Goal: Task Accomplishment & Management: Manage account settings

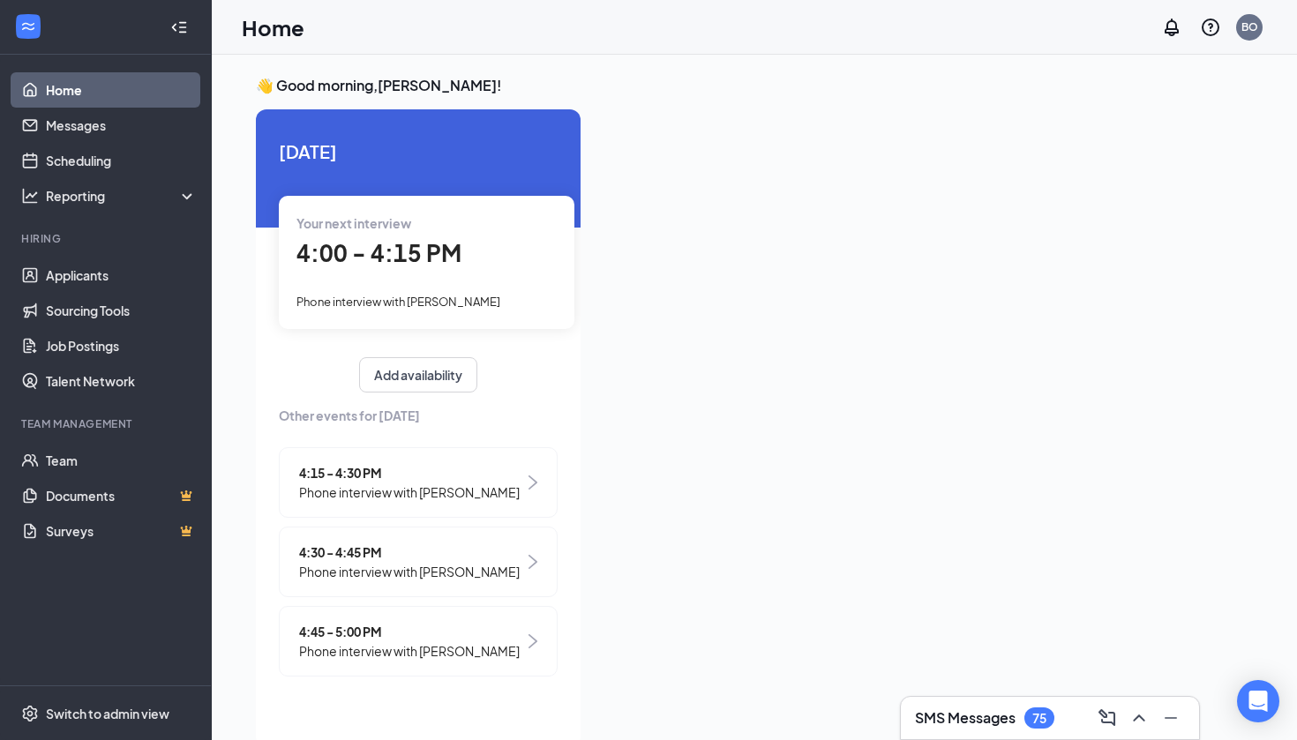
drag, startPoint x: 930, startPoint y: 394, endPoint x: 432, endPoint y: 286, distance: 509.2
click at [432, 286] on div "Your next interview 4:00 - 4:15 PM Phone interview with [PERSON_NAME]" at bounding box center [427, 262] width 296 height 132
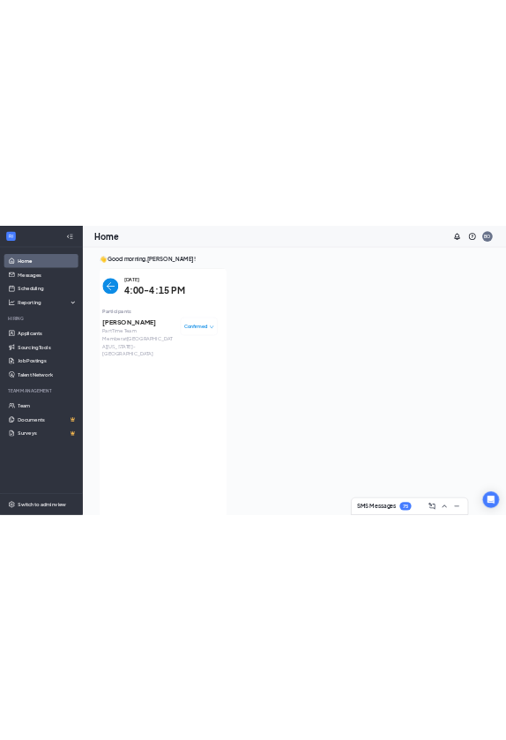
scroll to position [7, 0]
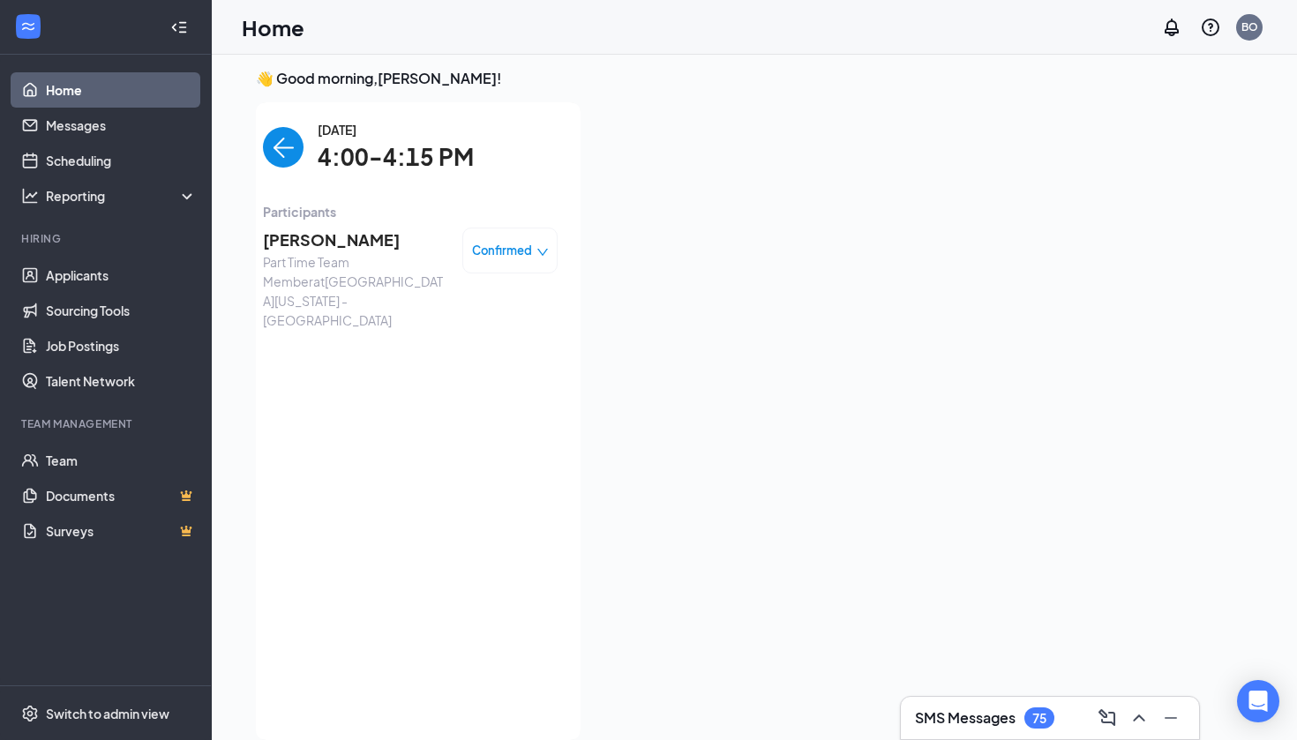
click at [379, 246] on span "[PERSON_NAME]" at bounding box center [355, 240] width 185 height 25
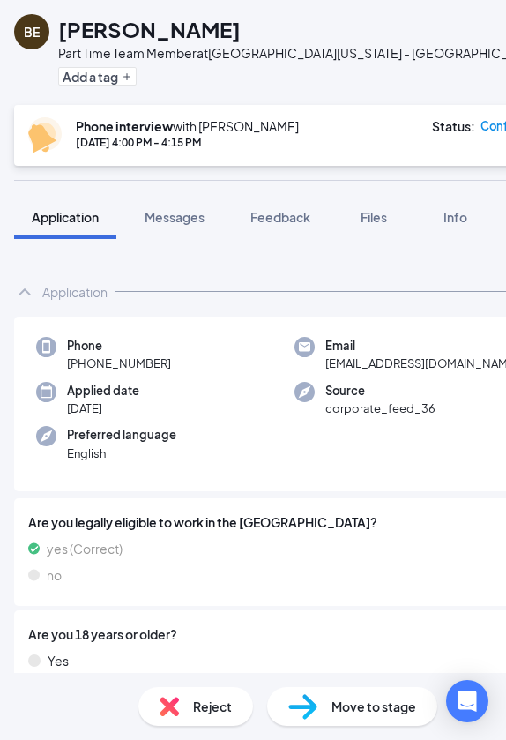
click at [472, 251] on div "Collapse all Application Phone [PHONE_NUMBER] Email [EMAIL_ADDRESS][DOMAIN_NAME…" at bounding box center [294, 456] width 589 height 434
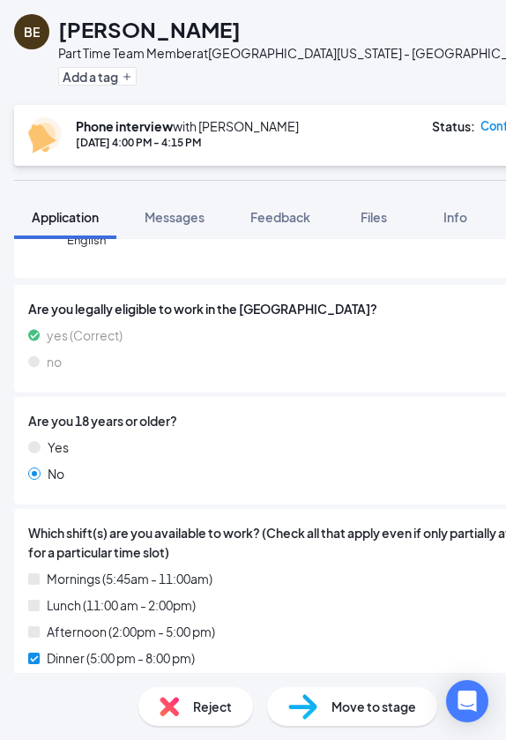
scroll to position [214, 0]
click at [282, 219] on span "Feedback" at bounding box center [281, 217] width 60 height 16
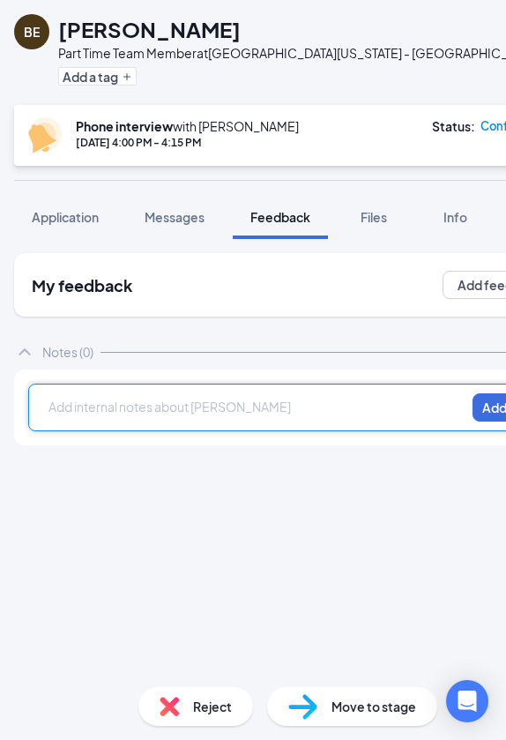
click at [196, 415] on div at bounding box center [257, 407] width 416 height 19
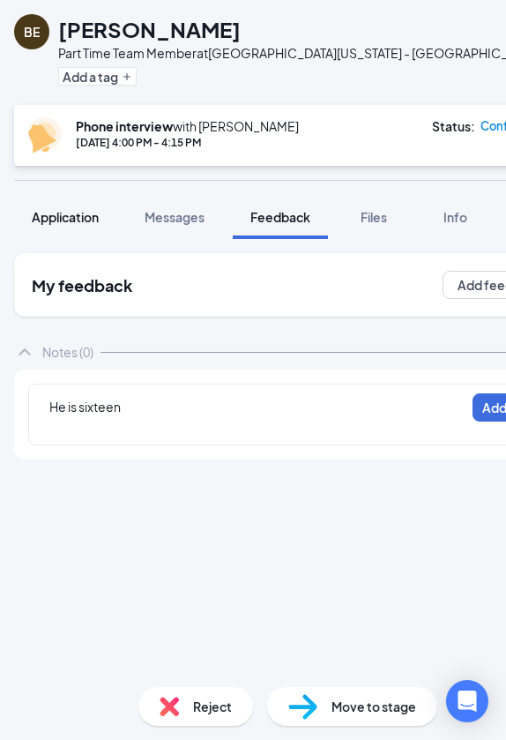
click at [69, 220] on span "Application" at bounding box center [65, 217] width 67 height 16
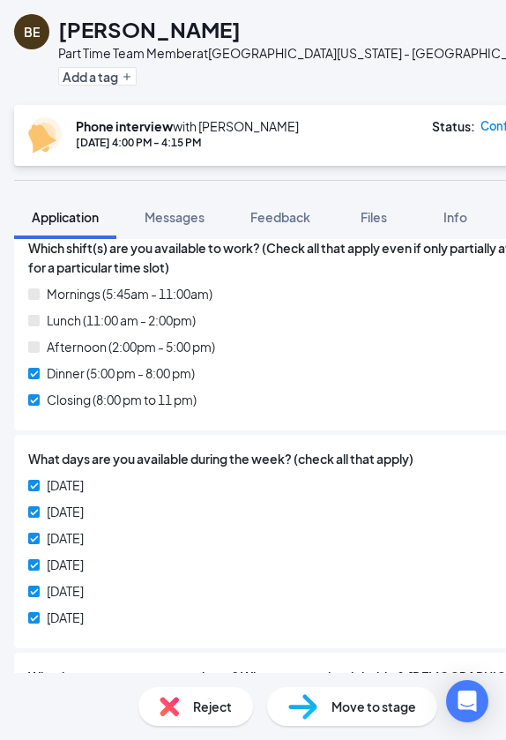
scroll to position [514, 0]
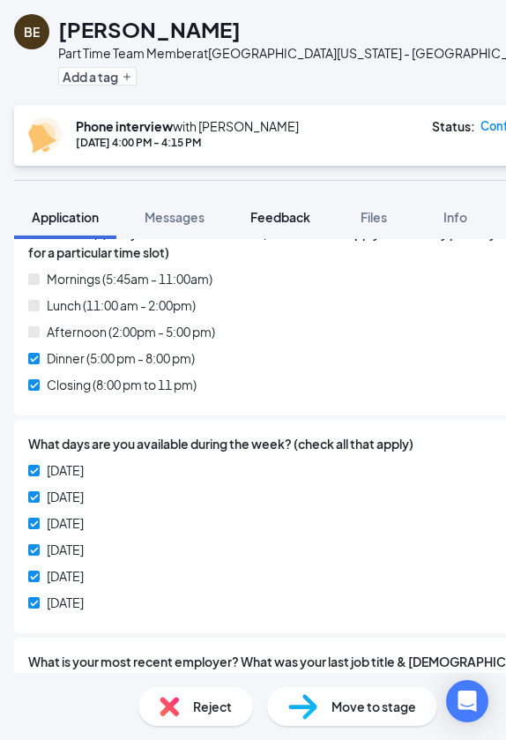
click at [305, 197] on button "Feedback" at bounding box center [280, 217] width 95 height 44
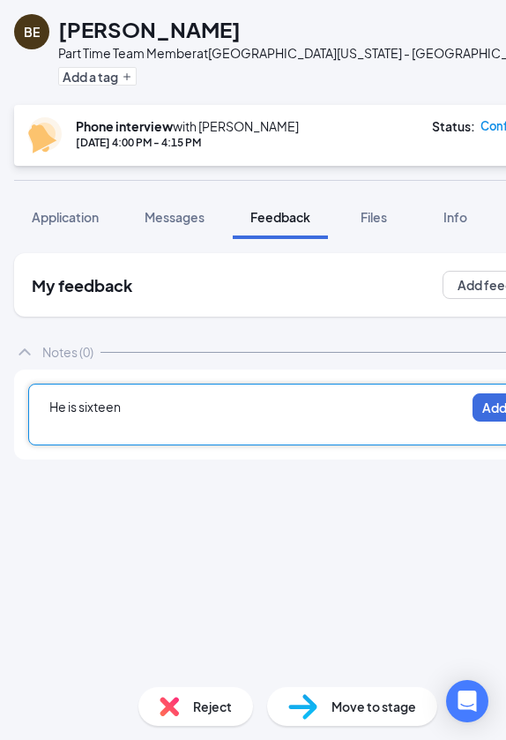
click at [154, 418] on div at bounding box center [257, 425] width 416 height 19
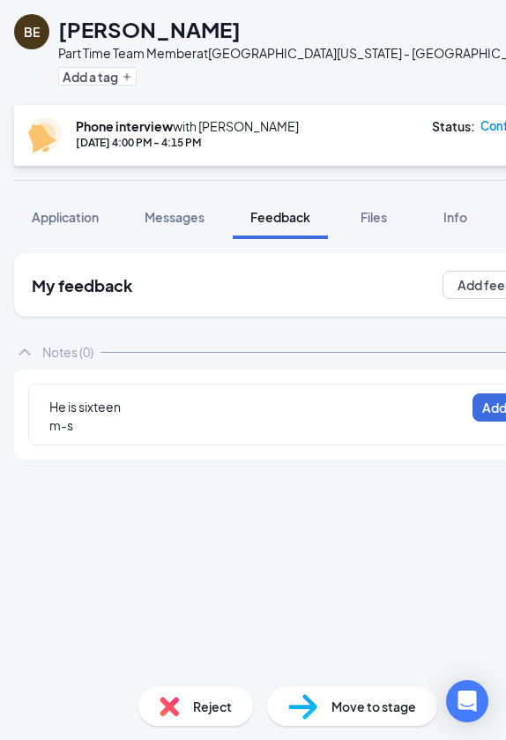
click at [43, 191] on div "BE [PERSON_NAME] Part Time Team Member at [GEOGRAPHIC_DATA][US_STATE] - [GEOGRA…" at bounding box center [294, 370] width 589 height 740
click at [47, 206] on button "Application" at bounding box center [65, 217] width 102 height 44
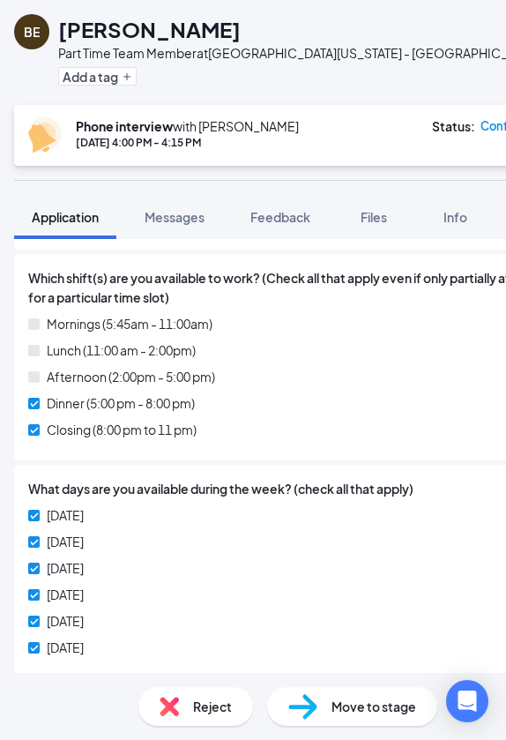
scroll to position [464, 0]
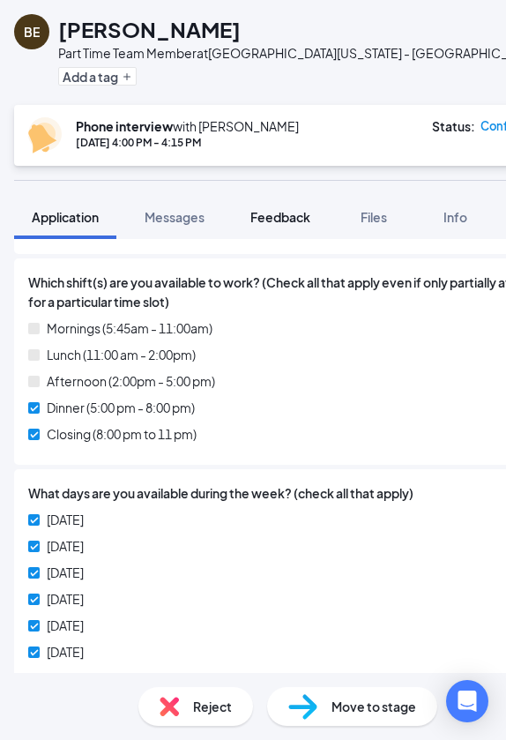
click at [261, 233] on button "Feedback" at bounding box center [280, 217] width 95 height 44
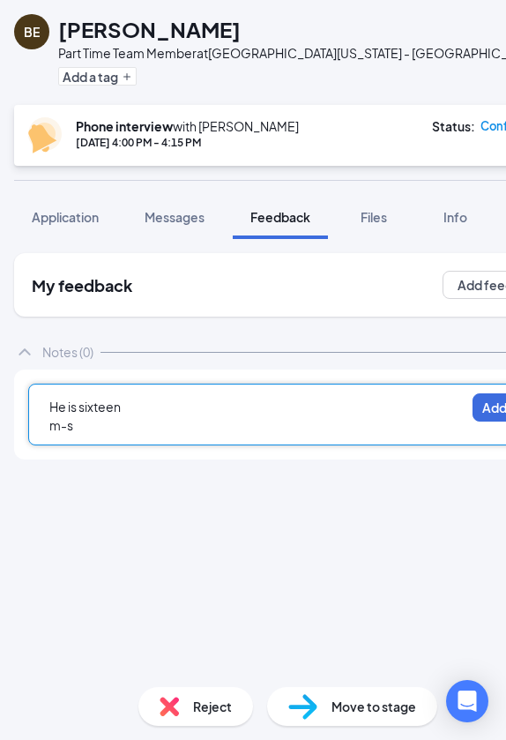
click at [119, 406] on span "He is sixteen" at bounding box center [84, 407] width 71 height 16
click at [118, 424] on div "m-s" at bounding box center [257, 425] width 416 height 19
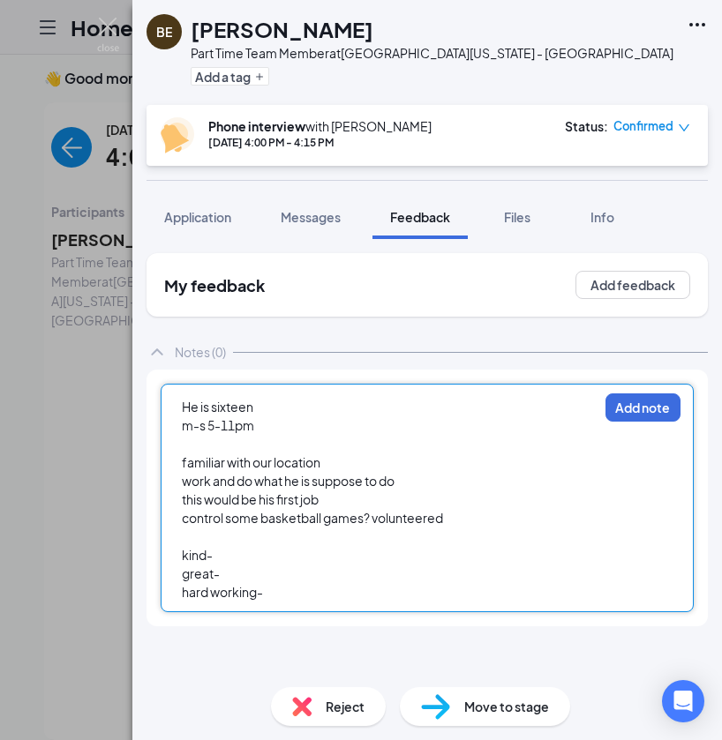
click at [260, 552] on div "kind-" at bounding box center [390, 555] width 416 height 19
click at [242, 581] on div "great-" at bounding box center [390, 574] width 416 height 19
click at [277, 588] on div "hard working-" at bounding box center [390, 592] width 416 height 19
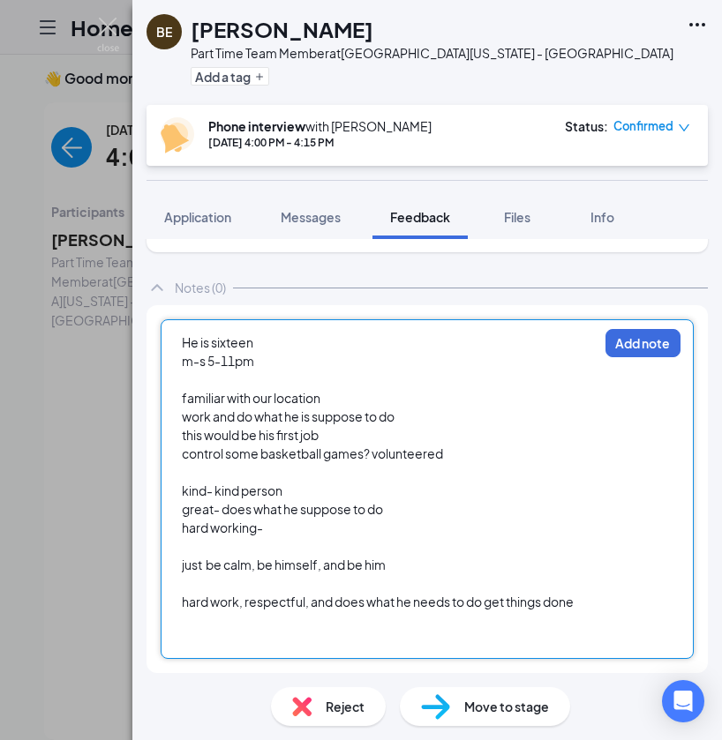
scroll to position [64, 0]
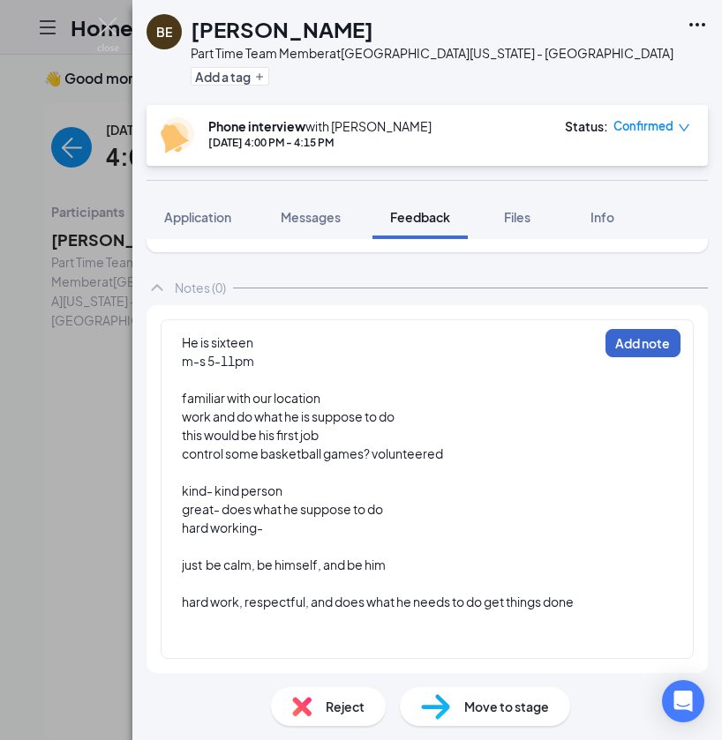
click at [655, 356] on button "Add note" at bounding box center [642, 343] width 75 height 28
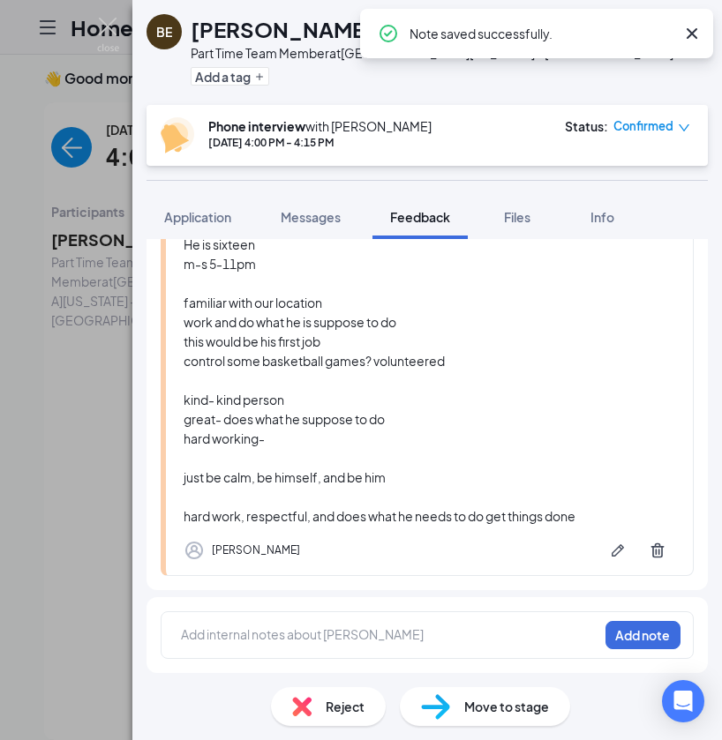
scroll to position [184, 0]
click at [72, 422] on div "BE [PERSON_NAME] Part Time Team Member at [GEOGRAPHIC_DATA][US_STATE] - [GEOGRA…" at bounding box center [361, 370] width 722 height 740
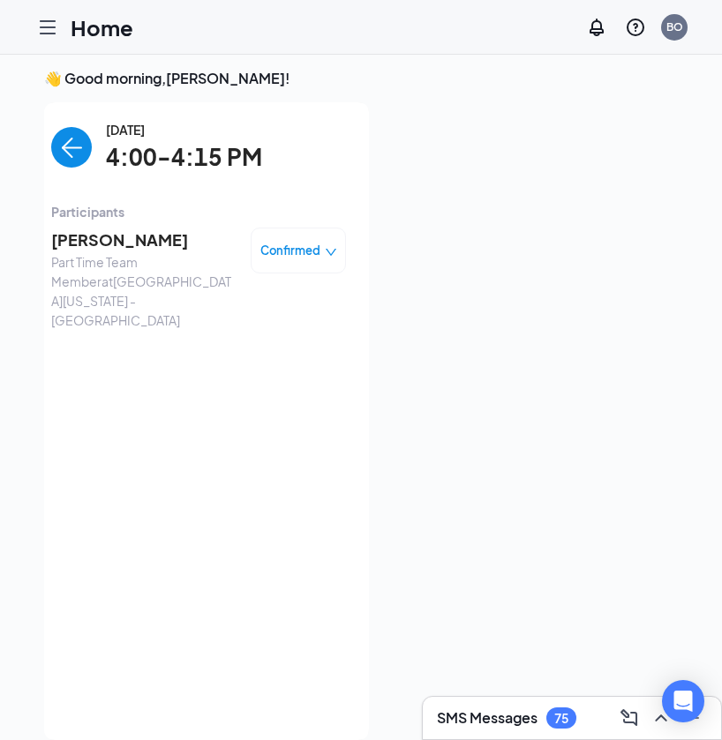
click at [74, 144] on img "back-button" at bounding box center [71, 147] width 41 height 41
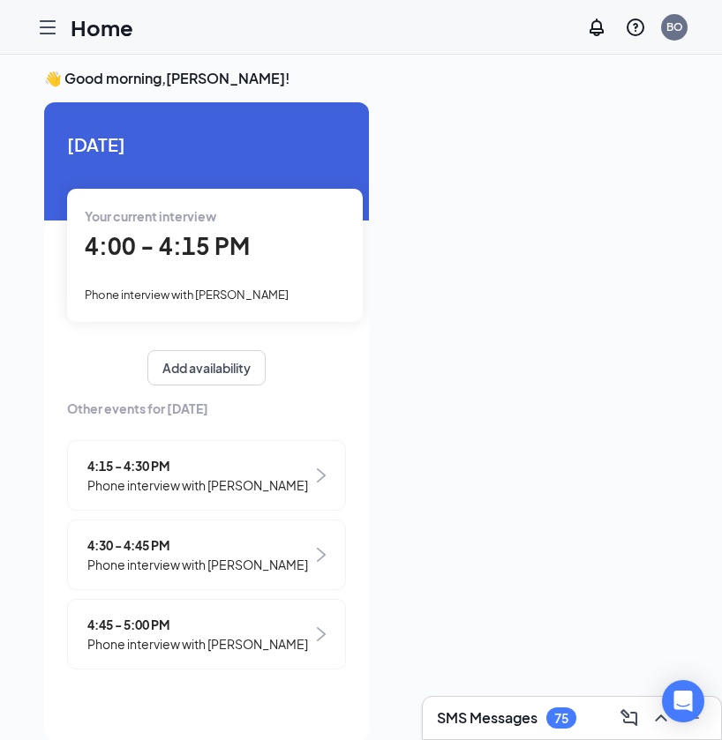
click at [144, 473] on span "4:15 - 4:30 PM" at bounding box center [197, 465] width 221 height 19
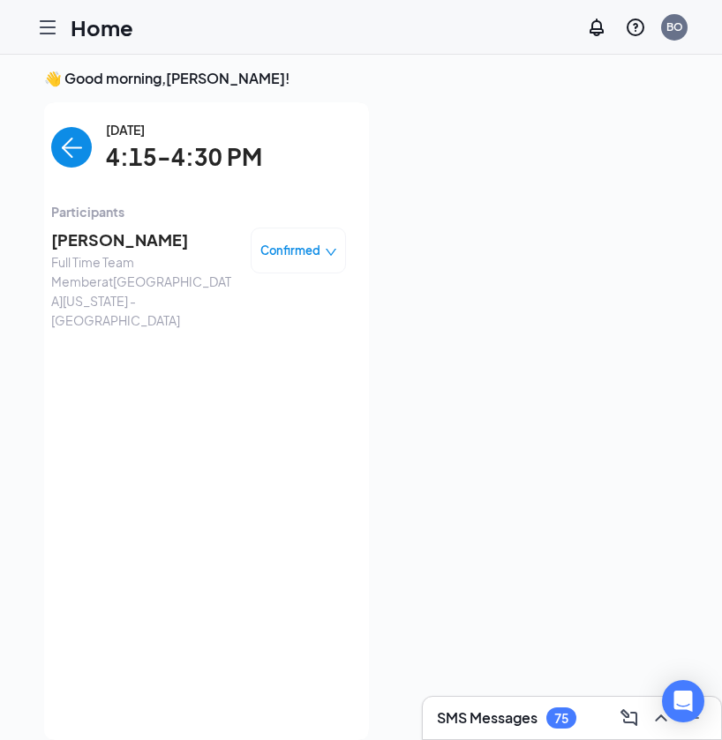
click at [125, 253] on span "Full Time Team Member at [GEOGRAPHIC_DATA][US_STATE]" at bounding box center [143, 291] width 185 height 78
click at [110, 247] on span "[PERSON_NAME]" at bounding box center [143, 240] width 185 height 25
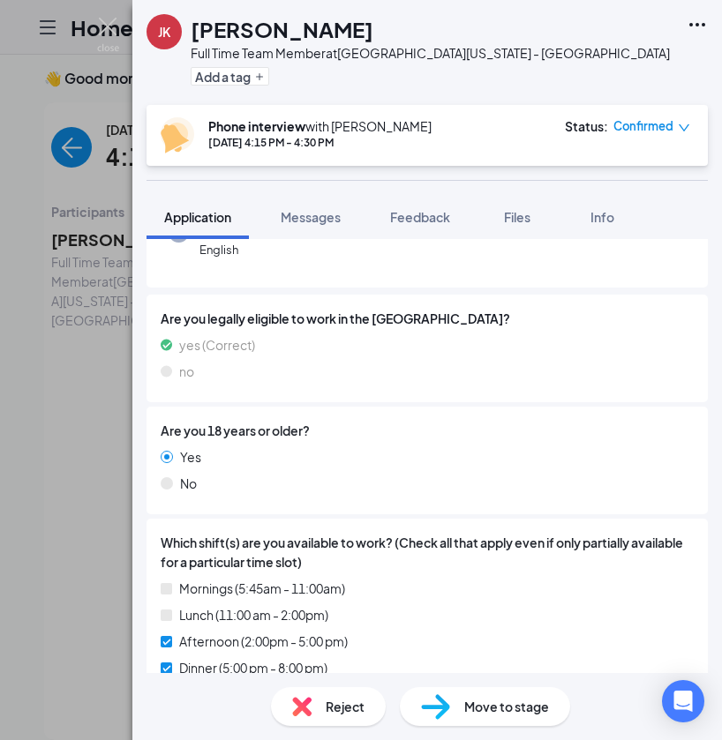
scroll to position [212, 0]
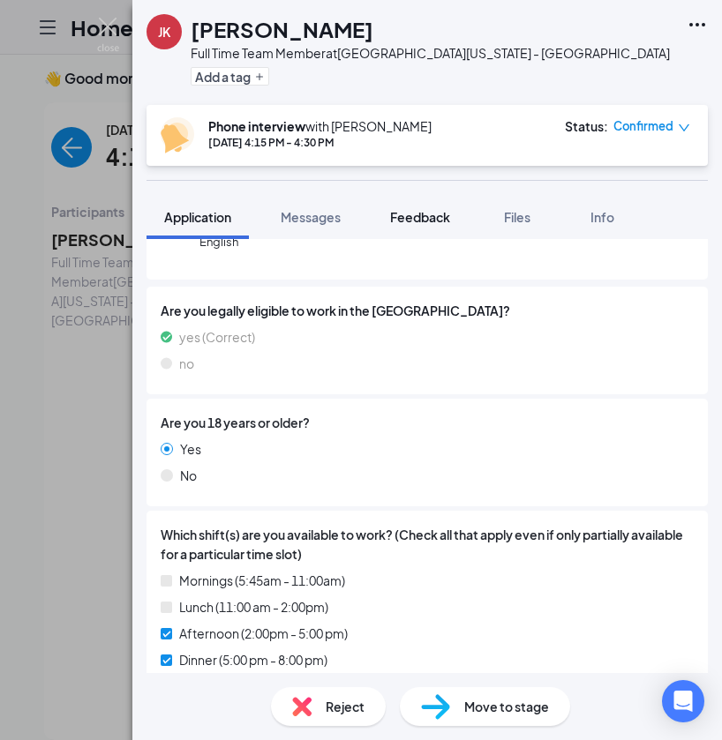
click at [459, 212] on button "Feedback" at bounding box center [419, 217] width 95 height 44
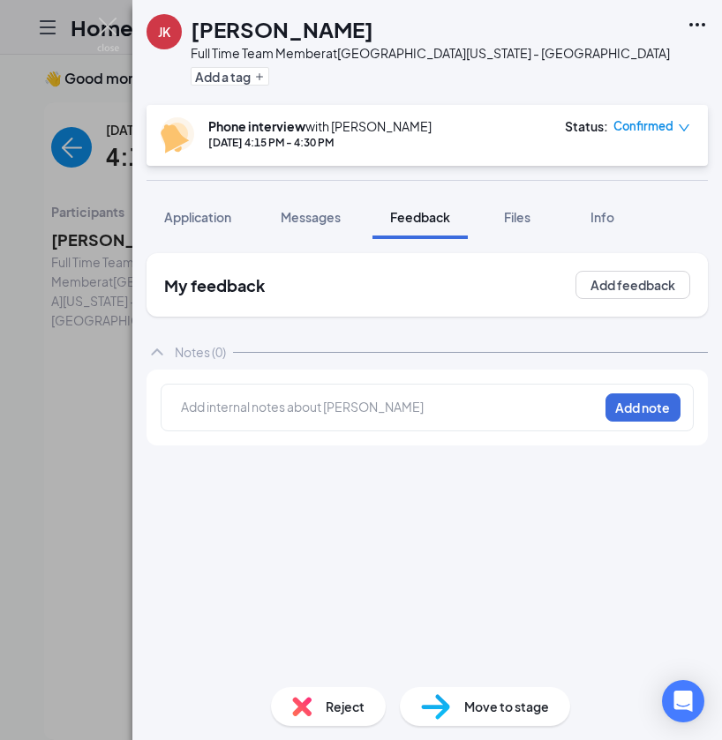
click at [355, 416] on div at bounding box center [390, 409] width 416 height 23
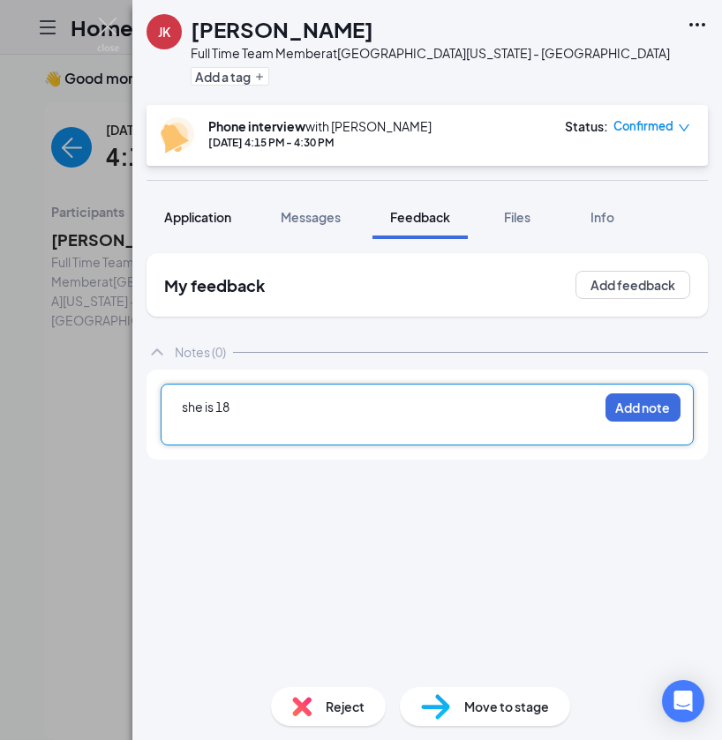
click at [190, 225] on div "Application" at bounding box center [197, 217] width 67 height 18
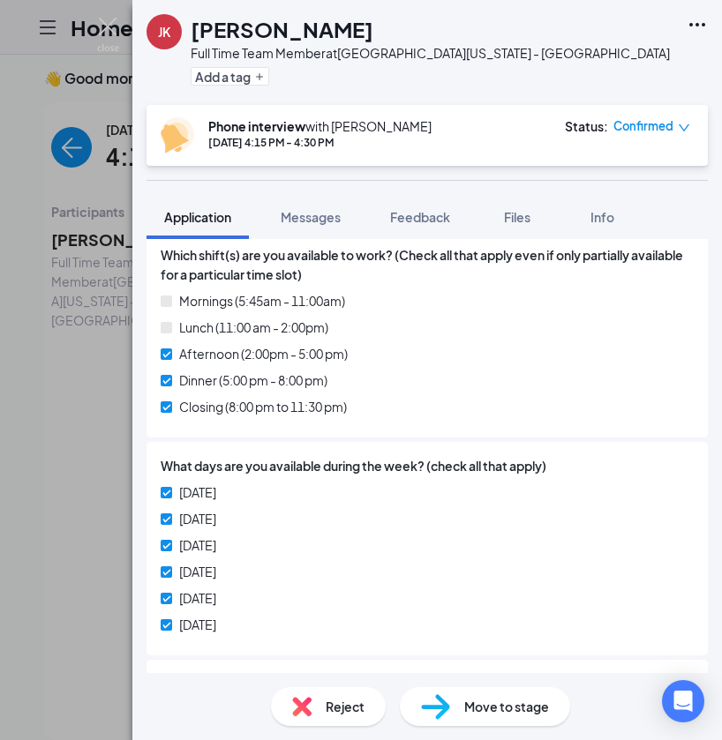
scroll to position [493, 0]
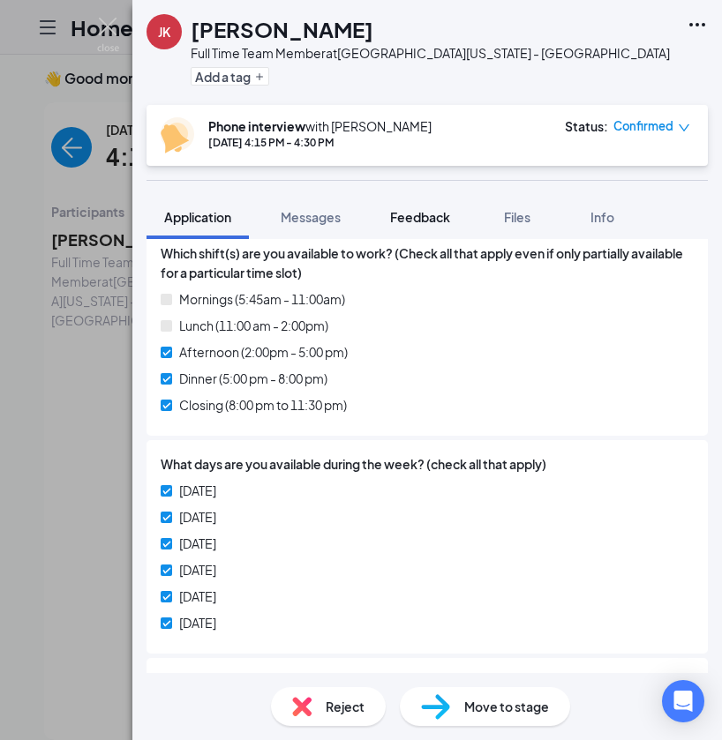
click at [437, 215] on span "Feedback" at bounding box center [420, 217] width 60 height 16
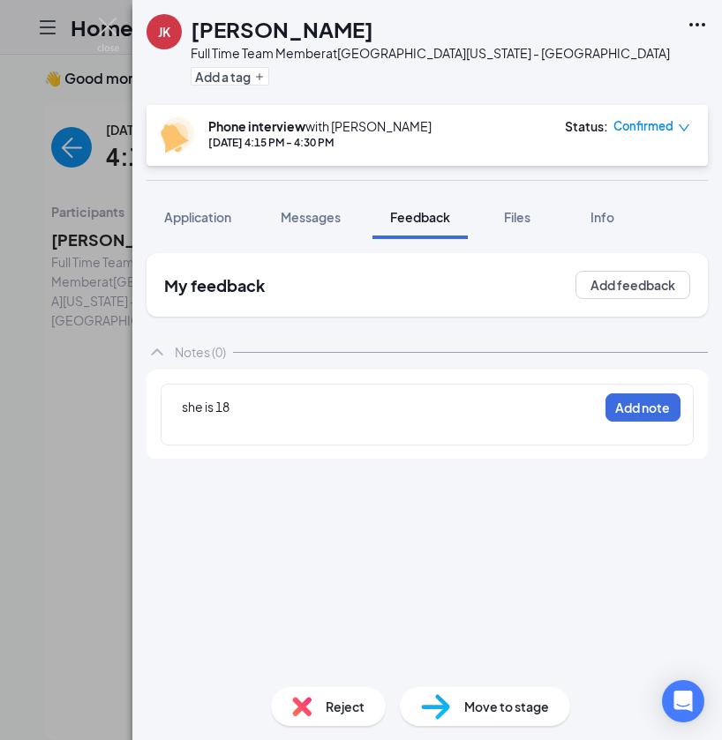
click at [335, 424] on div at bounding box center [390, 425] width 416 height 19
click at [221, 212] on span "Application" at bounding box center [197, 217] width 67 height 16
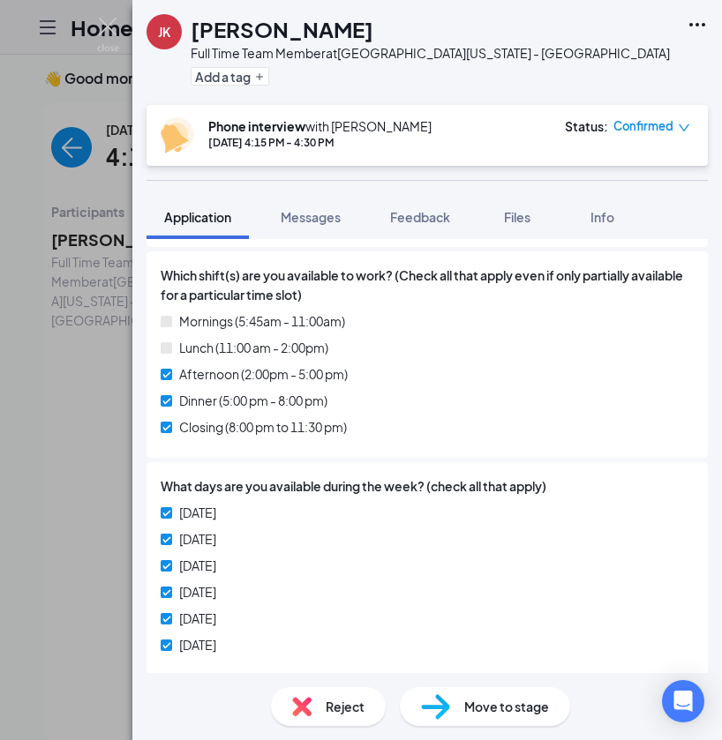
scroll to position [470, 0]
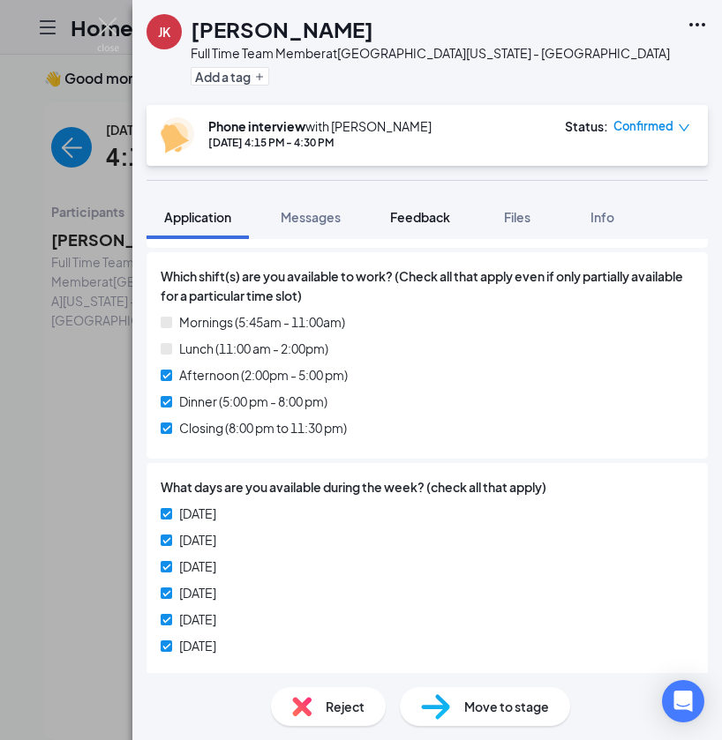
click at [400, 219] on span "Feedback" at bounding box center [420, 217] width 60 height 16
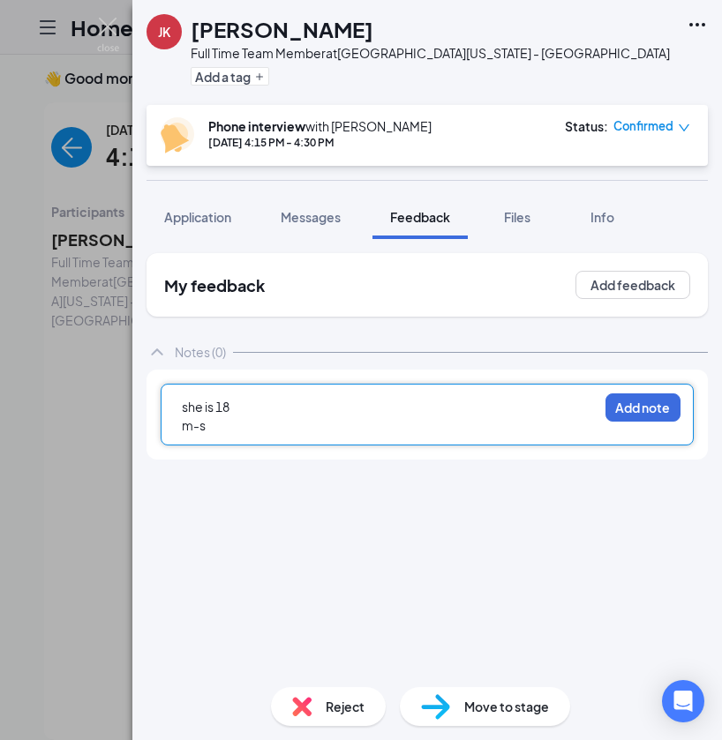
click at [255, 424] on div "m-s" at bounding box center [390, 425] width 416 height 19
click at [266, 404] on div "she is 18" at bounding box center [390, 407] width 416 height 19
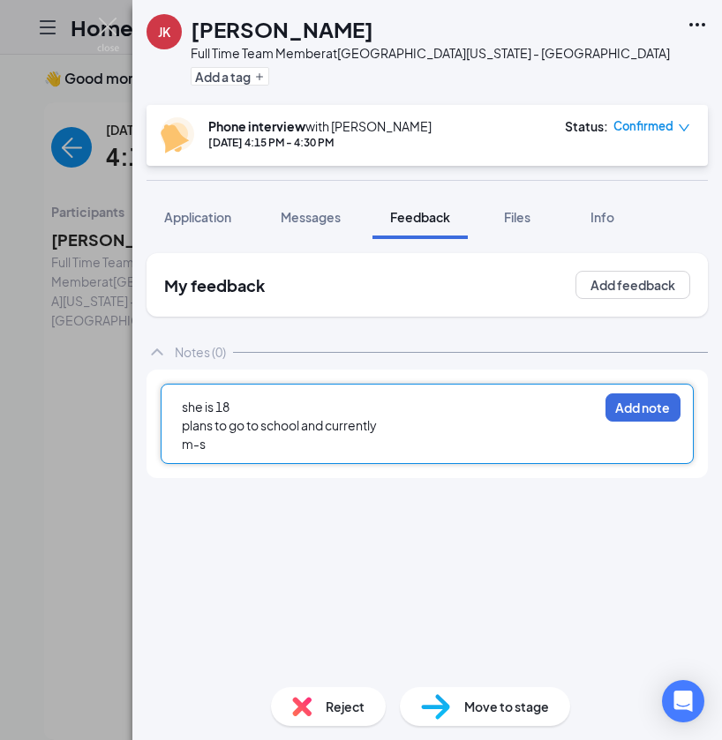
click at [252, 443] on div "m-s" at bounding box center [390, 444] width 416 height 19
drag, startPoint x: 391, startPoint y: 428, endPoint x: 139, endPoint y: 424, distance: 251.5
click at [139, 424] on div "My feedback Add feedback Notes (0) she is 18 plans to go to school and currentl…" at bounding box center [426, 456] width 589 height 434
copy span "plans to go to school and currently"
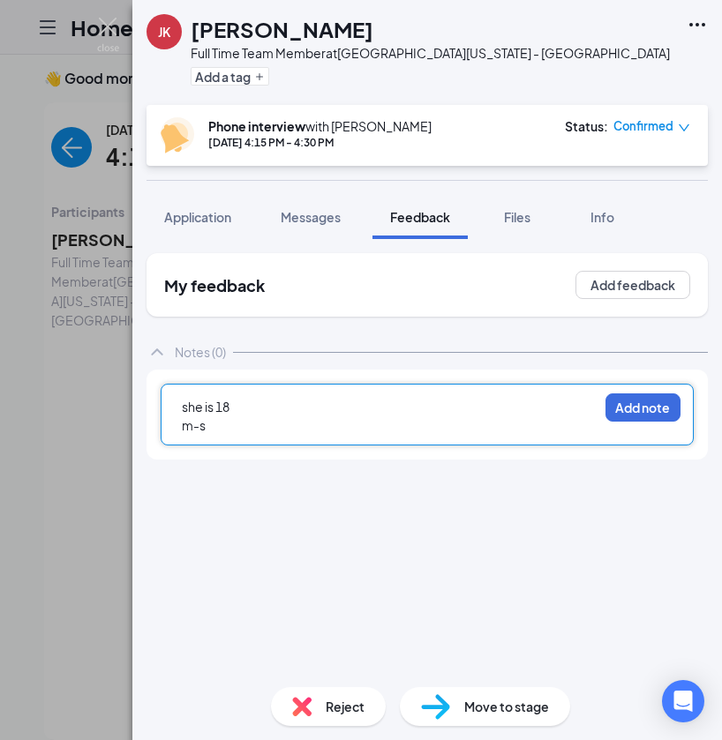
click at [238, 421] on div "m-s" at bounding box center [390, 425] width 416 height 19
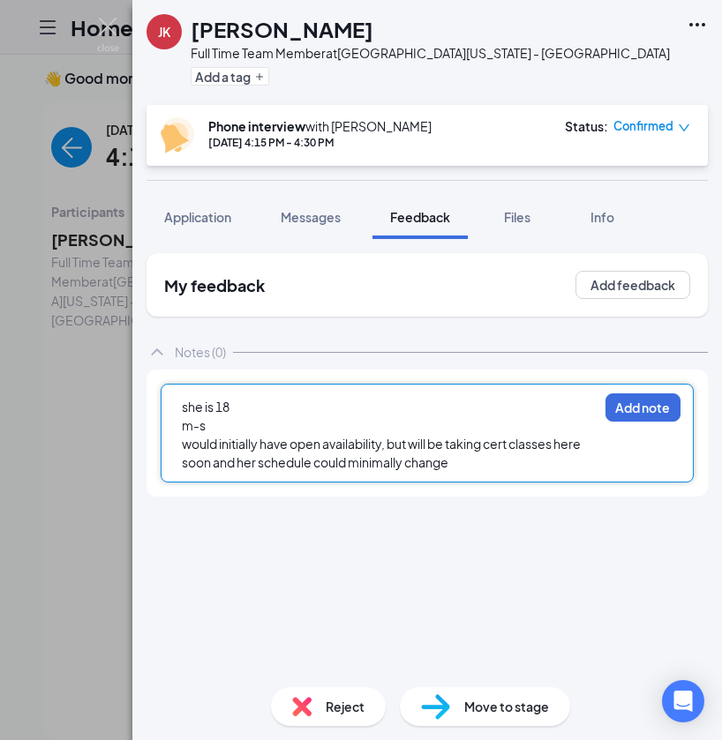
click at [245, 430] on div "m-s" at bounding box center [390, 425] width 416 height 19
click at [229, 244] on div "My feedback Add feedback Notes (0) she is 18 m-s would initially have open avai…" at bounding box center [426, 456] width 589 height 434
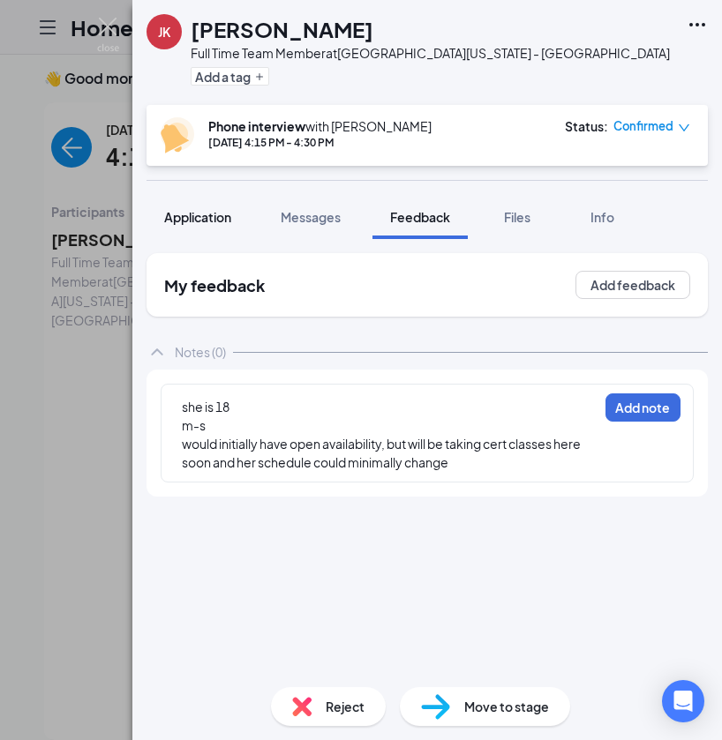
click at [229, 221] on span "Application" at bounding box center [197, 217] width 67 height 16
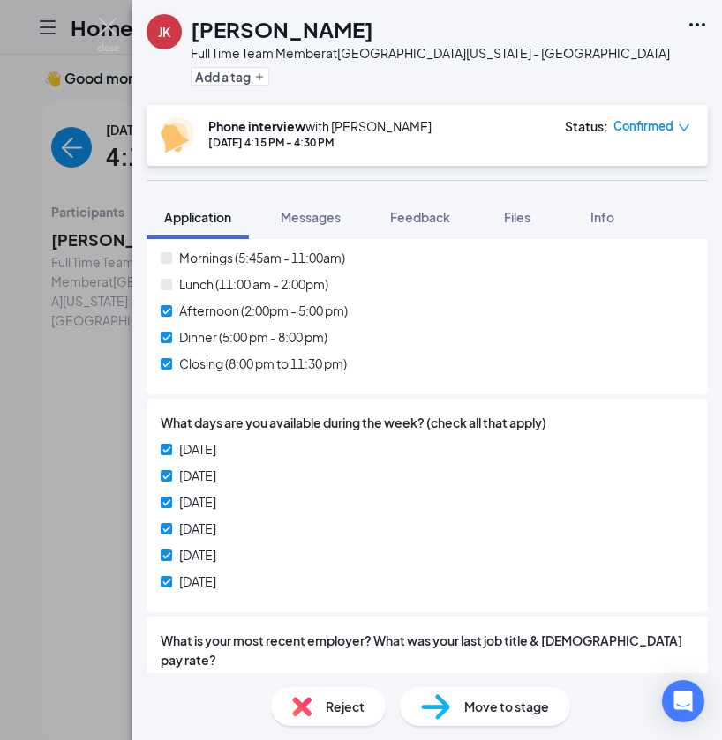
scroll to position [512, 0]
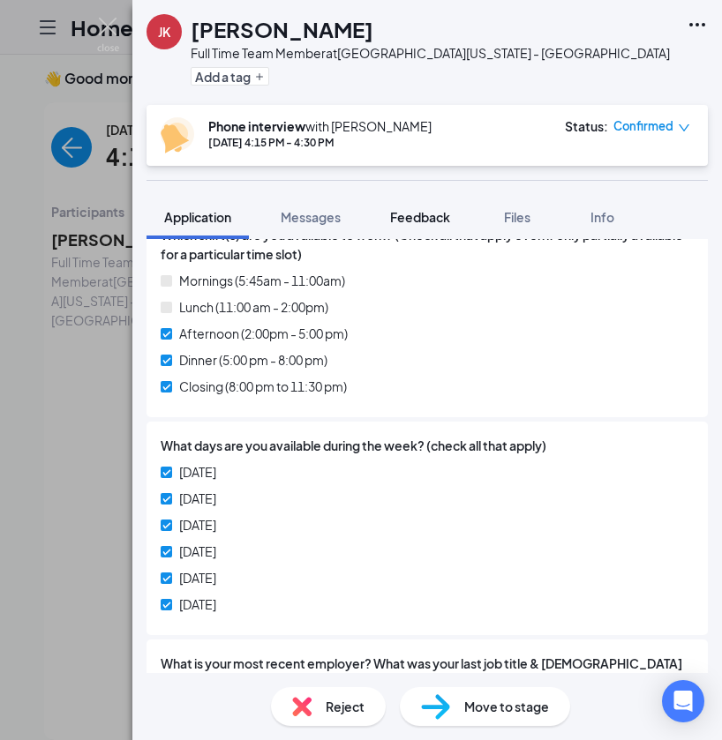
click at [421, 225] on div "Feedback" at bounding box center [420, 217] width 60 height 18
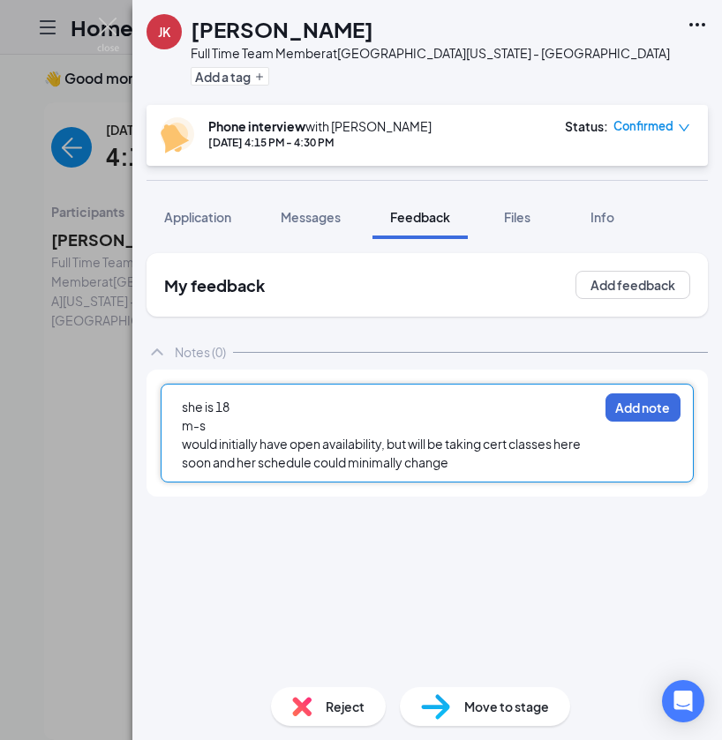
click at [301, 407] on div "she is 18" at bounding box center [390, 407] width 416 height 19
click at [295, 426] on div "m-s" at bounding box center [390, 425] width 416 height 19
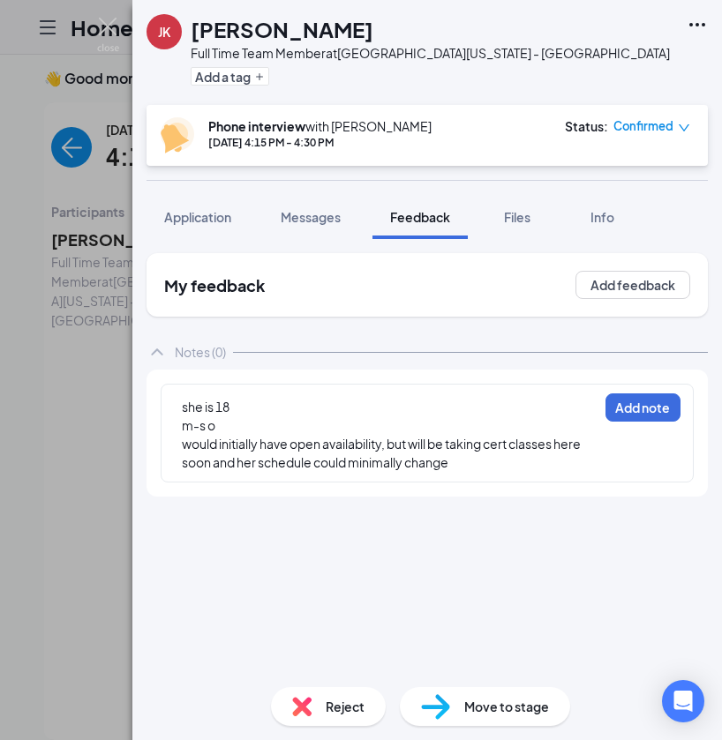
click at [480, 476] on div "she is 18 m-s o would initially have open availability, but will be taking cert…" at bounding box center [427, 433] width 533 height 99
click at [396, 437] on span "would initially have open availability, but will be taking cert classes here so…" at bounding box center [382, 453] width 401 height 34
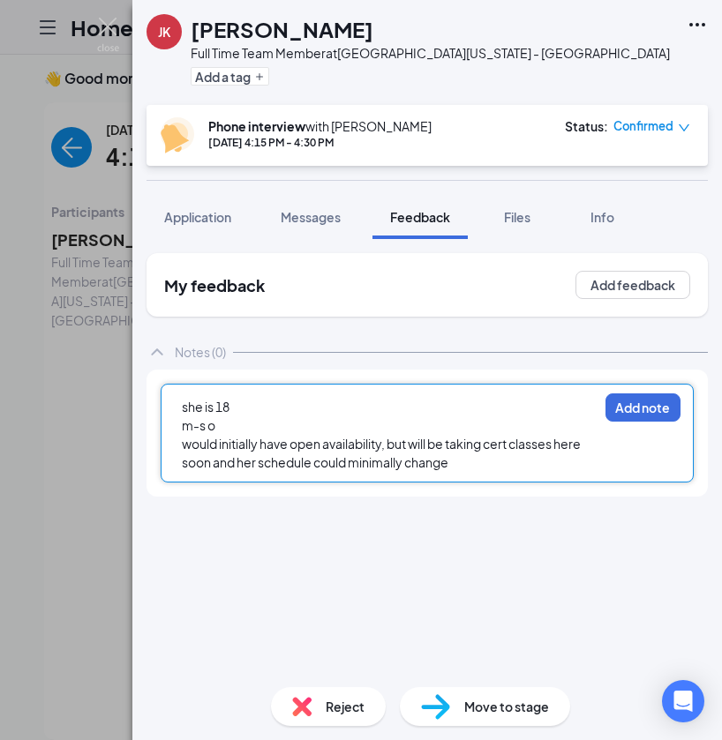
click at [369, 416] on div "she is 18" at bounding box center [390, 407] width 416 height 19
click at [362, 428] on div "m-s o" at bounding box center [390, 425] width 416 height 19
click at [486, 466] on div "would initially have open availability, but will be taking cert classes here so…" at bounding box center [390, 453] width 416 height 37
click at [219, 220] on span "Application" at bounding box center [197, 217] width 67 height 16
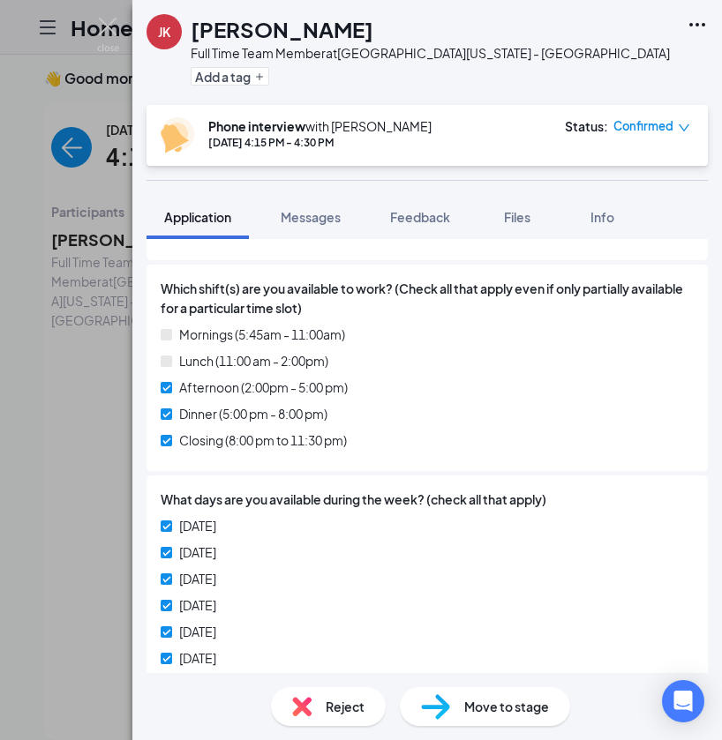
scroll to position [461, 0]
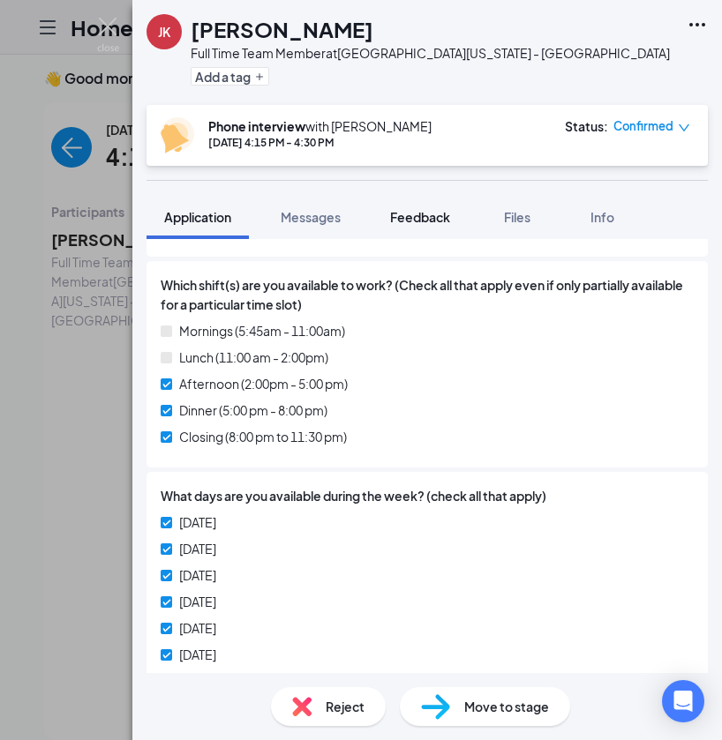
click at [420, 202] on button "Feedback" at bounding box center [419, 217] width 95 height 44
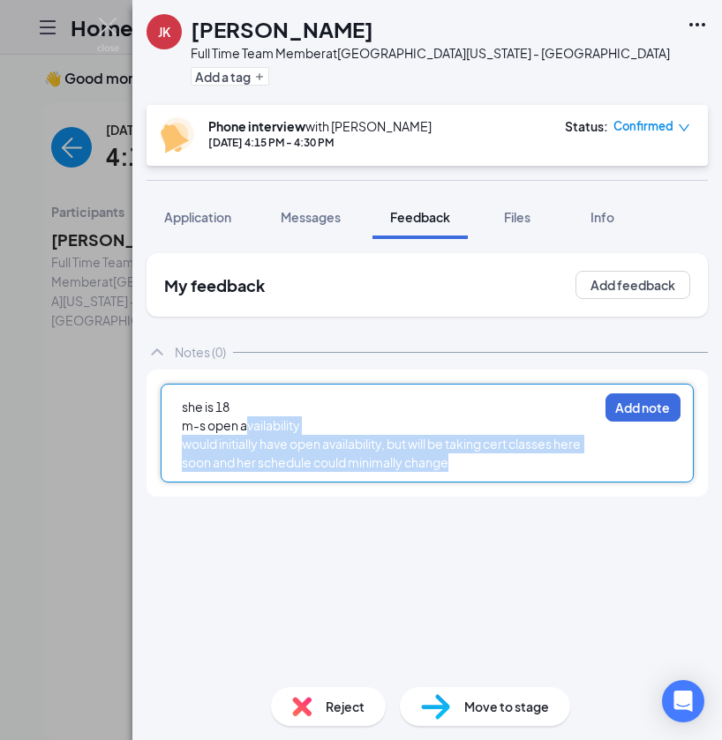
drag, startPoint x: 244, startPoint y: 426, endPoint x: 451, endPoint y: 459, distance: 209.0
click at [451, 459] on div "she is 18 m-s open availability would initially have open availability, but wil…" at bounding box center [390, 435] width 416 height 74
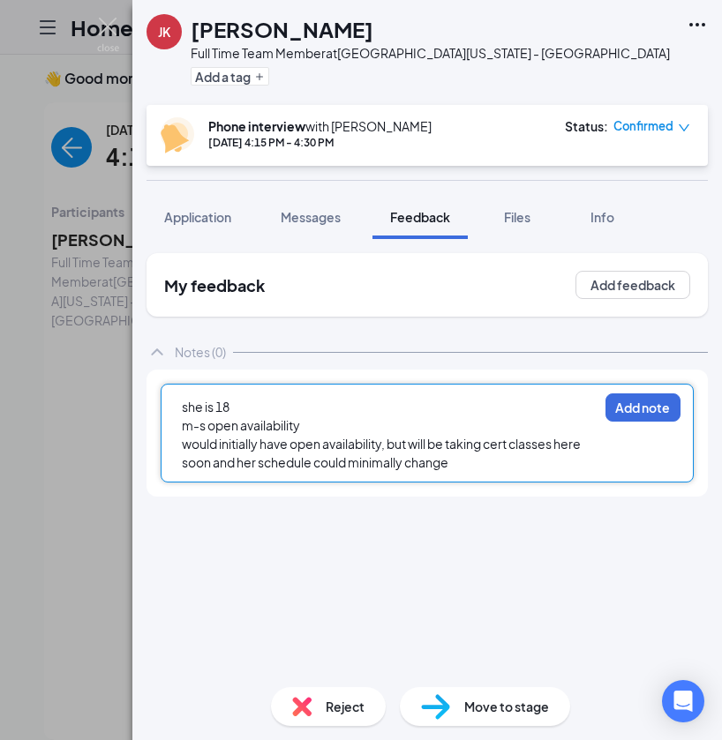
click at [309, 413] on div "she is 18" at bounding box center [390, 407] width 416 height 19
drag, startPoint x: 215, startPoint y: 428, endPoint x: 457, endPoint y: 421, distance: 241.9
click at [457, 425] on div "m-s open availability" at bounding box center [390, 425] width 416 height 19
click at [541, 472] on div "she is 18 m-s 2pm to 11pm would initially have open availability, but will be t…" at bounding box center [389, 435] width 417 height 76
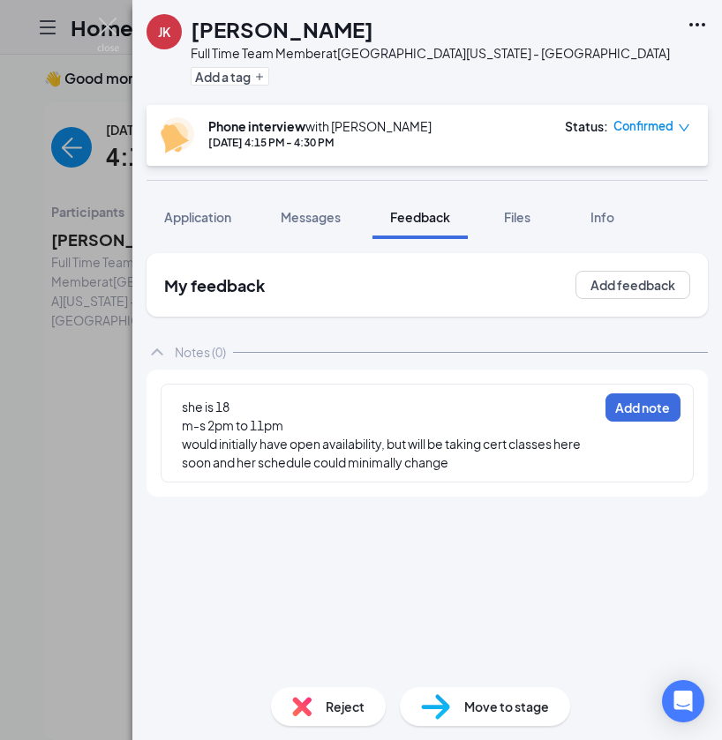
click at [528, 460] on div "would initially have open availability, but will be taking cert classes here so…" at bounding box center [390, 453] width 416 height 37
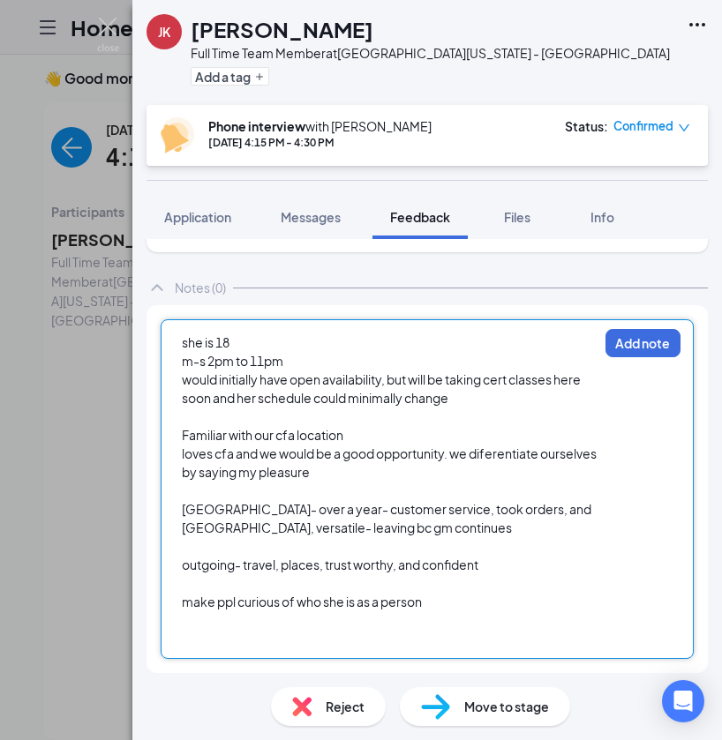
scroll to position [64, 0]
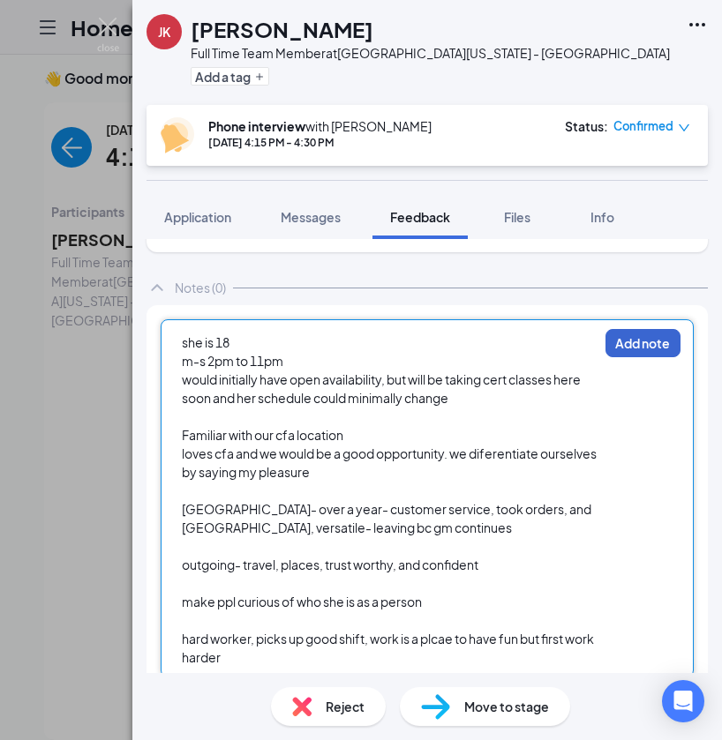
click at [639, 349] on button "Add note" at bounding box center [642, 343] width 75 height 28
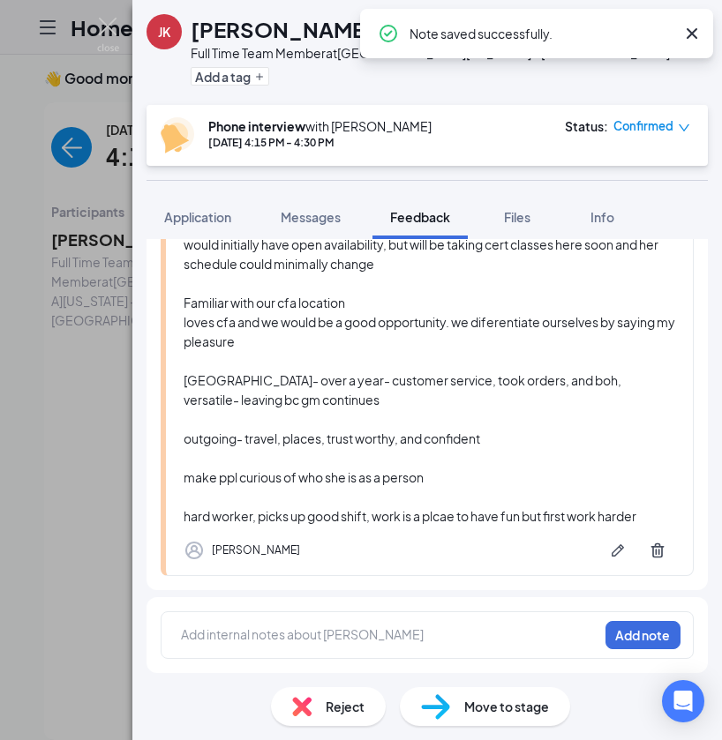
scroll to position [215, 0]
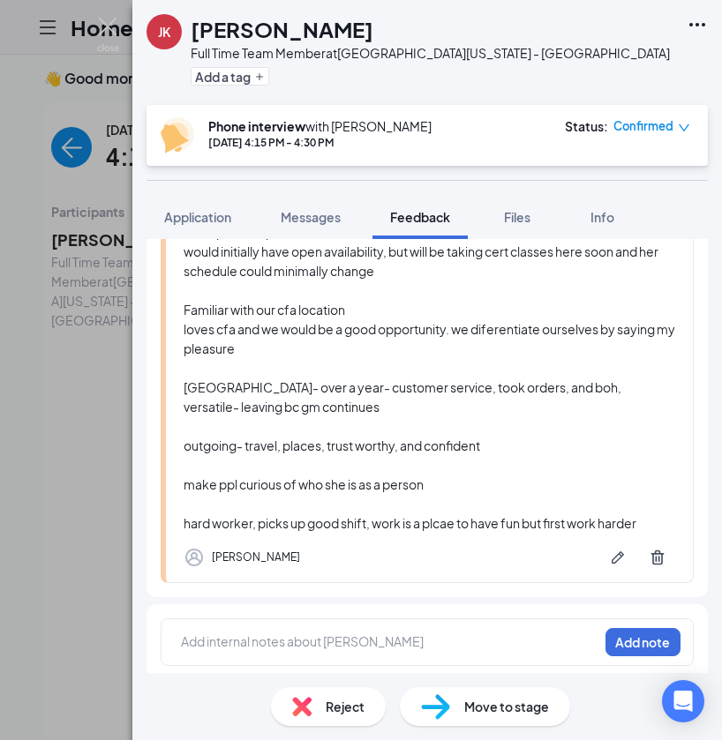
click at [86, 424] on div "[PERSON_NAME] Full Time Team Member at [GEOGRAPHIC_DATA][US_STATE] - [GEOGRAPHI…" at bounding box center [361, 370] width 722 height 740
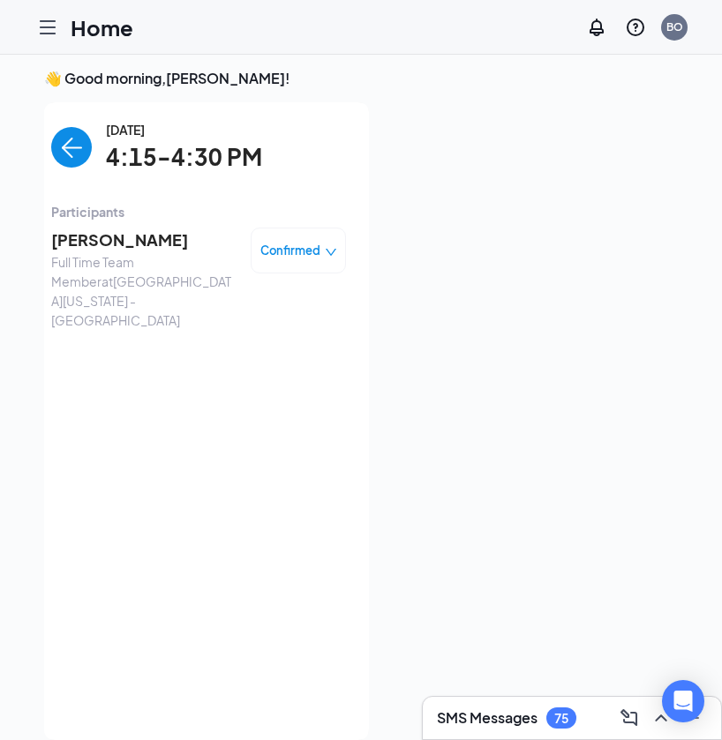
click at [68, 165] on img "back-button" at bounding box center [71, 147] width 41 height 41
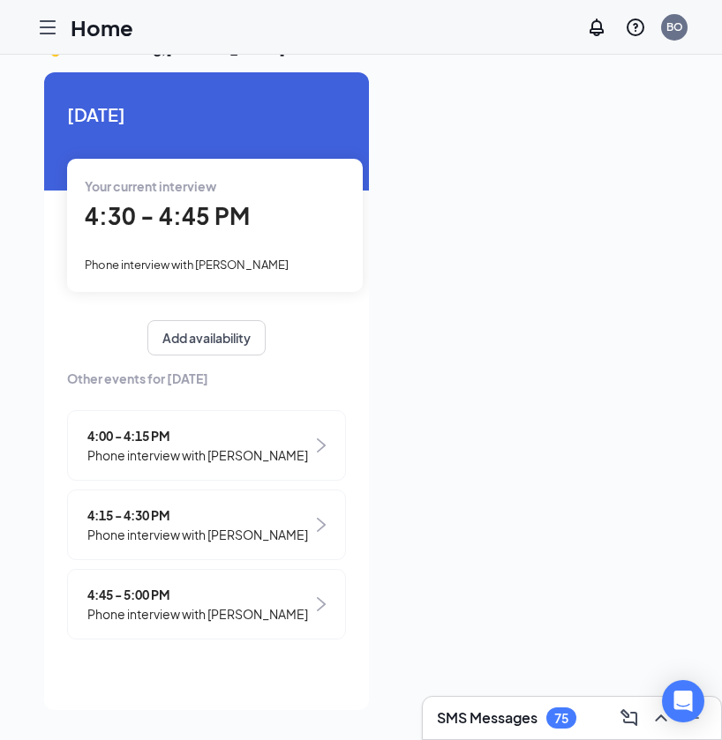
scroll to position [37, 0]
click at [127, 215] on span "4:30 - 4:45 PM" at bounding box center [167, 215] width 165 height 29
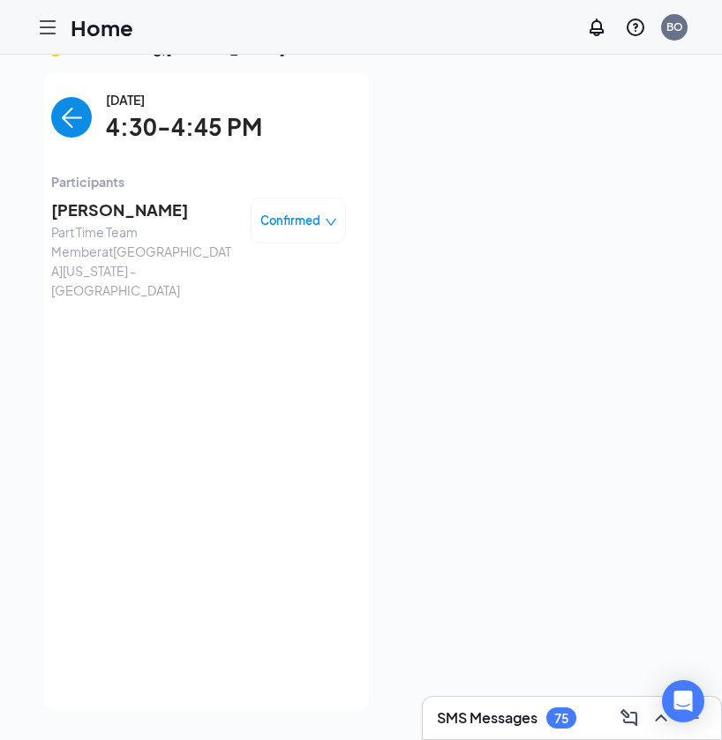
click at [121, 208] on span "[PERSON_NAME]" at bounding box center [143, 210] width 185 height 25
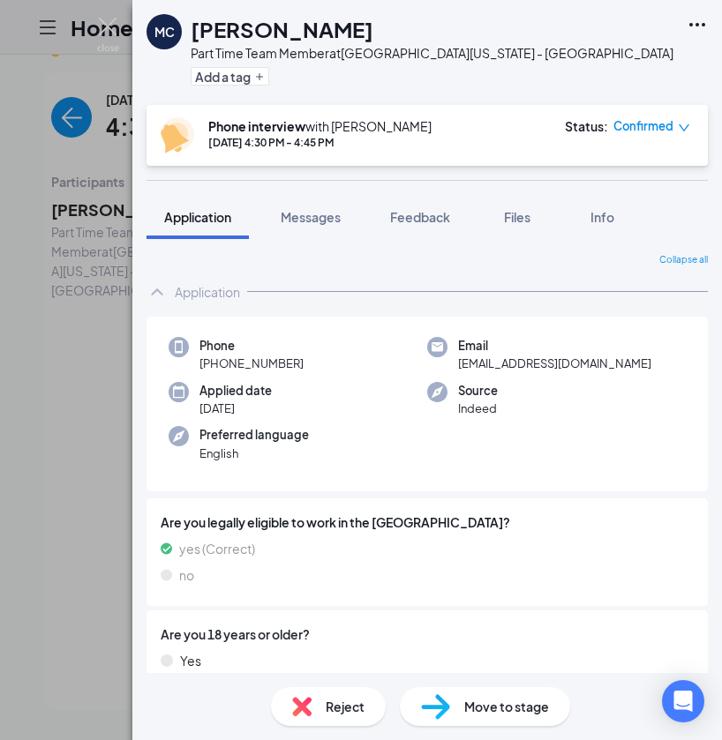
click at [57, 392] on div "MC [PERSON_NAME] Part Time Team Member at [GEOGRAPHIC_DATA][US_STATE] - [GEOGRA…" at bounding box center [361, 370] width 722 height 740
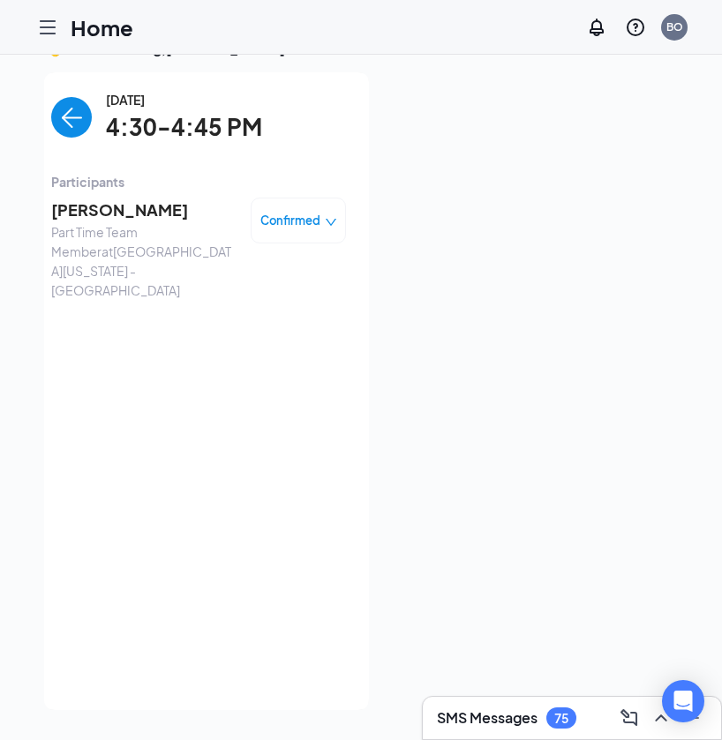
click at [75, 124] on img "back-button" at bounding box center [71, 117] width 41 height 41
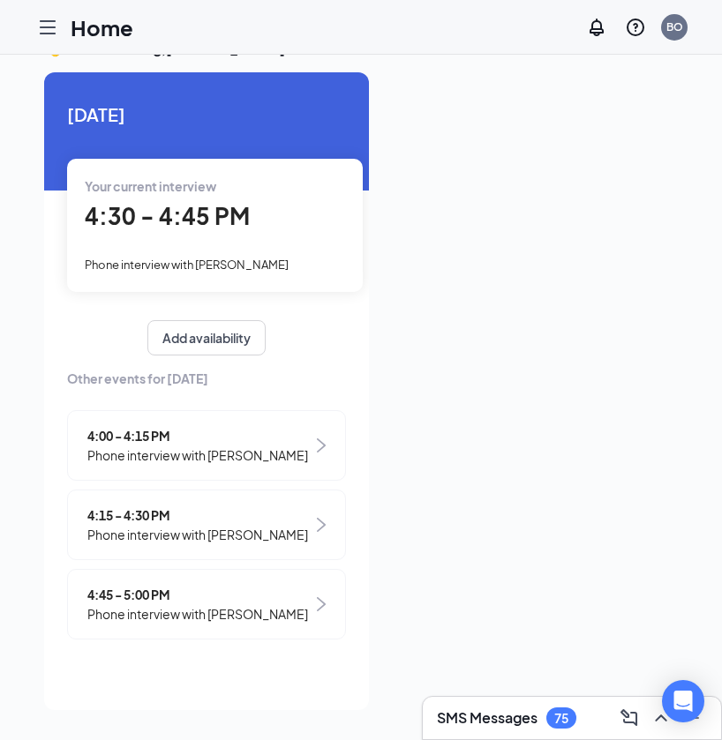
scroll to position [37, 0]
click at [516, 716] on h3 "SMS Messages" at bounding box center [487, 718] width 101 height 19
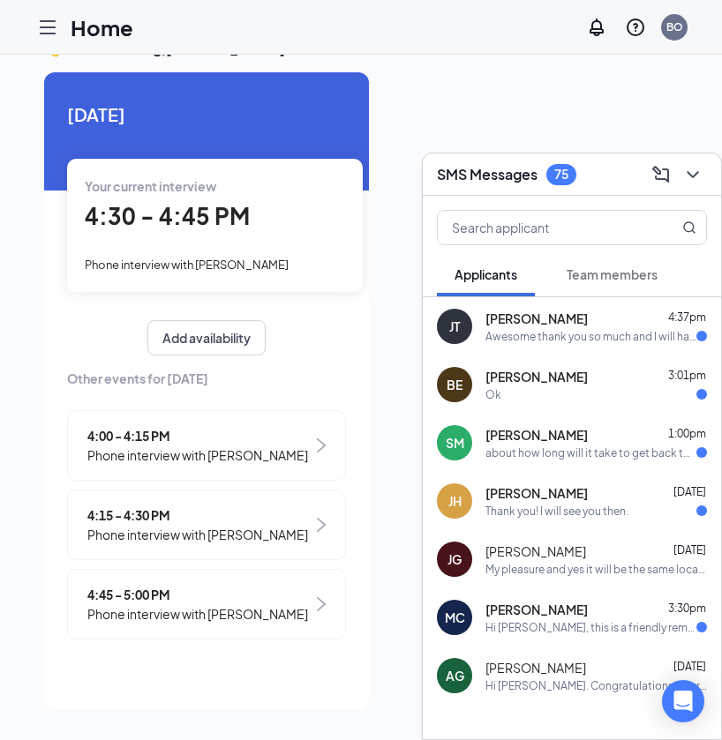
scroll to position [0, 0]
click at [559, 390] on div "Ok" at bounding box center [595, 394] width 221 height 15
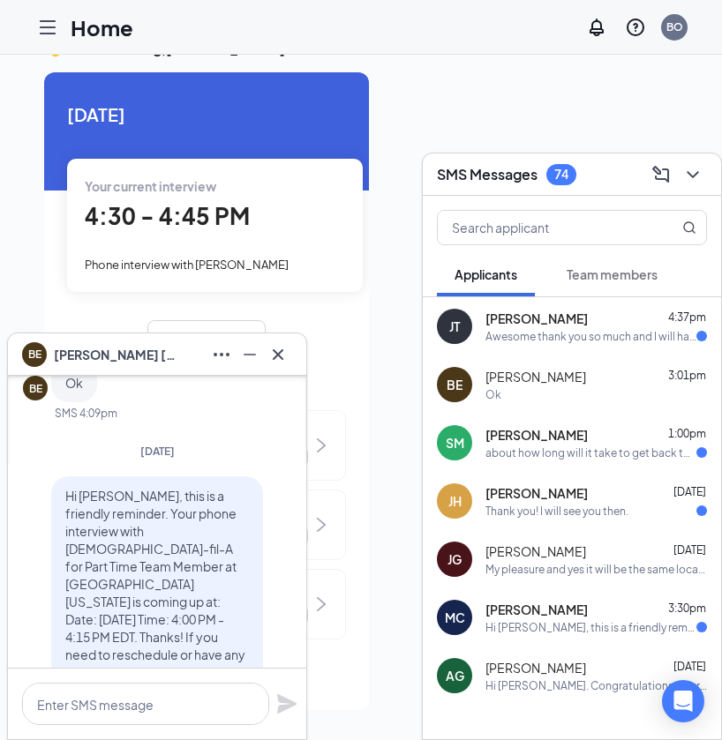
scroll to position [-194, 0]
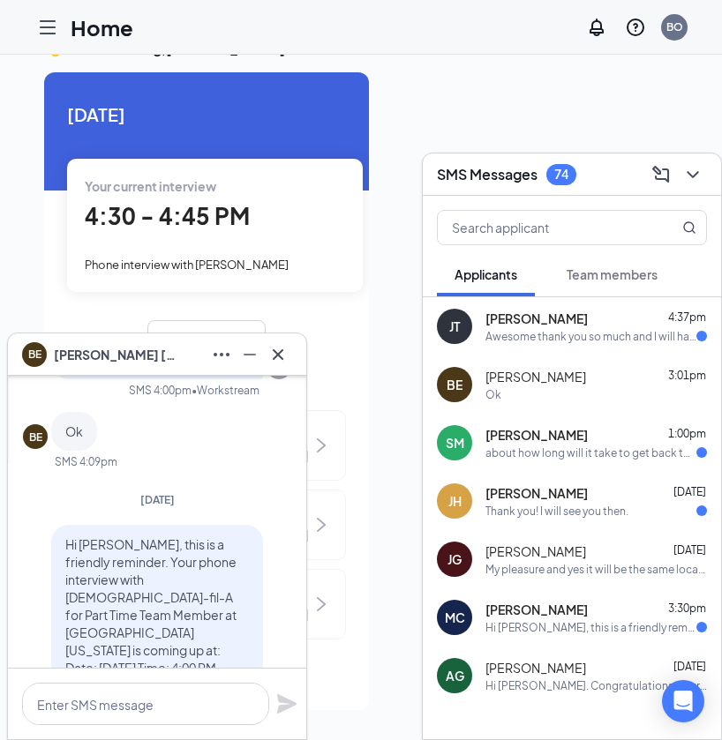
click at [522, 329] on div "Awesome thank you so much and I will have a wonderful day and I will see you [D…" at bounding box center [590, 336] width 211 height 15
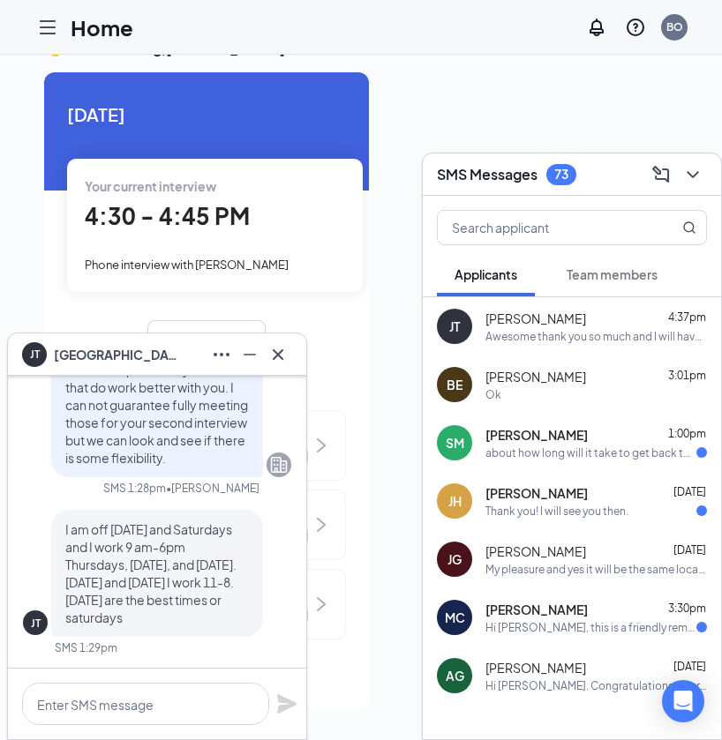
scroll to position [-786, 0]
click at [547, 621] on div "Hi [PERSON_NAME], this is a friendly reminder. Your phone interview with [DEMOG…" at bounding box center [590, 627] width 211 height 15
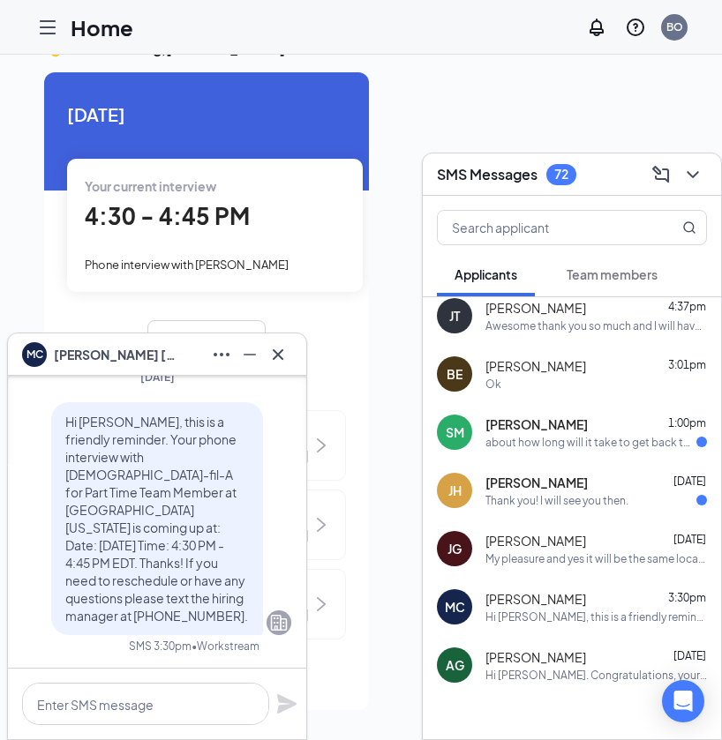
scroll to position [14, 0]
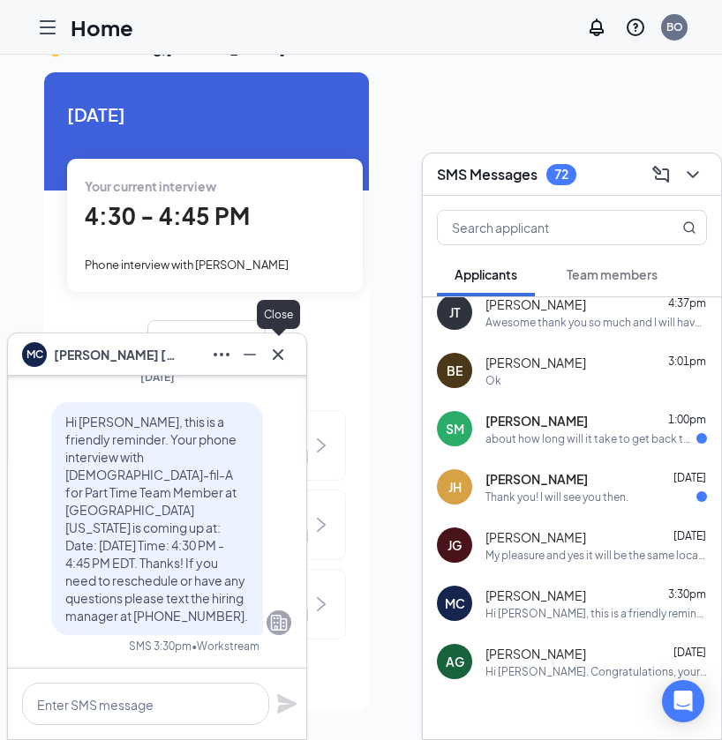
click at [289, 351] on button at bounding box center [278, 355] width 28 height 28
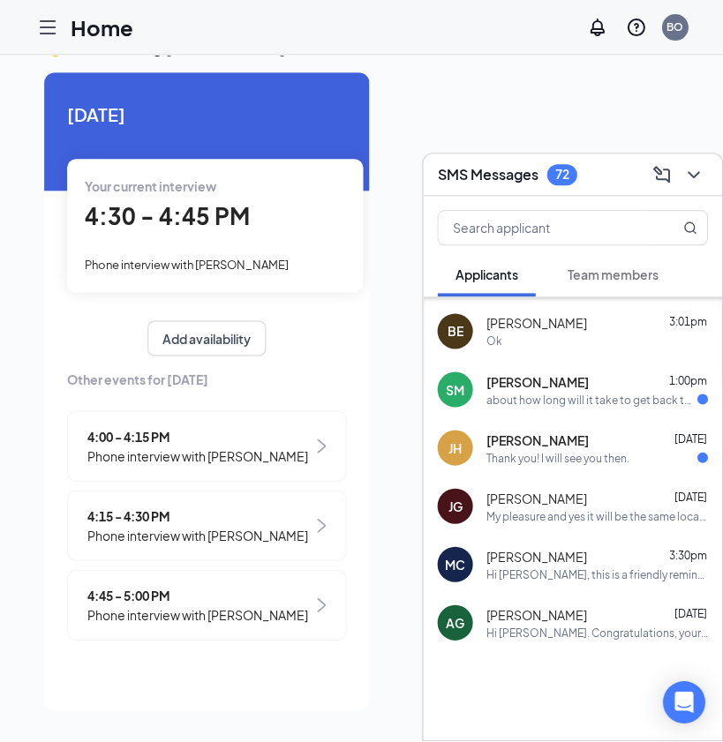
scroll to position [54, 0]
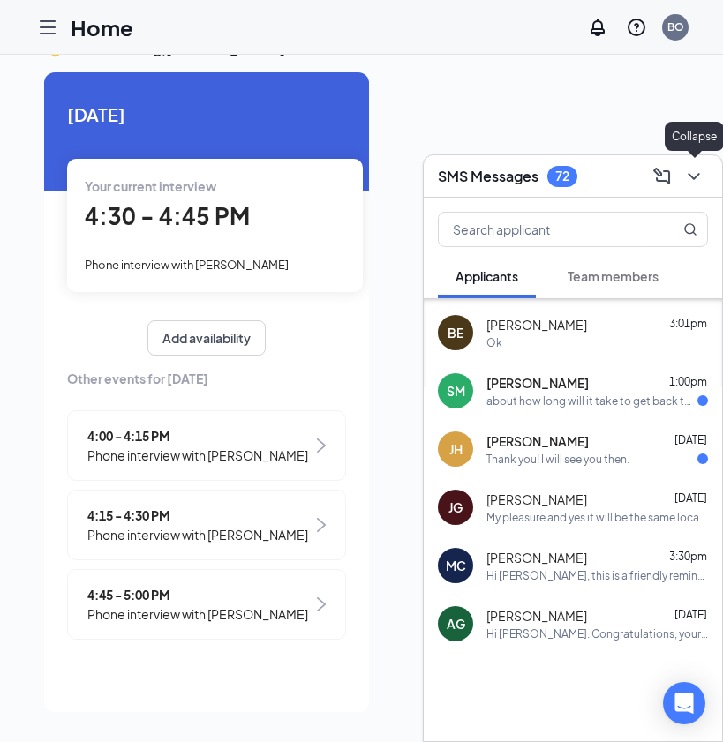
click at [702, 176] on icon "ChevronDown" at bounding box center [693, 176] width 21 height 21
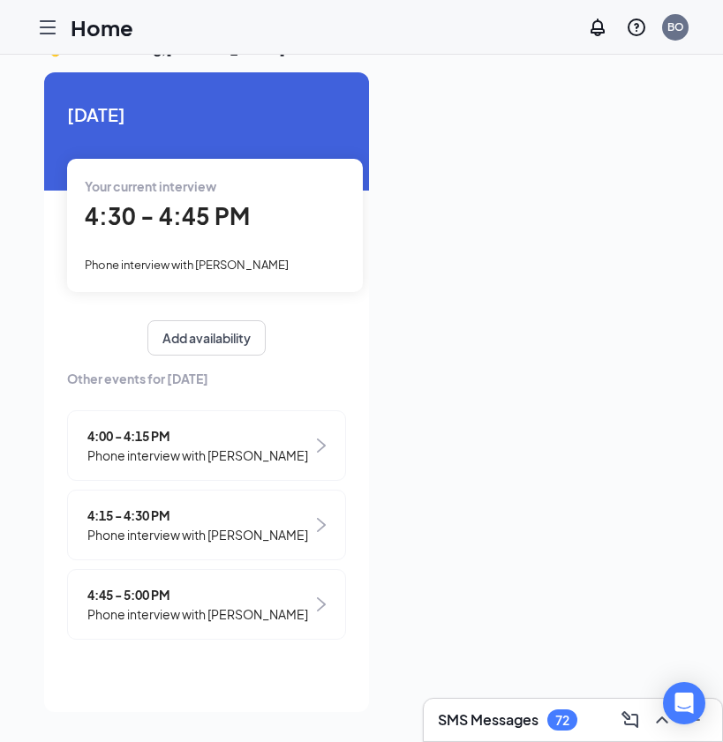
scroll to position [12, 0]
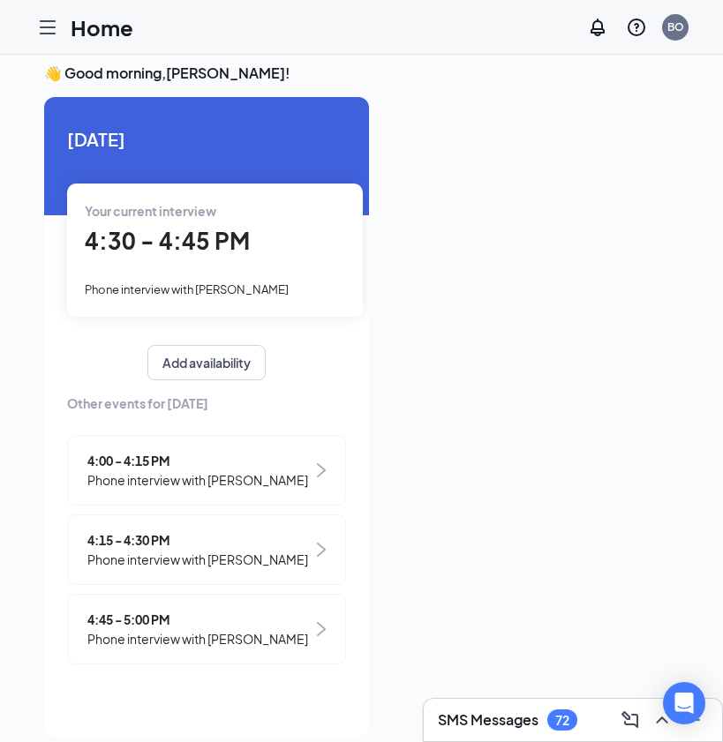
click at [258, 213] on div "Your current interview" at bounding box center [215, 210] width 260 height 19
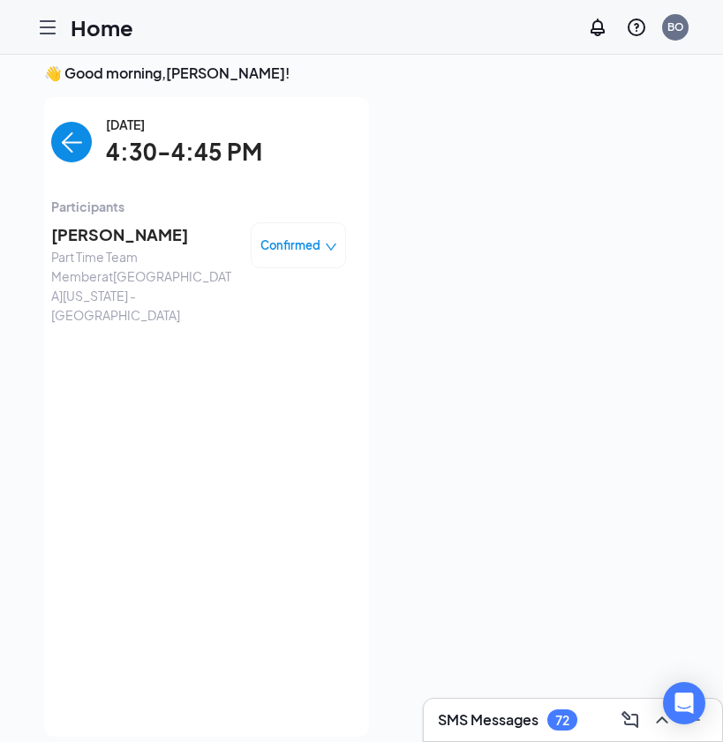
click at [169, 236] on span "[PERSON_NAME]" at bounding box center [143, 234] width 185 height 25
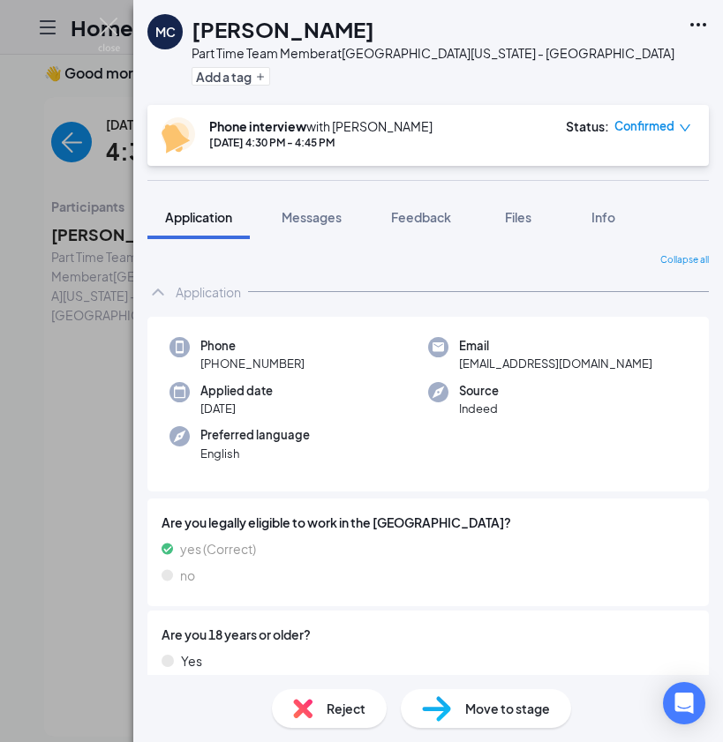
click at [328, 701] on span "Reject" at bounding box center [345, 708] width 39 height 19
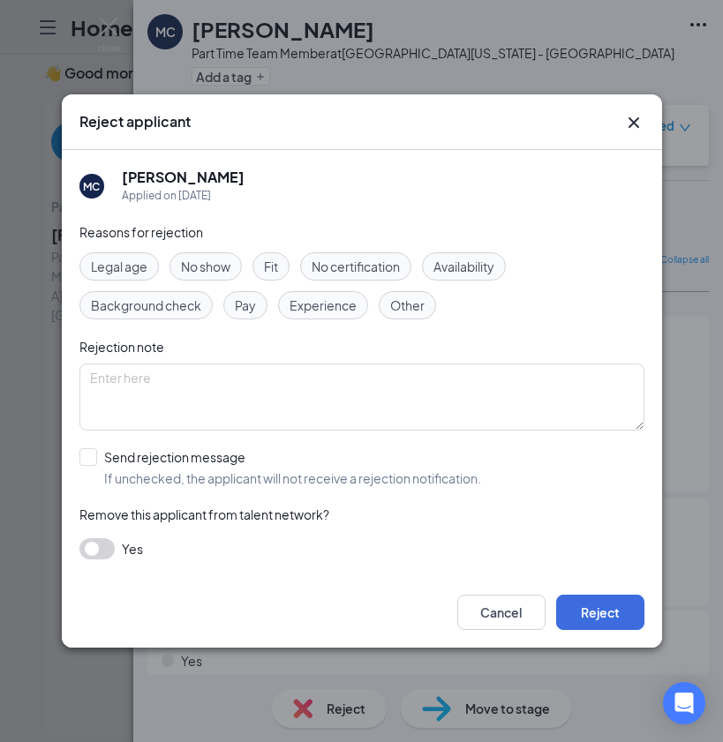
click at [222, 268] on span "No show" at bounding box center [205, 266] width 49 height 19
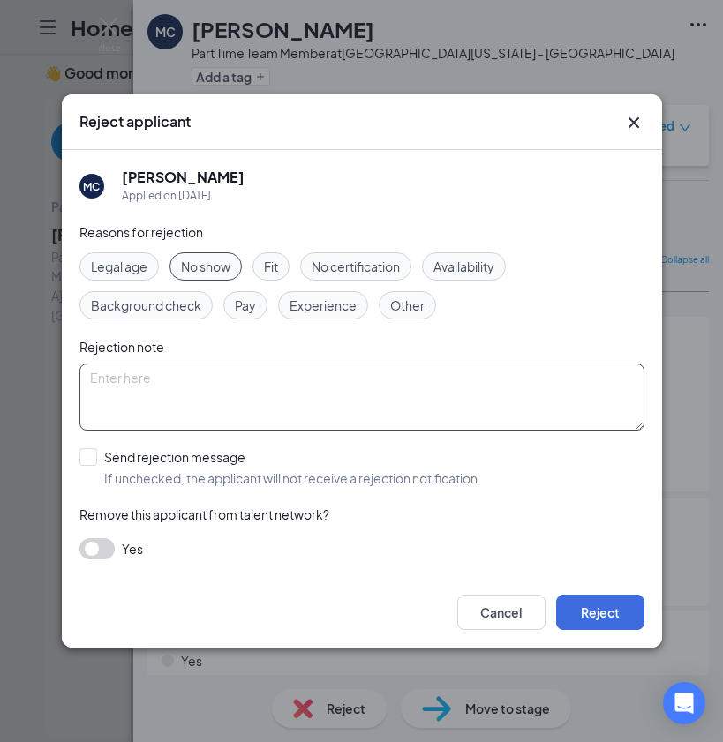
click at [255, 431] on textarea at bounding box center [361, 397] width 565 height 67
type textarea "r"
type textarea "did not pick up phone call"
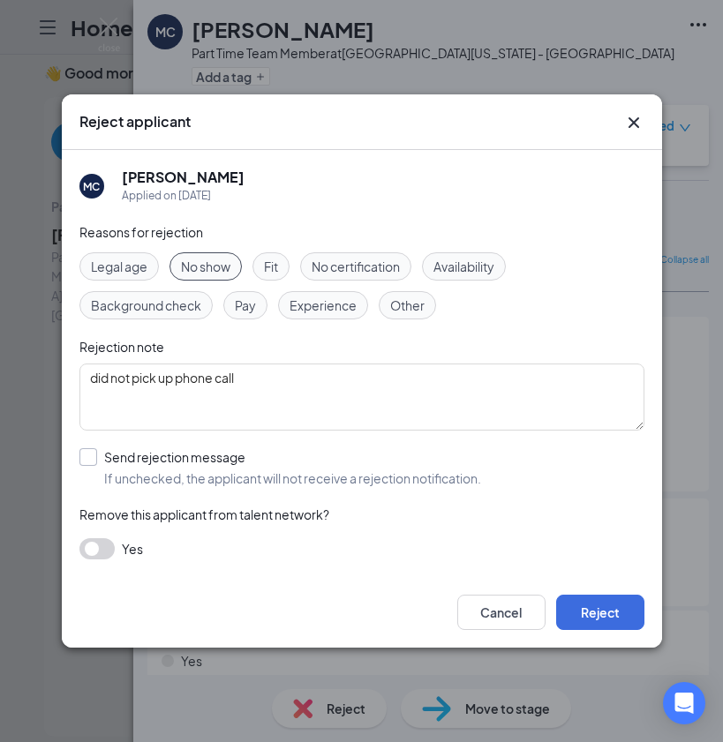
click at [86, 462] on input "Send rejection message If unchecked, the applicant will not receive a rejection…" at bounding box center [279, 467] width 401 height 39
checkbox input "true"
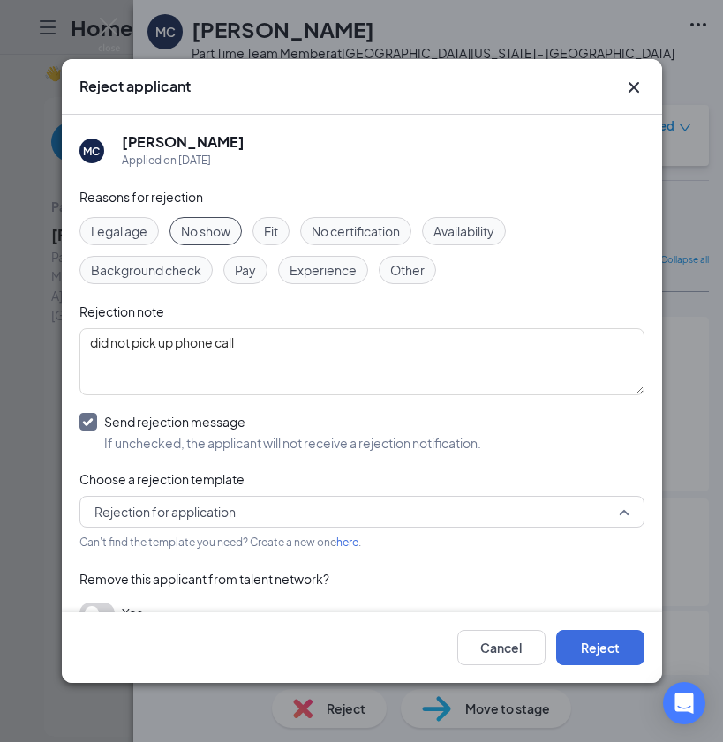
click at [581, 514] on span "Rejection for application" at bounding box center [353, 512] width 519 height 26
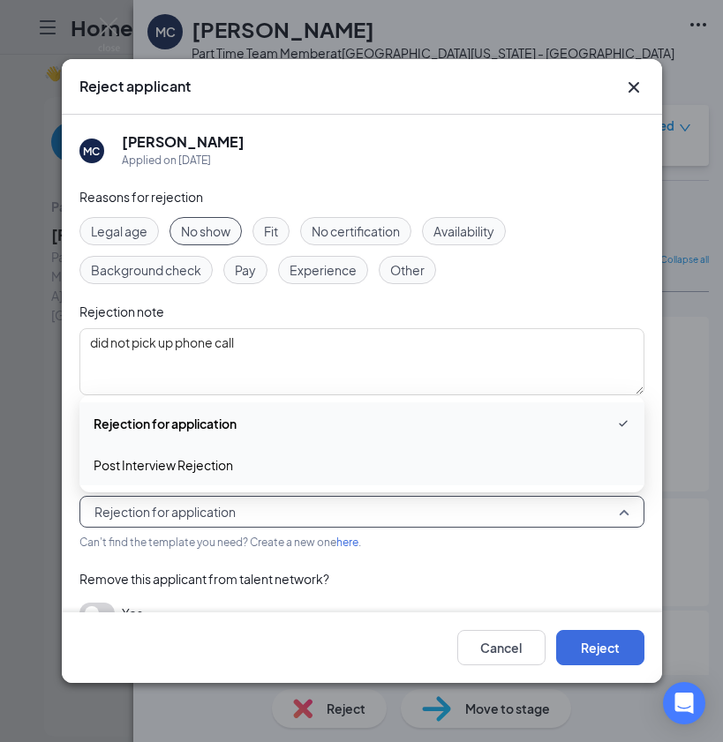
click at [518, 474] on span "Post Interview Rejection" at bounding box center [362, 464] width 536 height 19
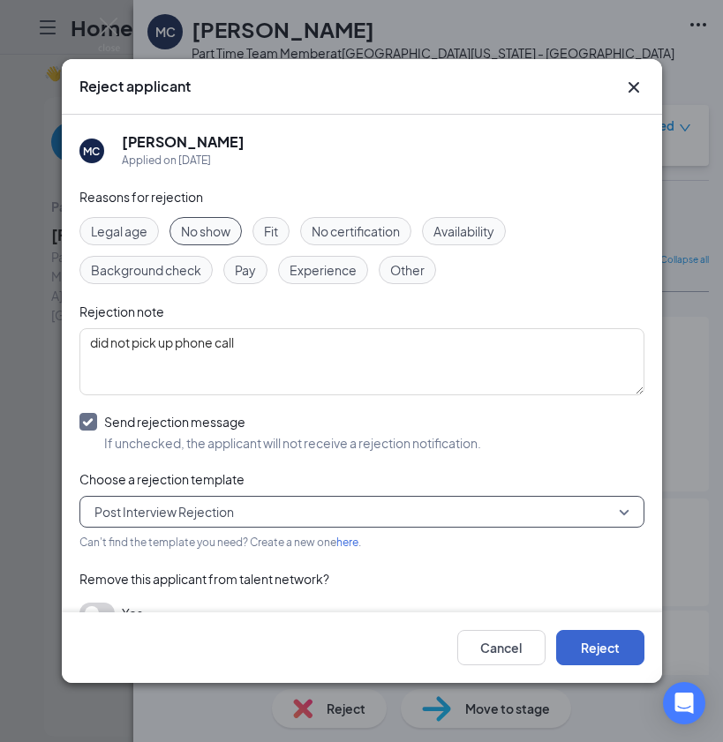
click at [603, 656] on button "Reject" at bounding box center [600, 647] width 88 height 35
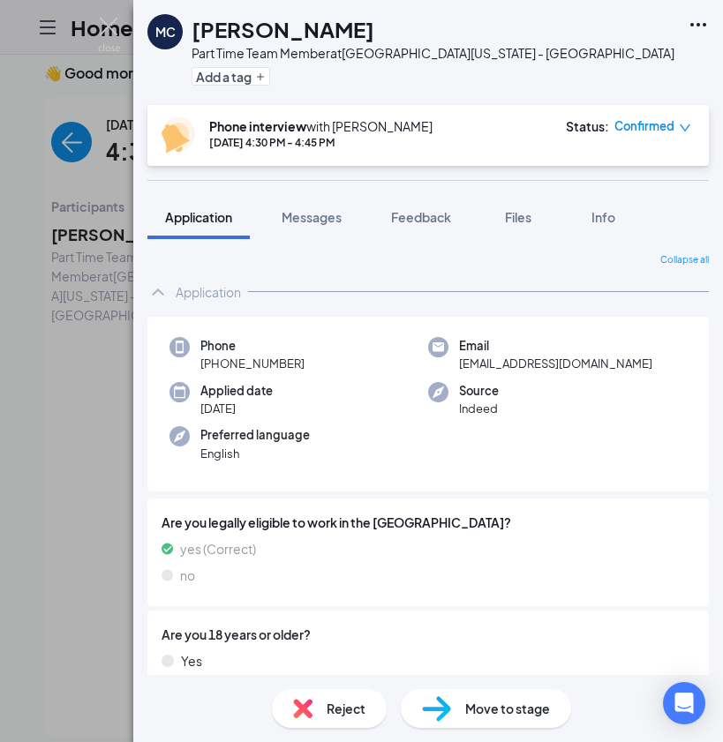
click at [329, 711] on span "Reject" at bounding box center [345, 708] width 39 height 19
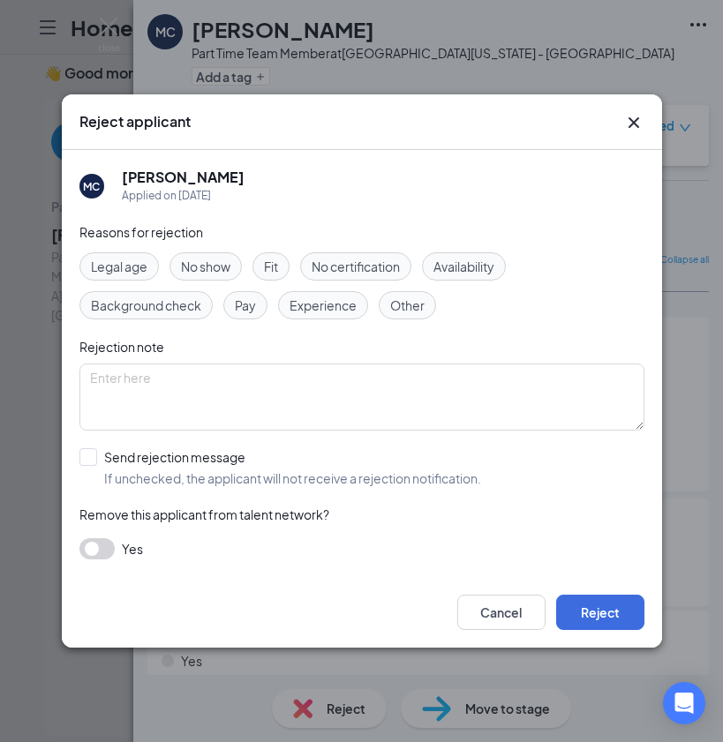
click at [624, 133] on icon "Cross" at bounding box center [633, 122] width 21 height 21
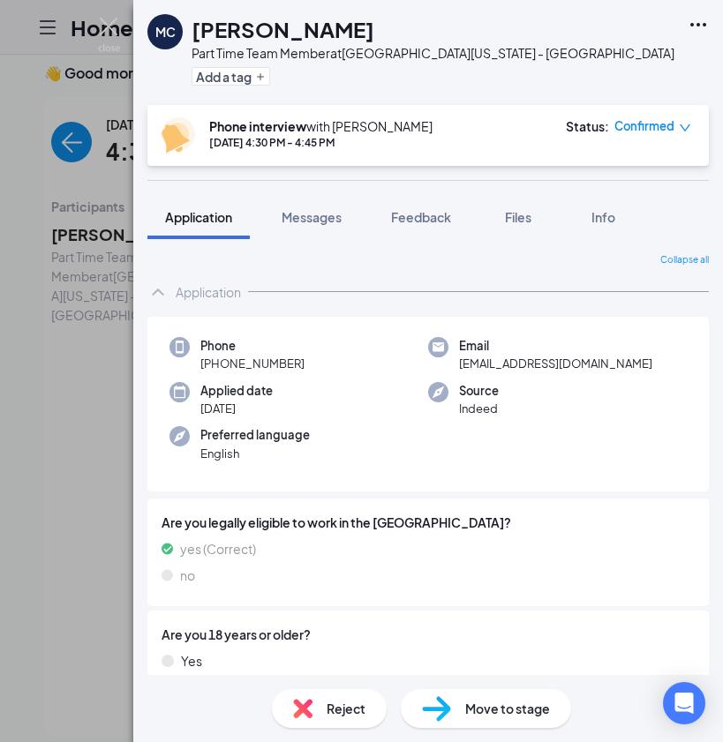
click at [49, 362] on div "MC [PERSON_NAME] Part Time Team Member at [GEOGRAPHIC_DATA][US_STATE] - [GEOGRA…" at bounding box center [361, 371] width 723 height 742
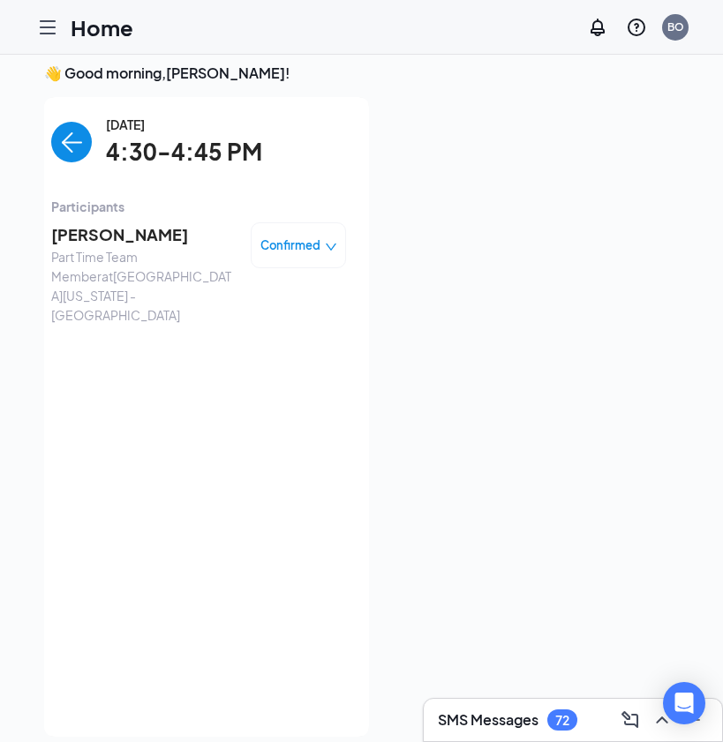
scroll to position [11, 0]
click at [98, 235] on span "[PERSON_NAME]" at bounding box center [143, 235] width 185 height 25
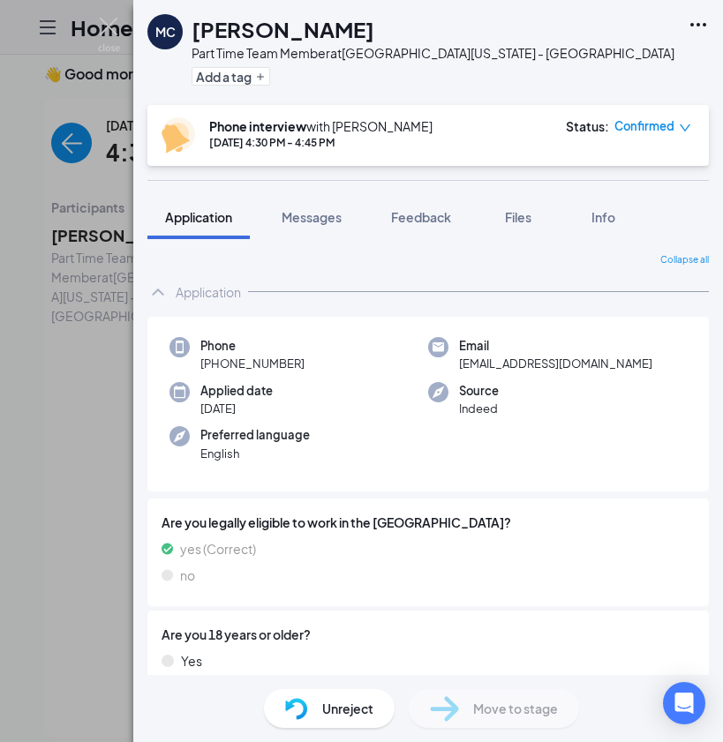
click at [35, 177] on div "MC [PERSON_NAME] Part Time Team Member at [GEOGRAPHIC_DATA][US_STATE] - [GEOGRA…" at bounding box center [361, 371] width 723 height 742
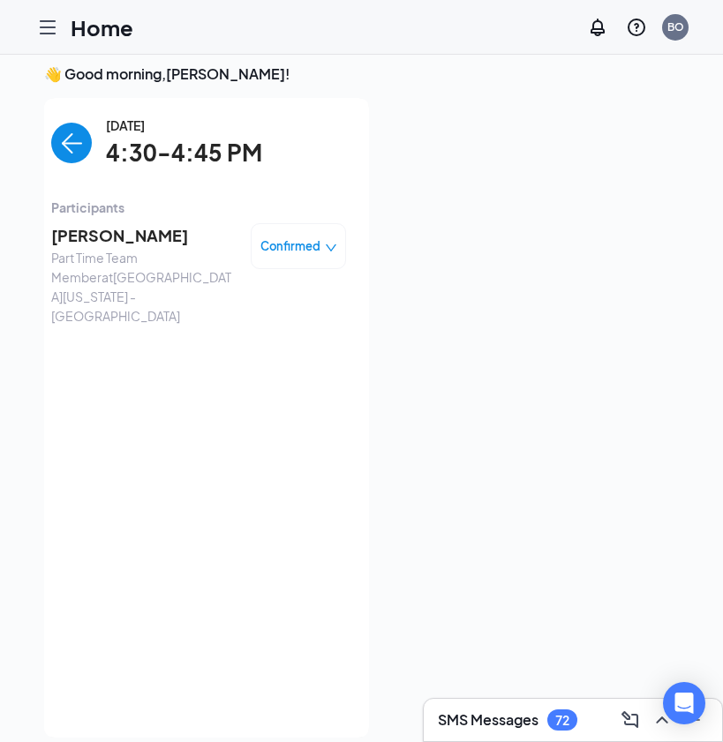
scroll to position [11, 0]
click at [60, 134] on img "back-button" at bounding box center [71, 144] width 41 height 41
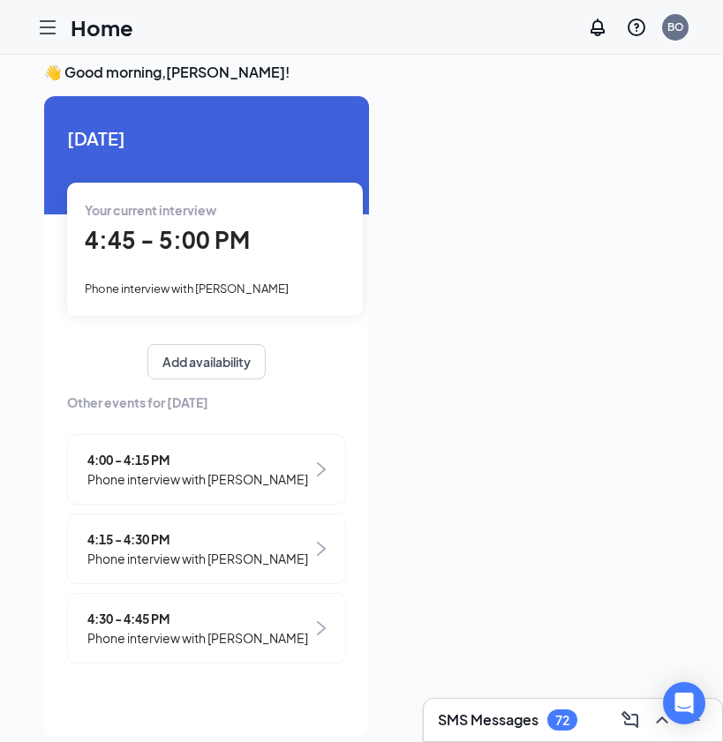
scroll to position [12, 0]
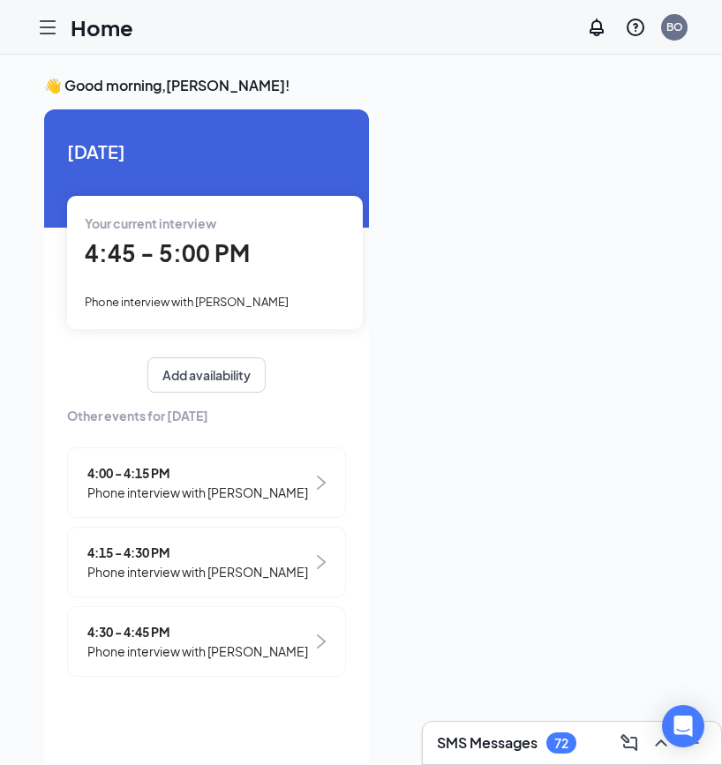
click at [719, 265] on div "👋 Good morning, [PERSON_NAME] ! [DATE] Your current interview 4:45 - 5:00 PM Ph…" at bounding box center [361, 428] width 722 height 747
drag, startPoint x: 699, startPoint y: 359, endPoint x: 765, endPoint y: 362, distance: 66.2
click at [721, 362] on html "Home BO SMS Messages 72 👋 Good morning, [PERSON_NAME] ! [DATE] Your current int…" at bounding box center [361, 382] width 722 height 765
click at [249, 267] on div "4:45 - 5:00 PM" at bounding box center [215, 254] width 260 height 36
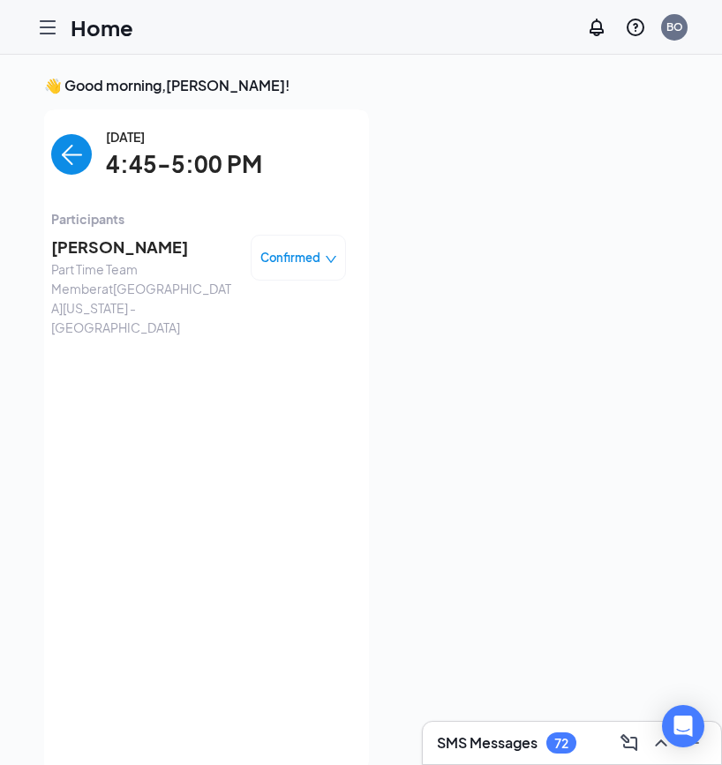
scroll to position [7, 0]
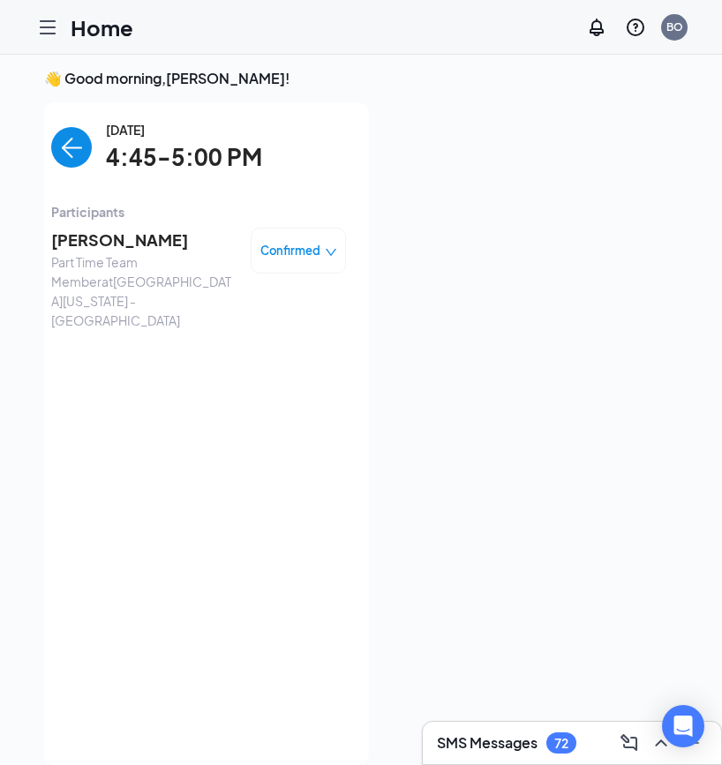
click at [191, 229] on span "[PERSON_NAME]" at bounding box center [143, 240] width 185 height 25
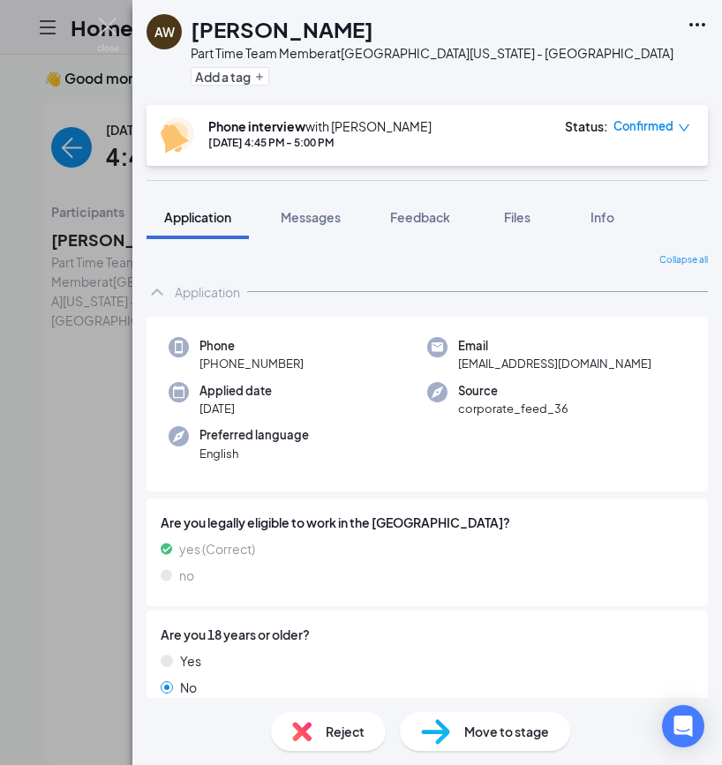
click at [82, 290] on div "AW [PERSON_NAME] Part Time Team Member at [GEOGRAPHIC_DATA][US_STATE] - [GEOGRA…" at bounding box center [361, 382] width 722 height 765
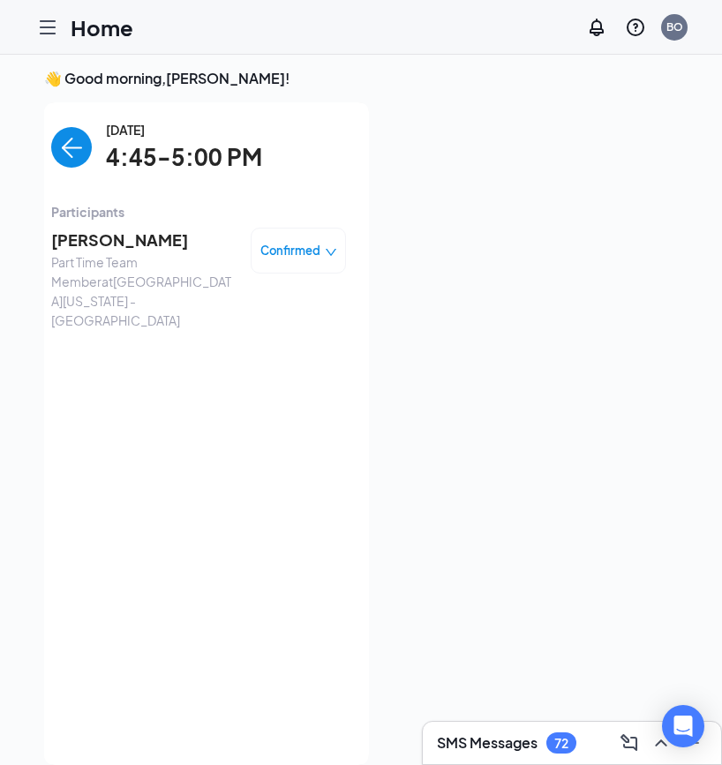
click at [83, 173] on div "[DATE] 4:45-5:00 PM" at bounding box center [198, 148] width 295 height 56
click at [81, 161] on img "back-button" at bounding box center [71, 147] width 41 height 41
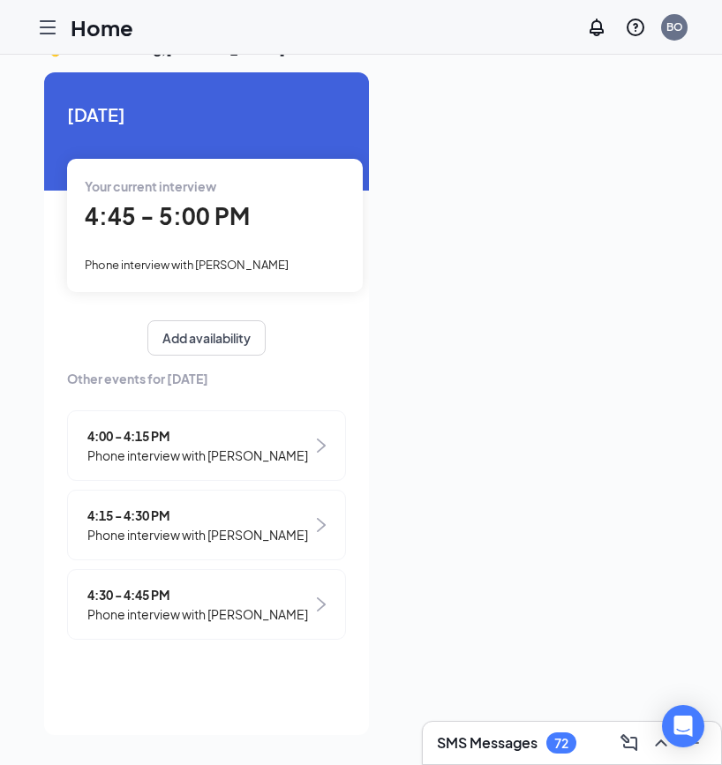
scroll to position [37, 0]
click at [550, 756] on div "SMS Messages 72" at bounding box center [572, 743] width 270 height 28
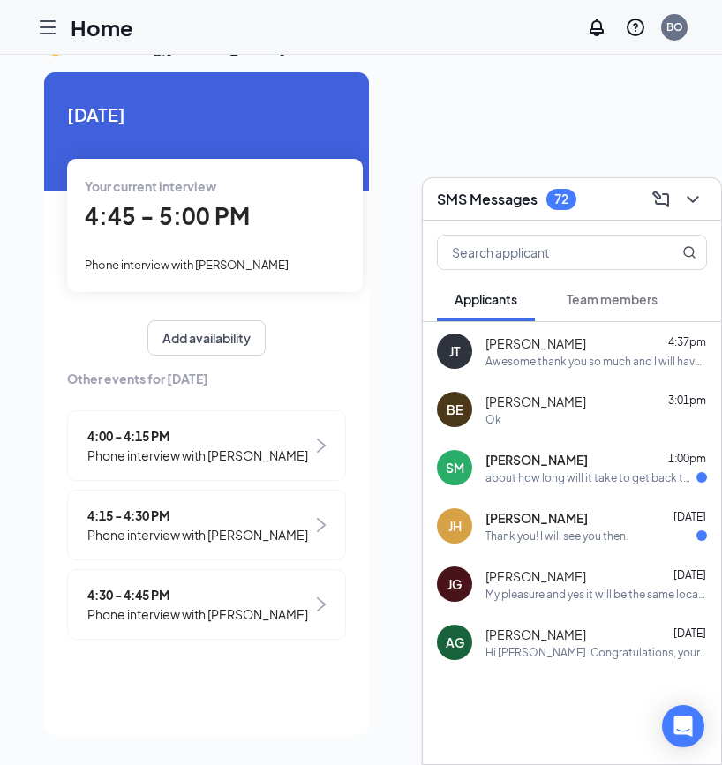
click at [557, 481] on div "about how long will it take to get back to me?" at bounding box center [590, 477] width 211 height 15
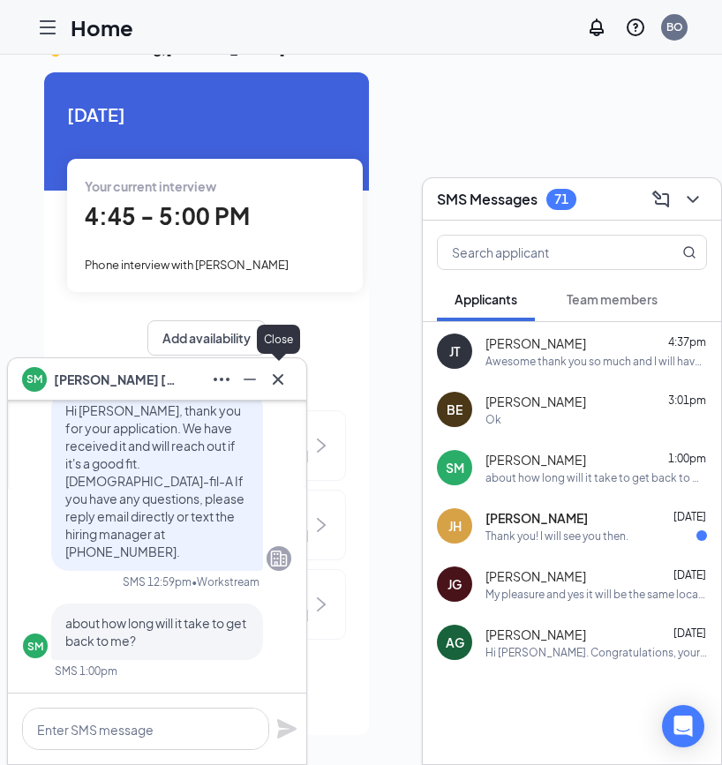
click at [274, 381] on icon "Cross" at bounding box center [277, 379] width 21 height 21
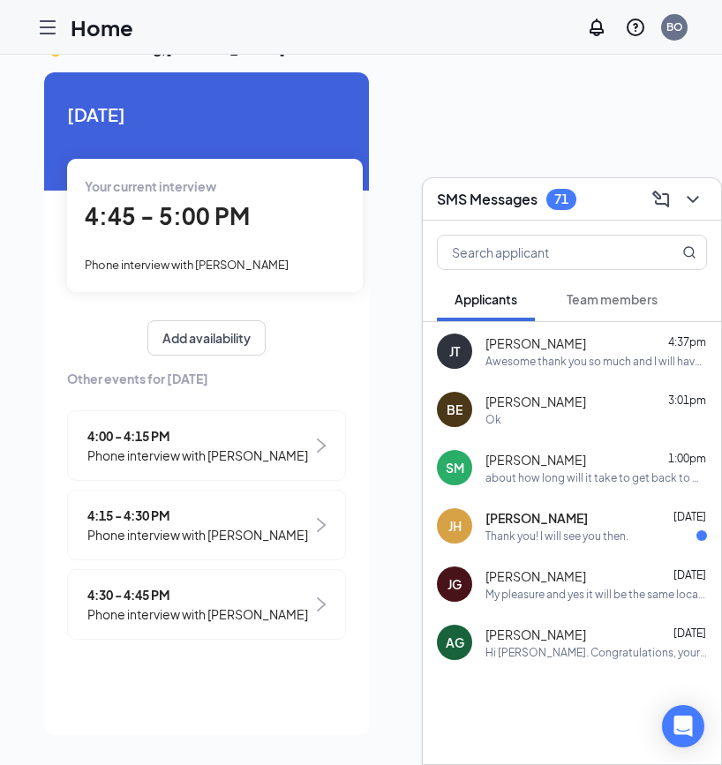
click at [490, 516] on span "[PERSON_NAME]" at bounding box center [536, 518] width 102 height 18
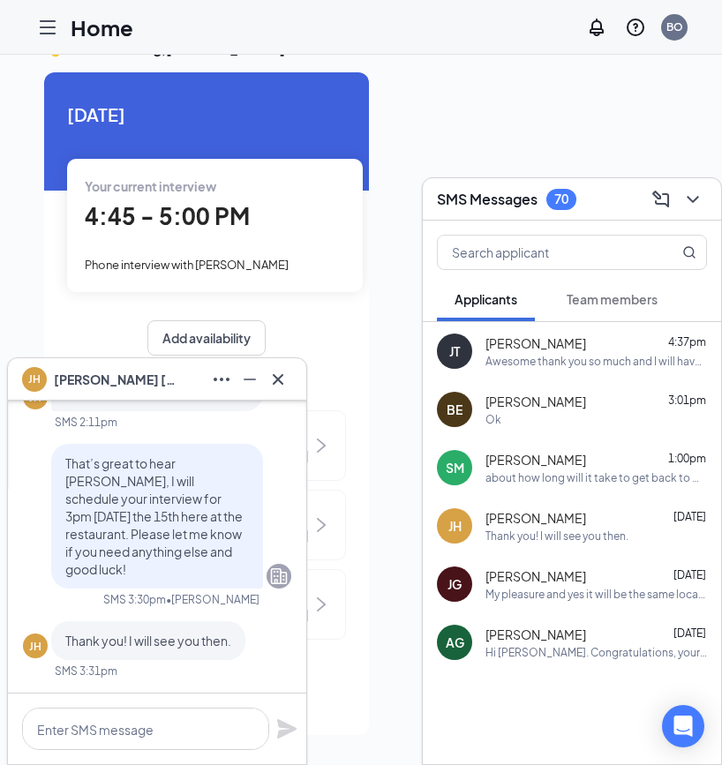
click at [530, 650] on div "Hi [PERSON_NAME]. Congratulations, your meeting with [DEMOGRAPHIC_DATA]-fil-A f…" at bounding box center [595, 652] width 221 height 15
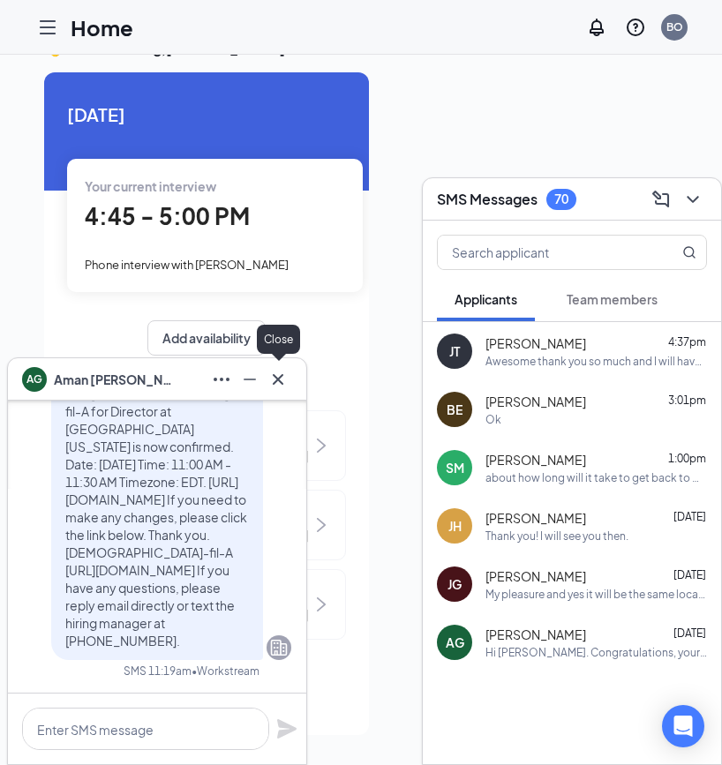
click at [275, 383] on icon "Cross" at bounding box center [277, 379] width 21 height 21
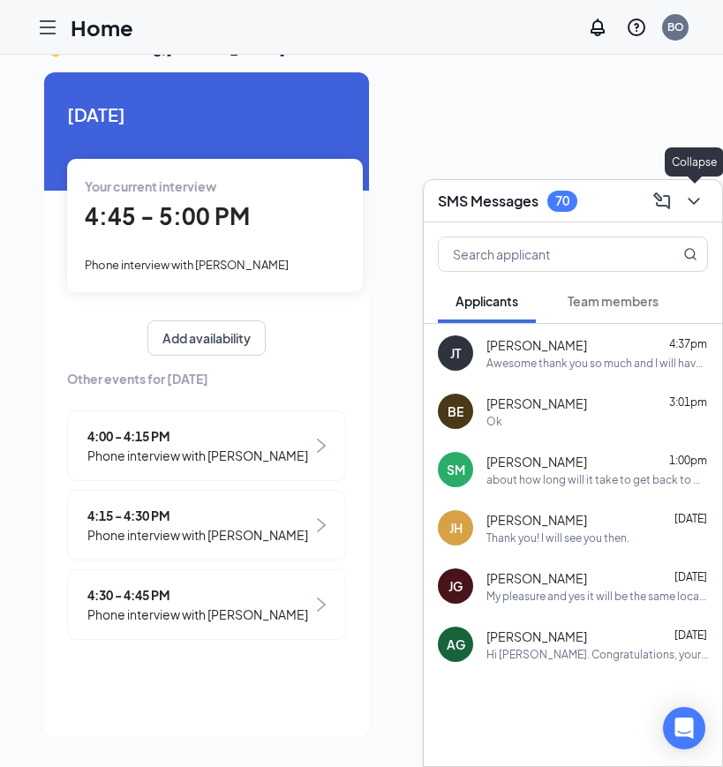
click at [685, 206] on icon "ChevronDown" at bounding box center [693, 201] width 21 height 21
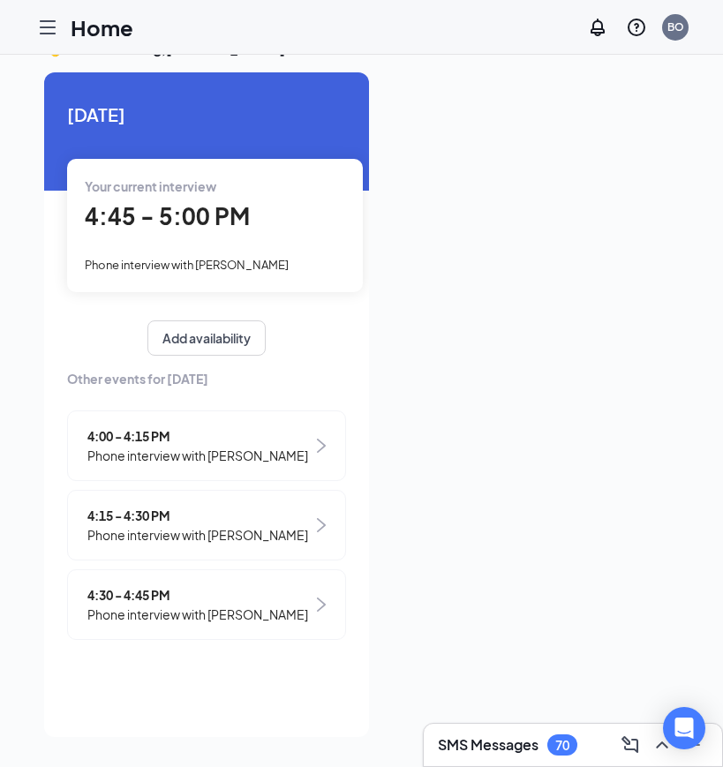
click at [277, 211] on div "4:45 - 5:00 PM" at bounding box center [215, 217] width 260 height 36
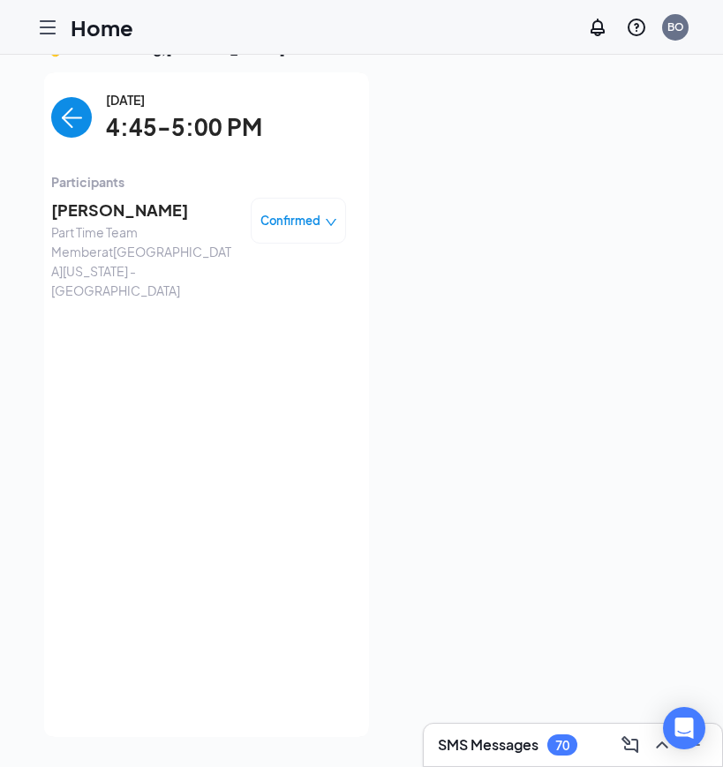
click at [146, 205] on span "[PERSON_NAME]" at bounding box center [143, 210] width 185 height 25
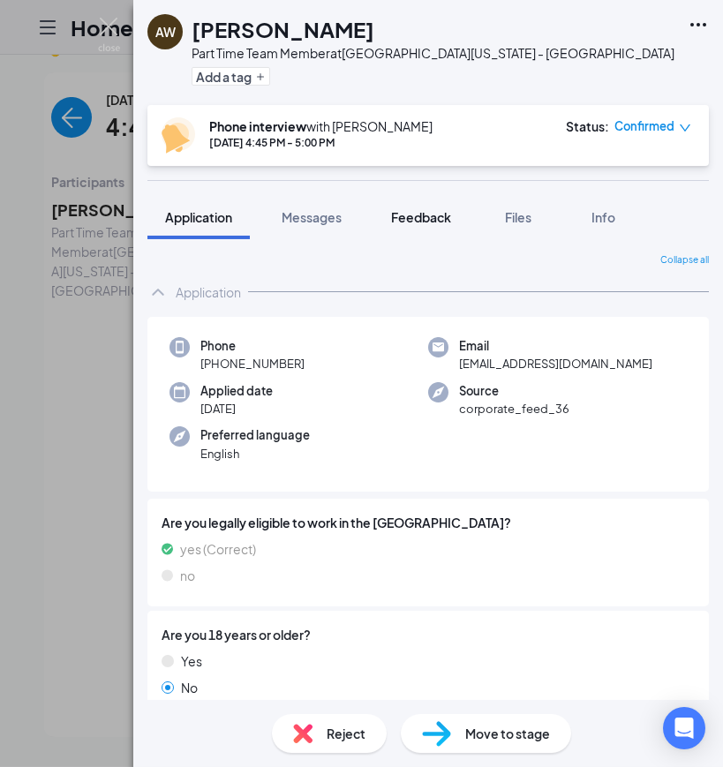
click at [419, 221] on span "Feedback" at bounding box center [421, 217] width 60 height 16
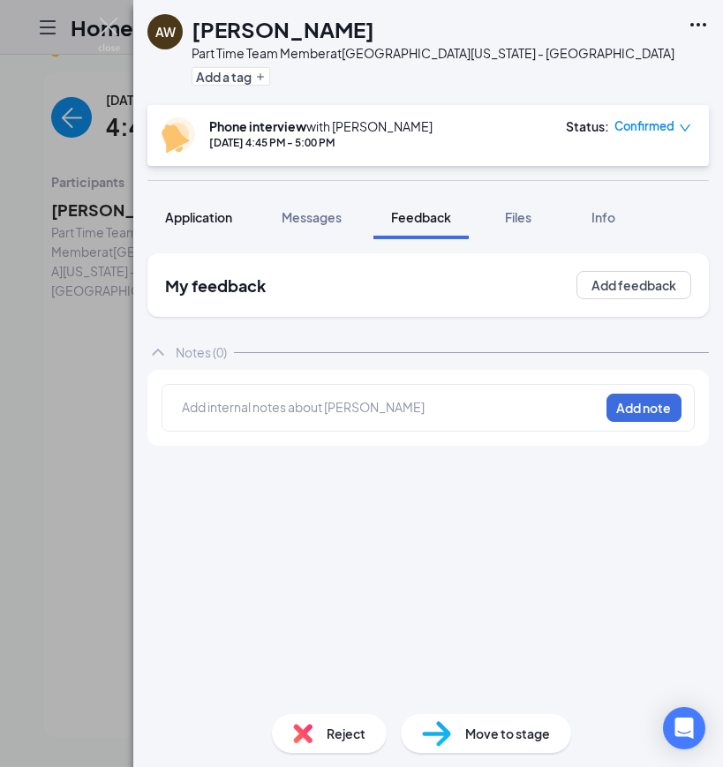
click at [223, 213] on span "Application" at bounding box center [198, 217] width 67 height 16
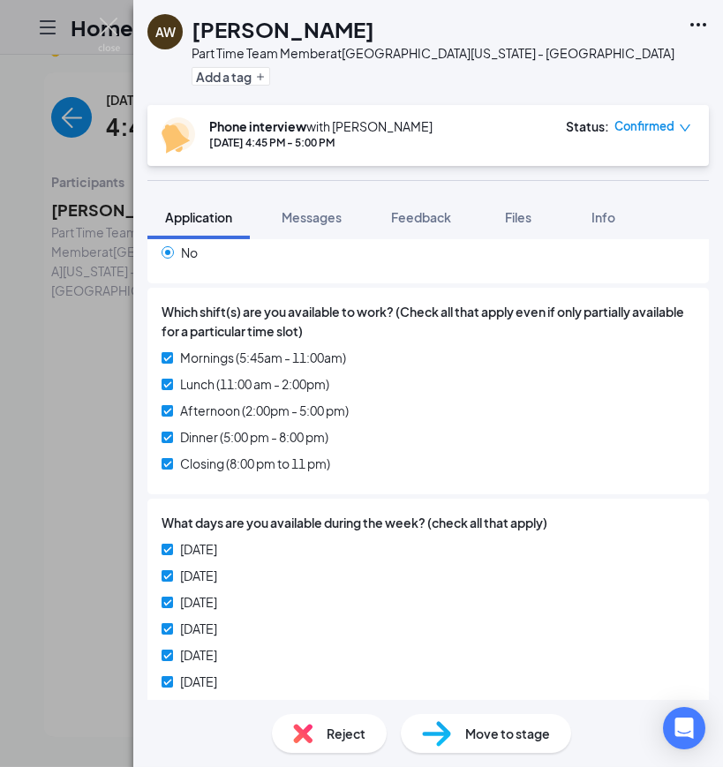
scroll to position [526, 0]
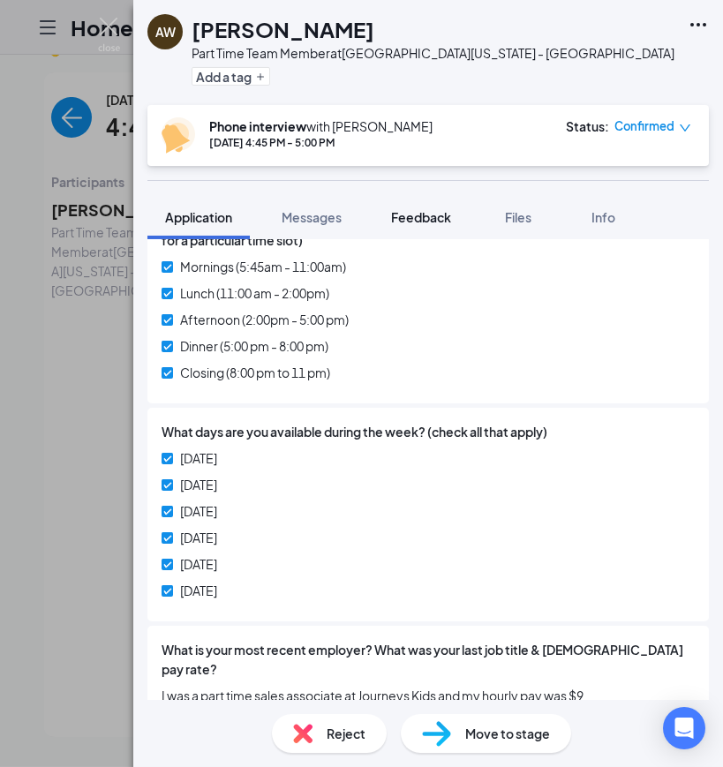
click at [395, 209] on span "Feedback" at bounding box center [421, 217] width 60 height 16
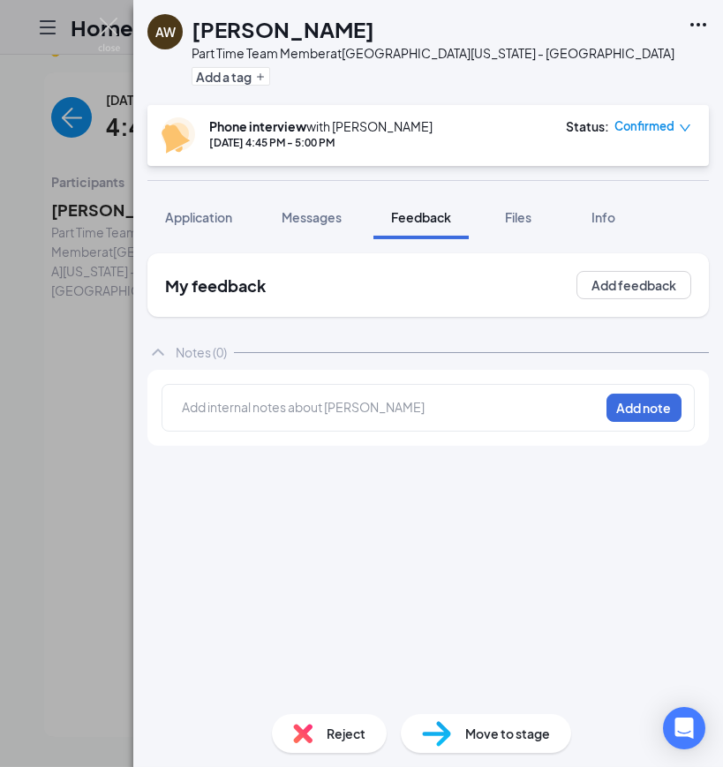
click at [333, 409] on div "Add internal notes about [PERSON_NAME] Add note" at bounding box center [427, 408] width 561 height 76
click at [344, 398] on div at bounding box center [391, 407] width 416 height 19
click at [200, 195] on button "Application" at bounding box center [198, 217] width 102 height 44
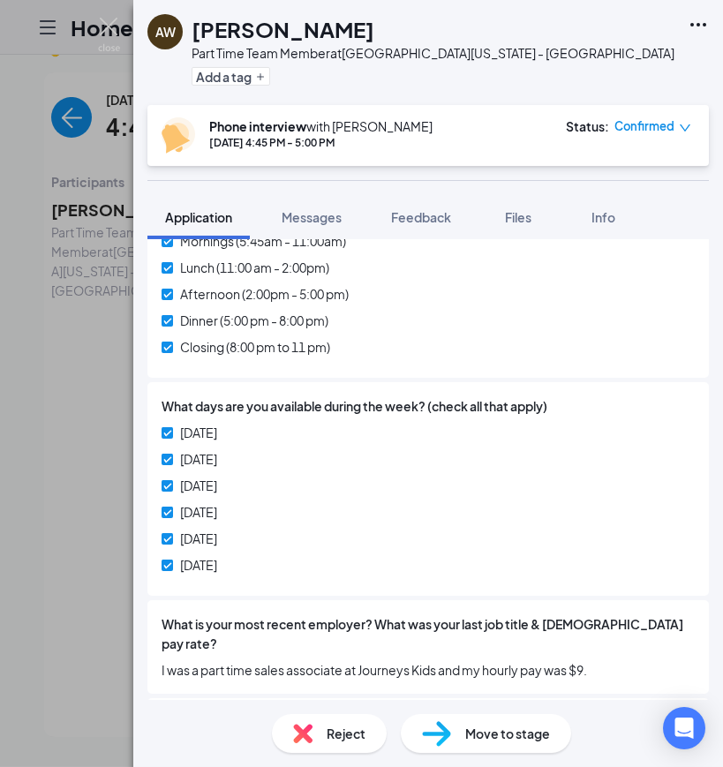
scroll to position [552, 0]
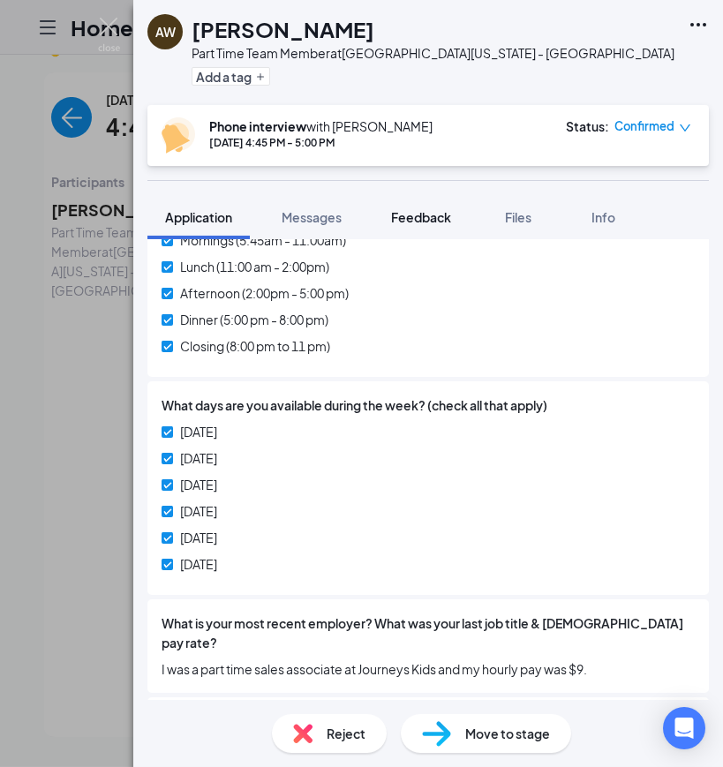
click at [409, 209] on span "Feedback" at bounding box center [421, 217] width 60 height 16
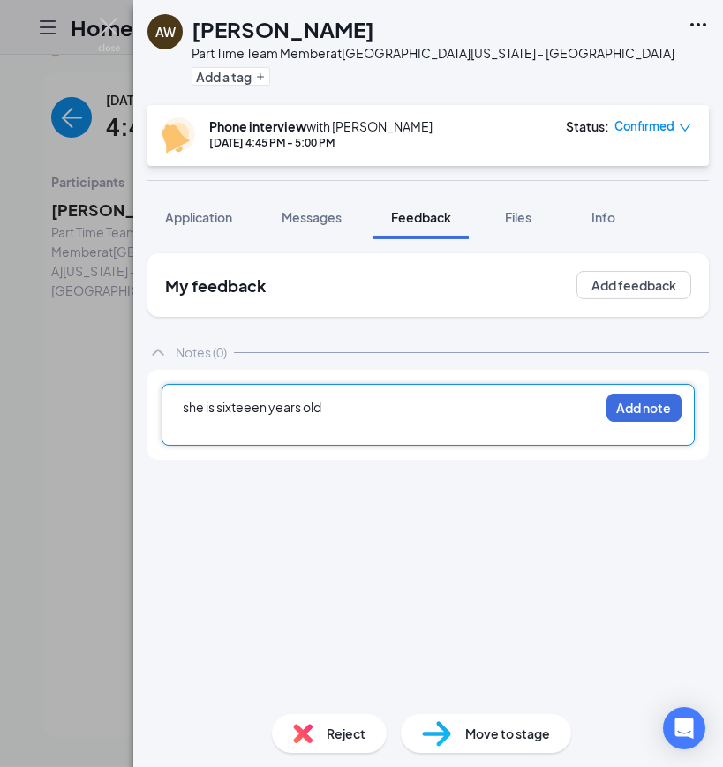
click at [342, 416] on div at bounding box center [391, 425] width 416 height 19
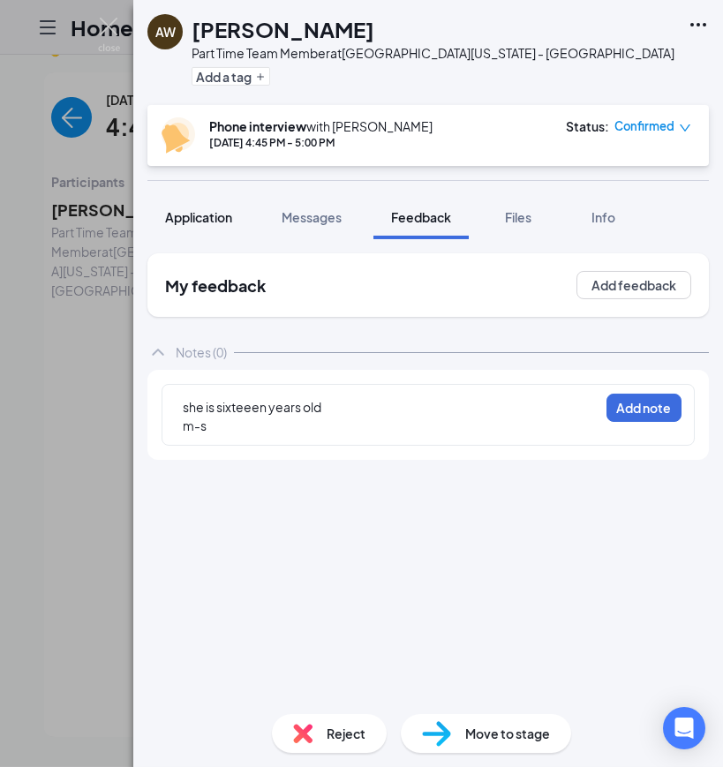
click at [204, 209] on span "Application" at bounding box center [198, 217] width 67 height 16
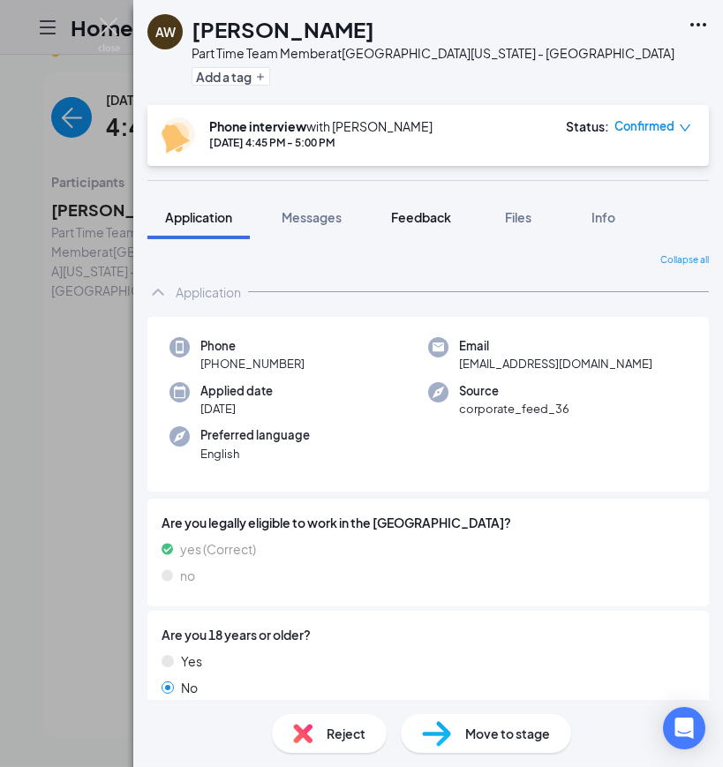
click at [421, 209] on span "Feedback" at bounding box center [421, 217] width 60 height 16
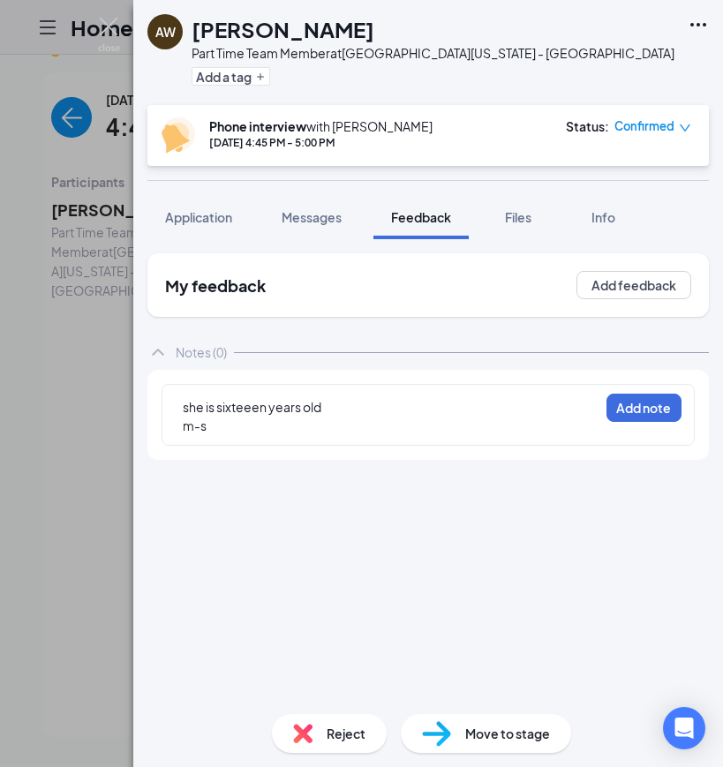
click at [256, 416] on div "m-s" at bounding box center [391, 425] width 416 height 19
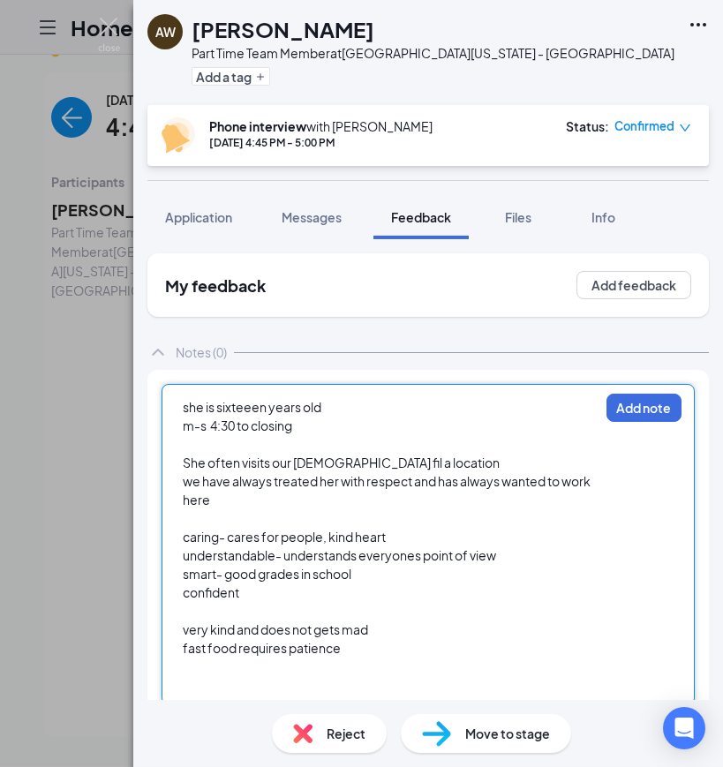
click at [259, 509] on div at bounding box center [391, 518] width 416 height 19
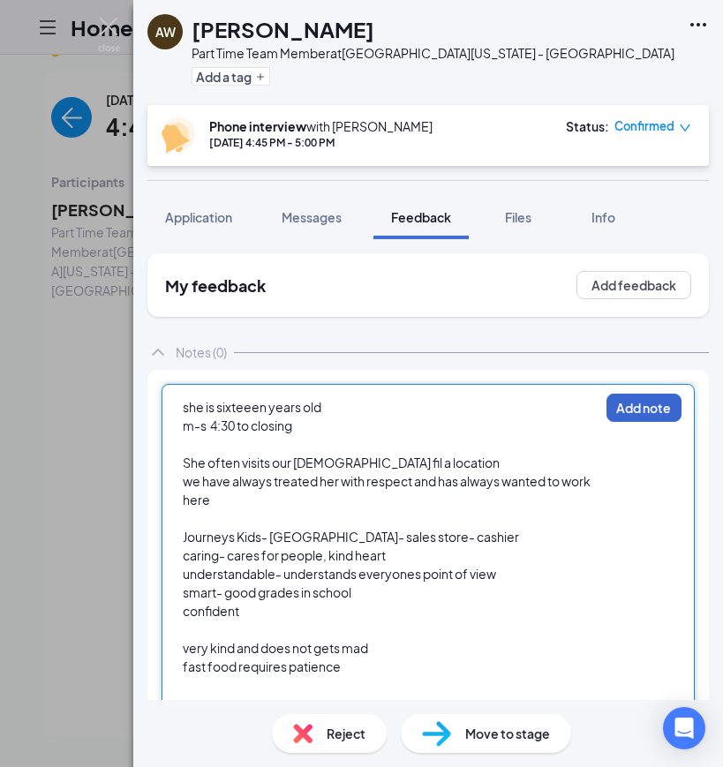
click at [657, 394] on button "Add note" at bounding box center [643, 408] width 75 height 28
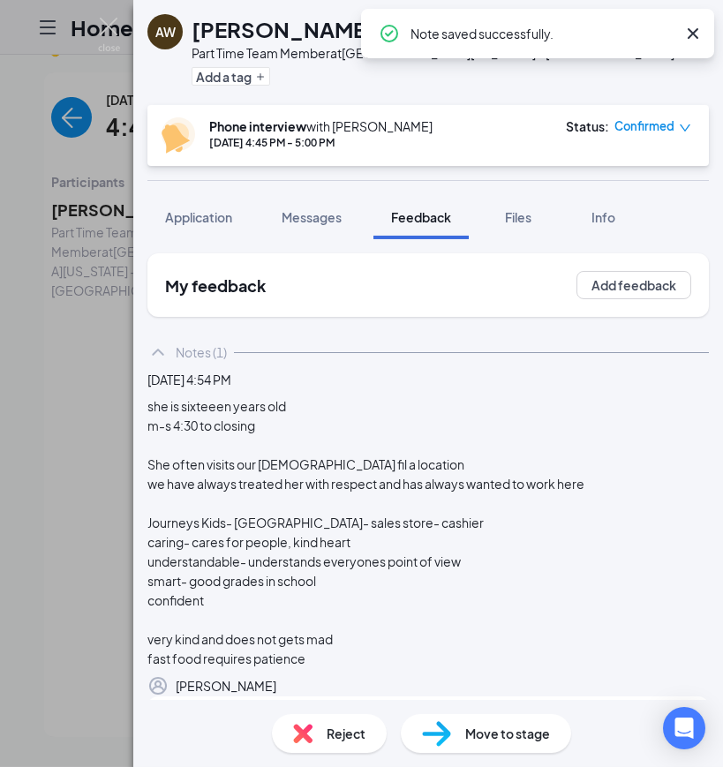
click at [78, 352] on div "AW Alana Williams Part Time Team Member at East Washington St. - Indianapolis A…" at bounding box center [361, 383] width 723 height 767
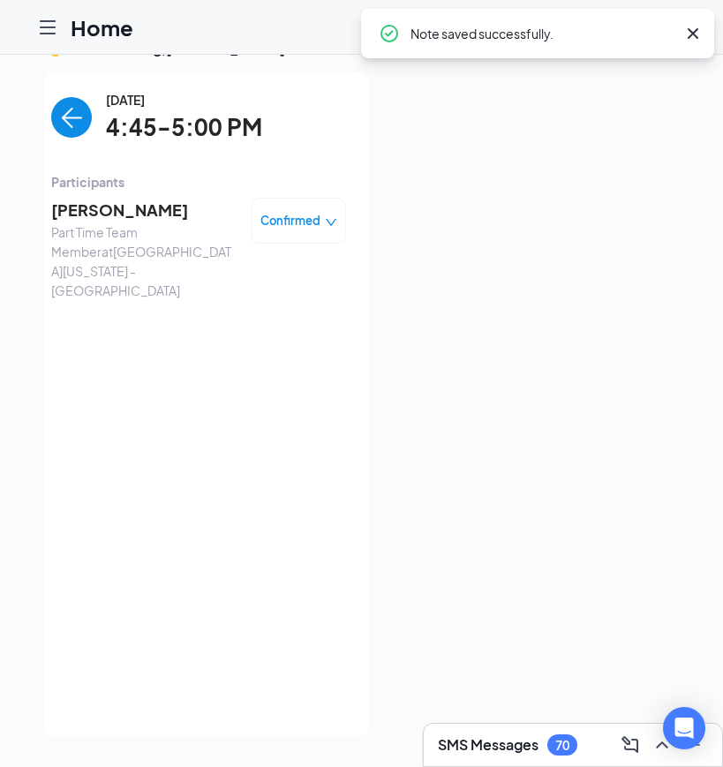
scroll to position [36, 0]
click at [85, 117] on img "back-button" at bounding box center [71, 118] width 41 height 41
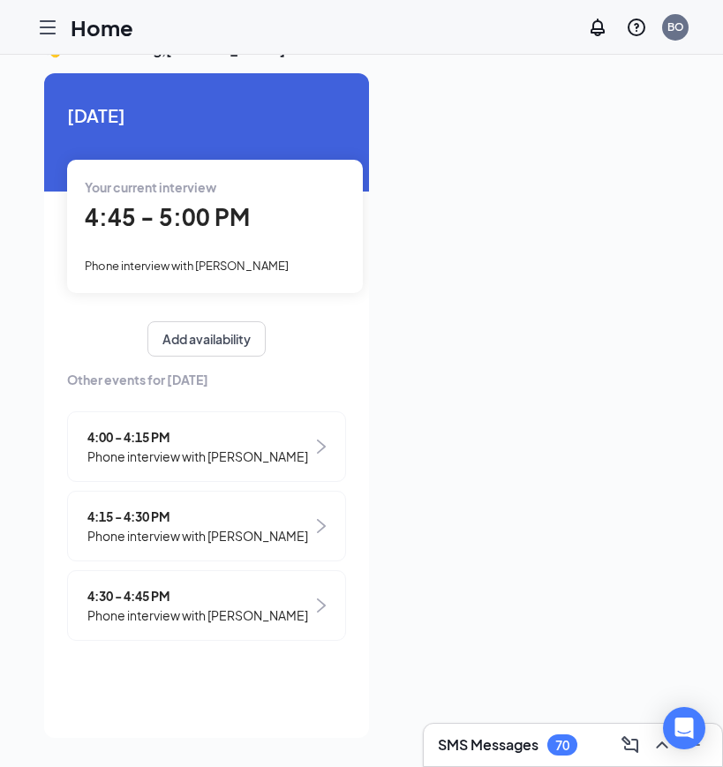
click at [244, 259] on span "Phone interview with [PERSON_NAME]" at bounding box center [187, 266] width 204 height 14
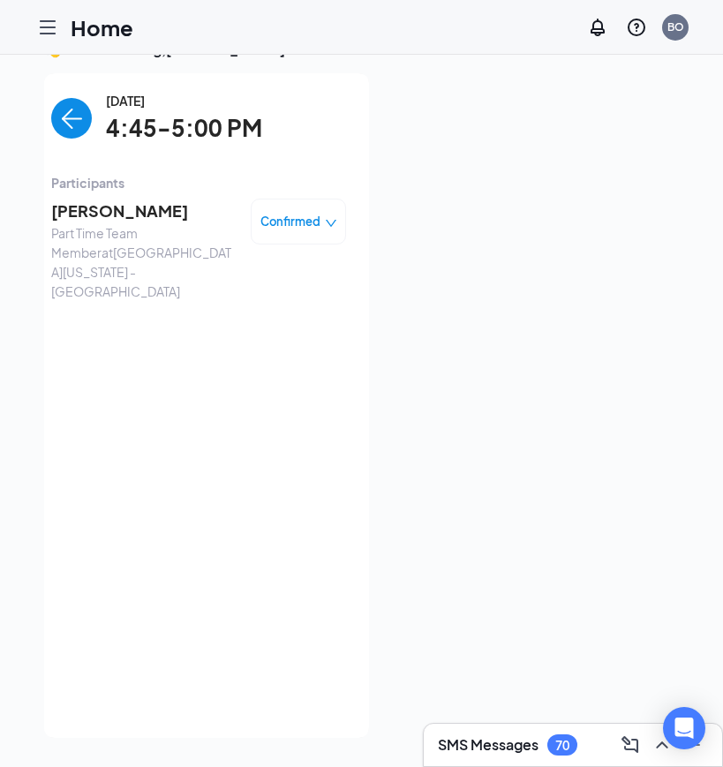
click at [173, 208] on span "Alana Williams" at bounding box center [143, 211] width 185 height 25
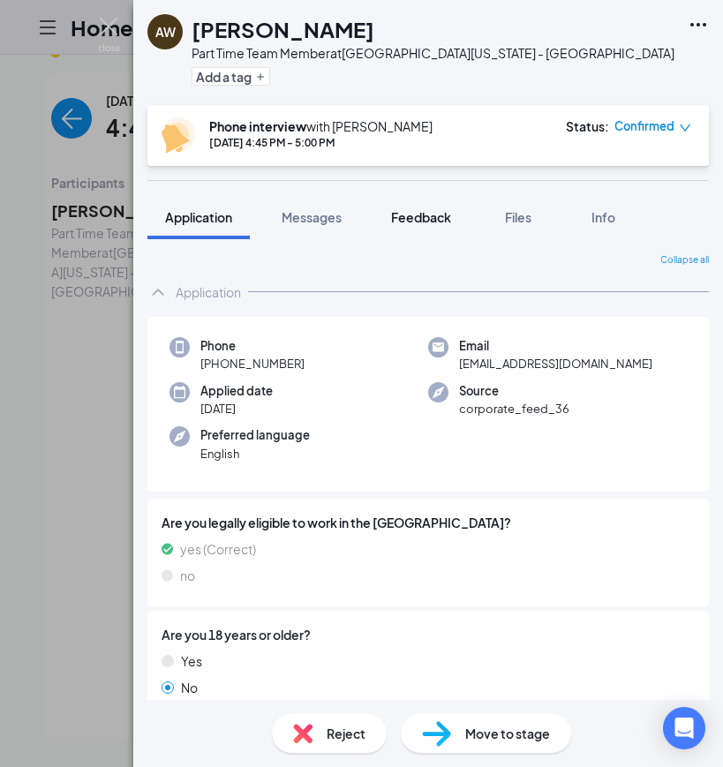
click at [411, 218] on span "Feedback" at bounding box center [421, 217] width 60 height 16
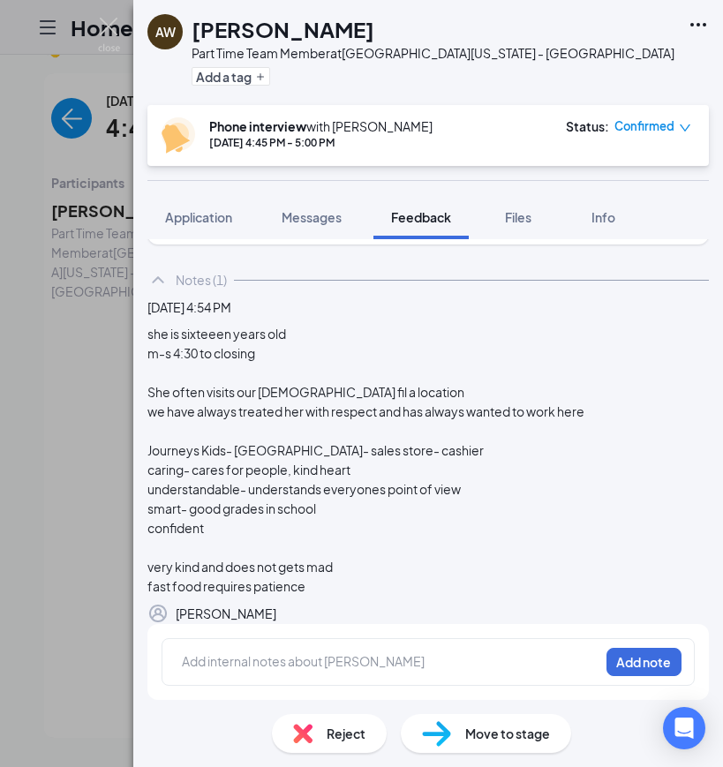
scroll to position [114, 0]
click at [709, 603] on button "button" at bounding box center [709, 613] width 0 height 21
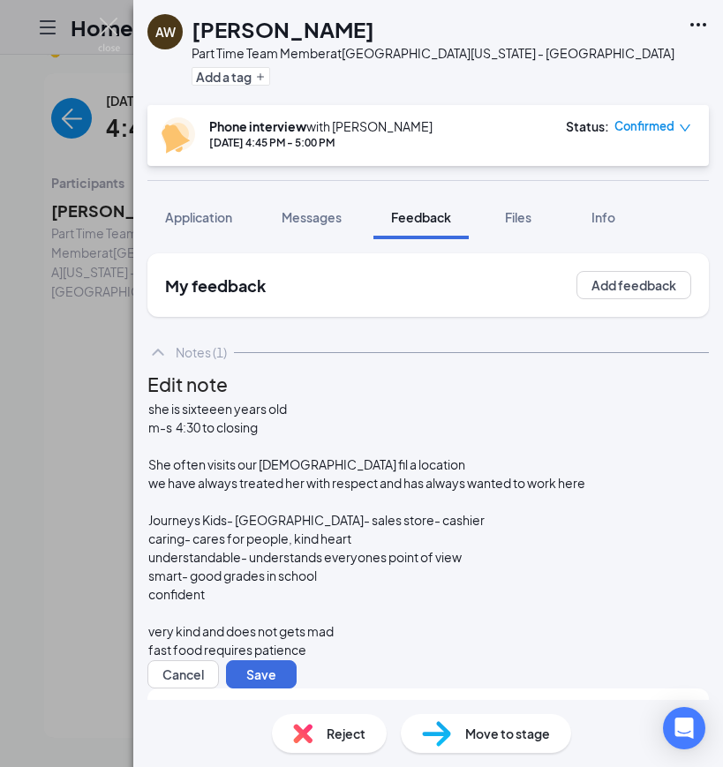
scroll to position [83, 0]
click at [501, 511] on div "Journeys Kids- castleton square- sales store- cashier" at bounding box center [366, 520] width 437 height 19
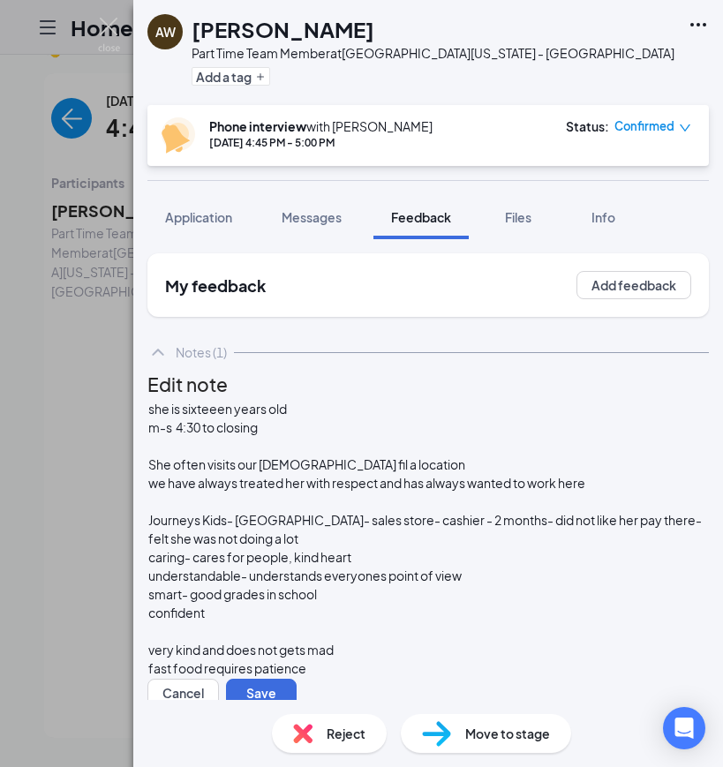
click at [296, 531] on div "she is sixteeen years old m-s 4:30 to closing She often visits our chick fil a …" at bounding box center [427, 553] width 561 height 308
drag, startPoint x: 296, startPoint y: 533, endPoint x: 296, endPoint y: 521, distance: 11.5
click at [296, 679] on button "Save" at bounding box center [261, 693] width 71 height 28
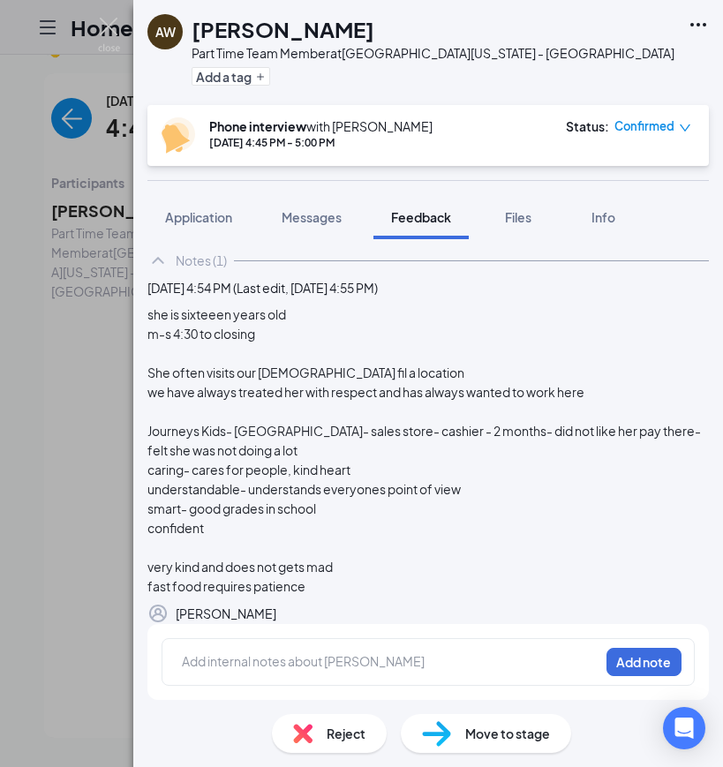
scroll to position [26, 0]
click at [51, 431] on div "AW Alana Williams Part Time Team Member at East Washington St. - Indianapolis A…" at bounding box center [361, 383] width 723 height 767
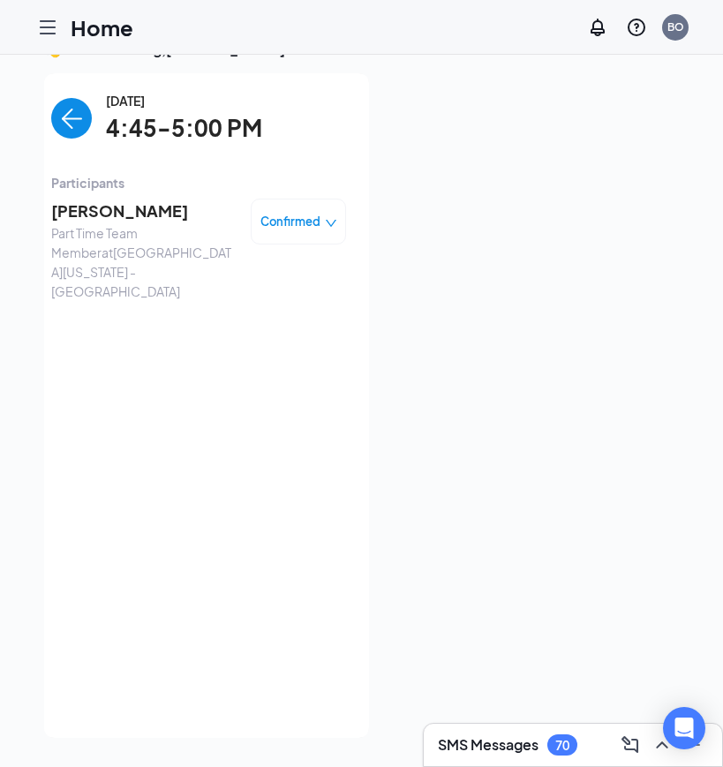
scroll to position [35, 0]
click at [79, 131] on img "back-button" at bounding box center [71, 119] width 41 height 41
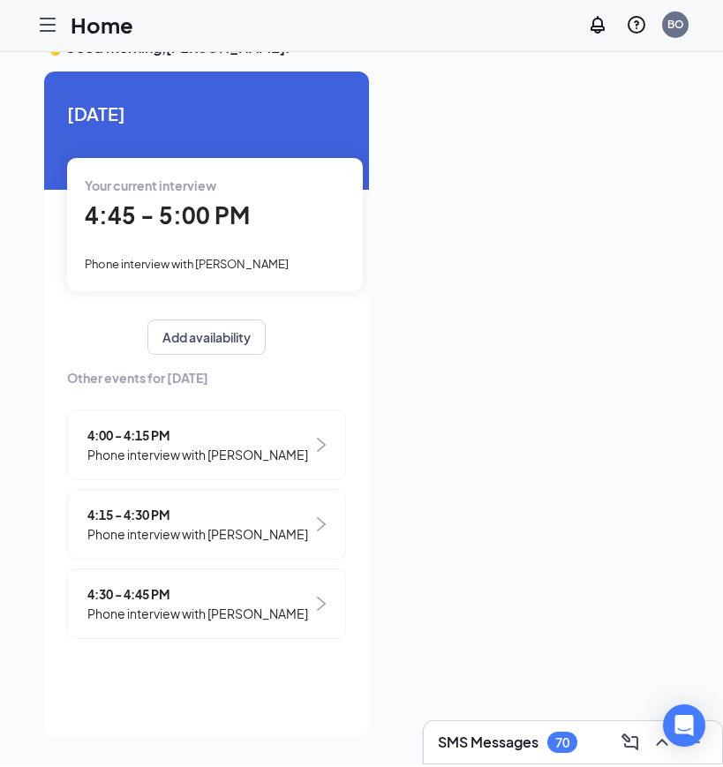
click at [232, 233] on div "Your current interview 4:45 - 5:00 PM Phone interview with Alana Williams" at bounding box center [215, 227] width 296 height 132
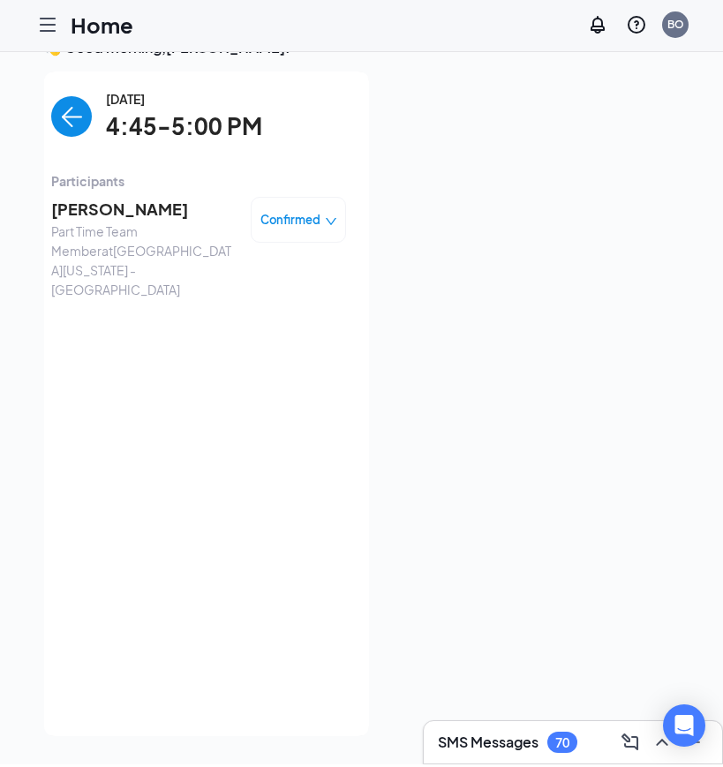
click at [95, 133] on div "Wednesday, Oct 15 4:45-5:00 PM" at bounding box center [198, 120] width 295 height 56
click at [81, 111] on img "back-button" at bounding box center [71, 119] width 41 height 41
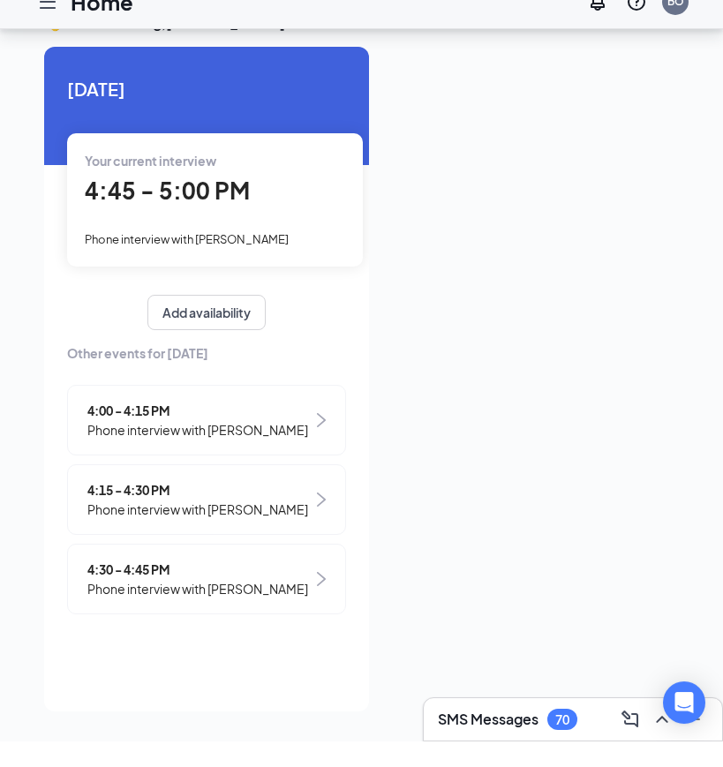
scroll to position [43, 0]
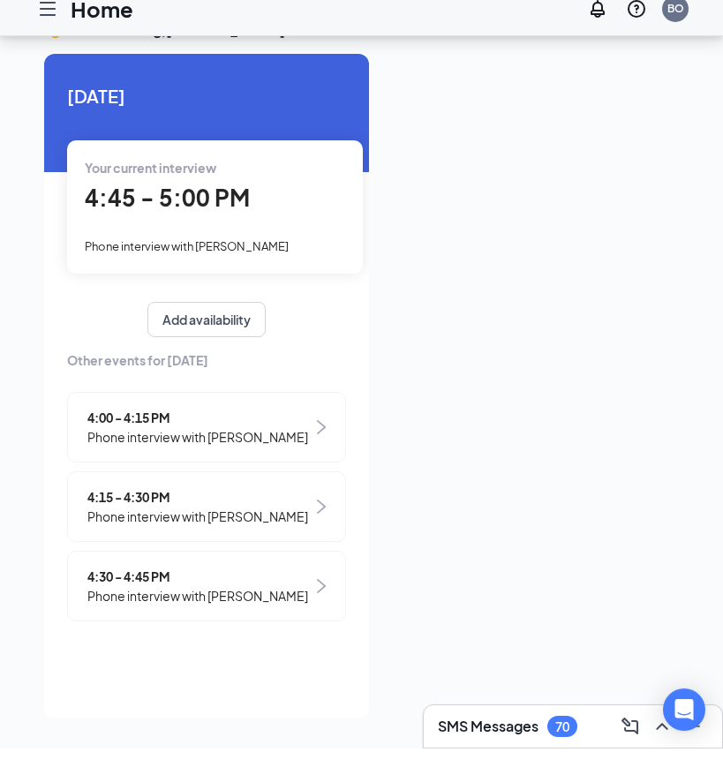
click at [237, 446] on span "Phone interview with [PERSON_NAME]" at bounding box center [197, 455] width 221 height 19
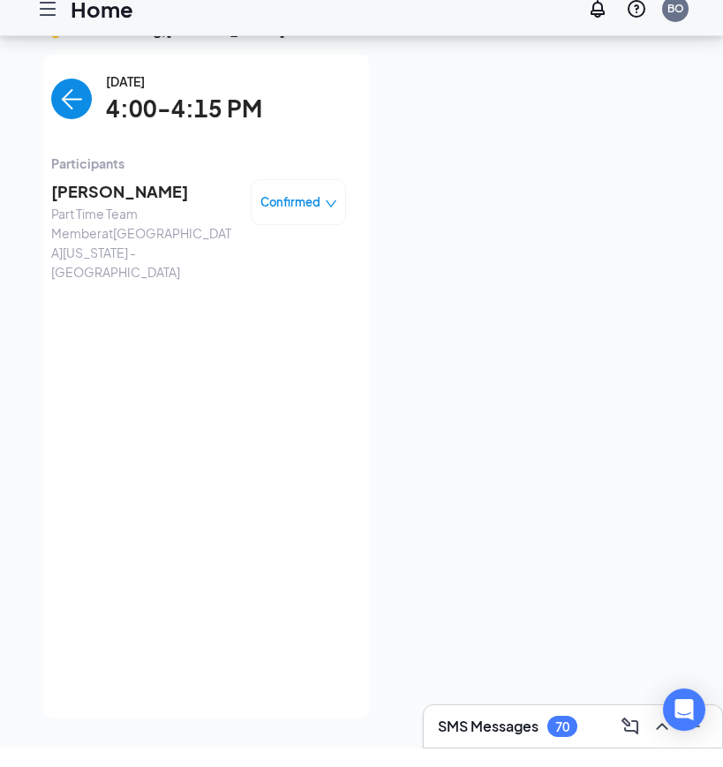
click at [152, 191] on div "Brian edwards Part Time Team Member at East Washington St. - Indianapolis Confi…" at bounding box center [198, 248] width 295 height 115
click at [140, 198] on span "[PERSON_NAME]" at bounding box center [143, 210] width 185 height 25
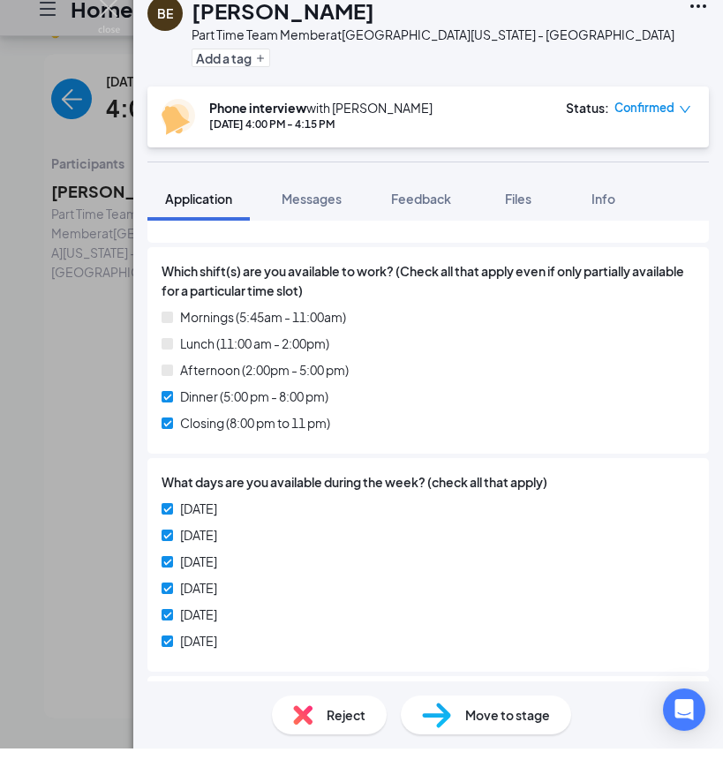
scroll to position [835, 0]
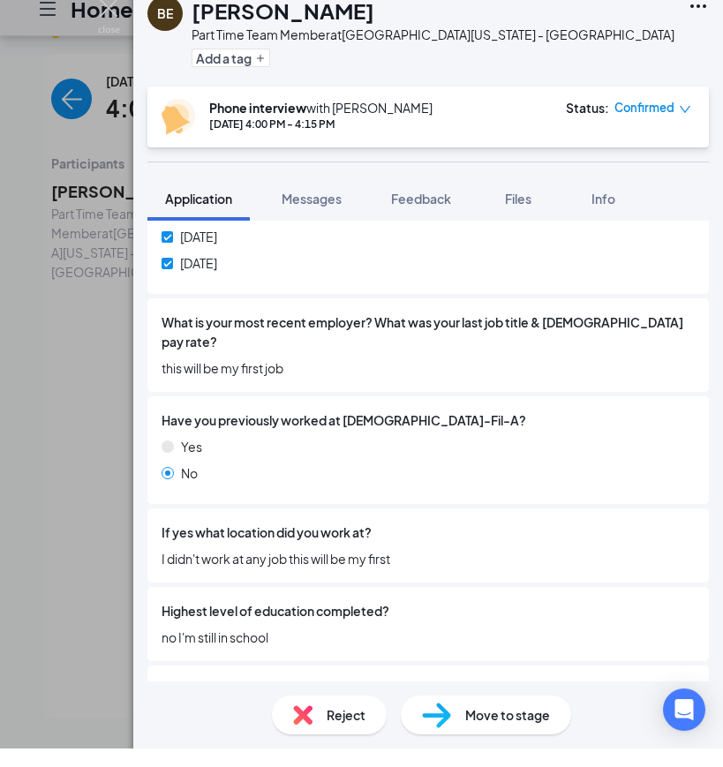
click at [318, 714] on div "Reject" at bounding box center [329, 733] width 115 height 39
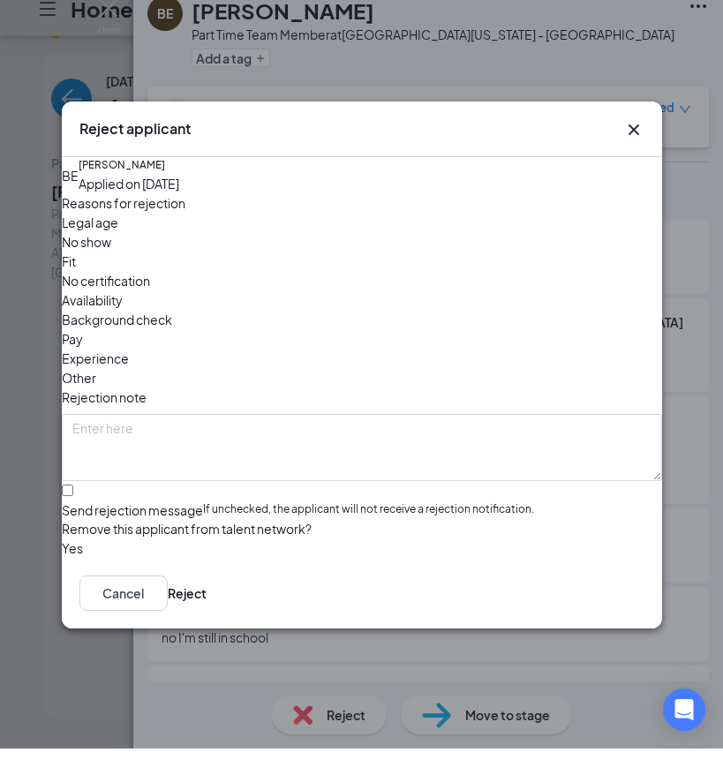
click at [76, 270] on span "Fit" at bounding box center [69, 279] width 14 height 19
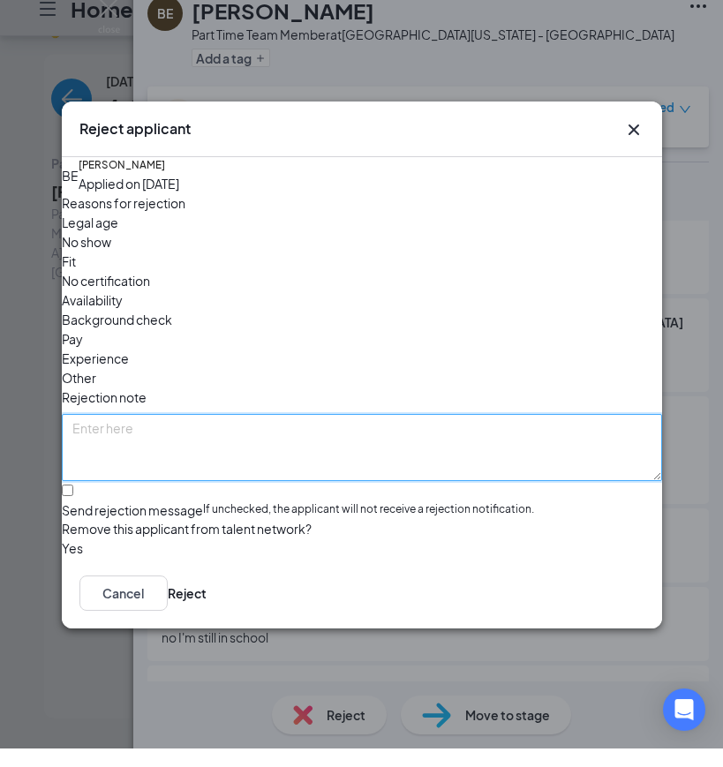
click at [231, 432] on textarea at bounding box center [362, 465] width 600 height 67
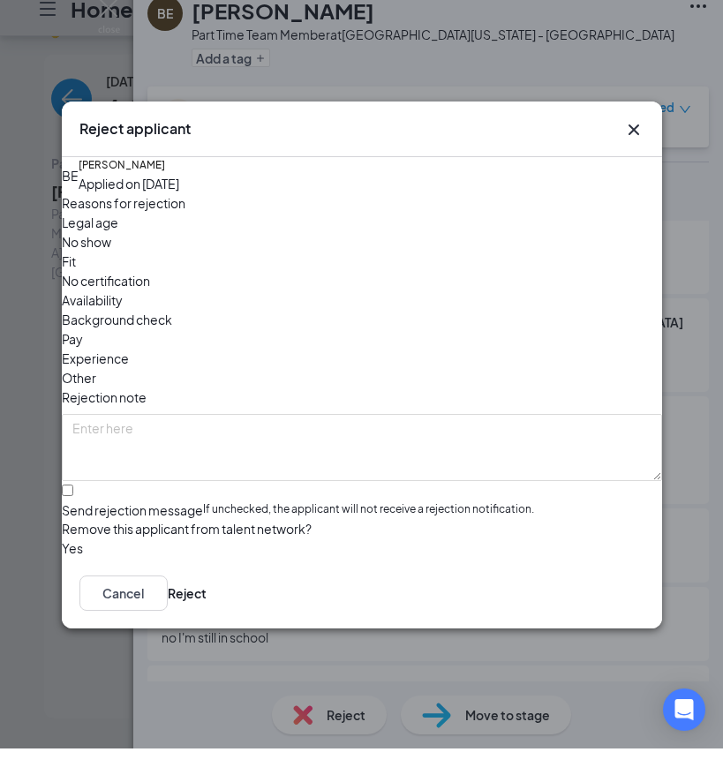
click at [94, 520] on div at bounding box center [362, 520] width 600 height 0
click at [73, 503] on input "Send rejection message If unchecked, the applicant will not receive a rejection…" at bounding box center [67, 508] width 11 height 11
checkbox input "true"
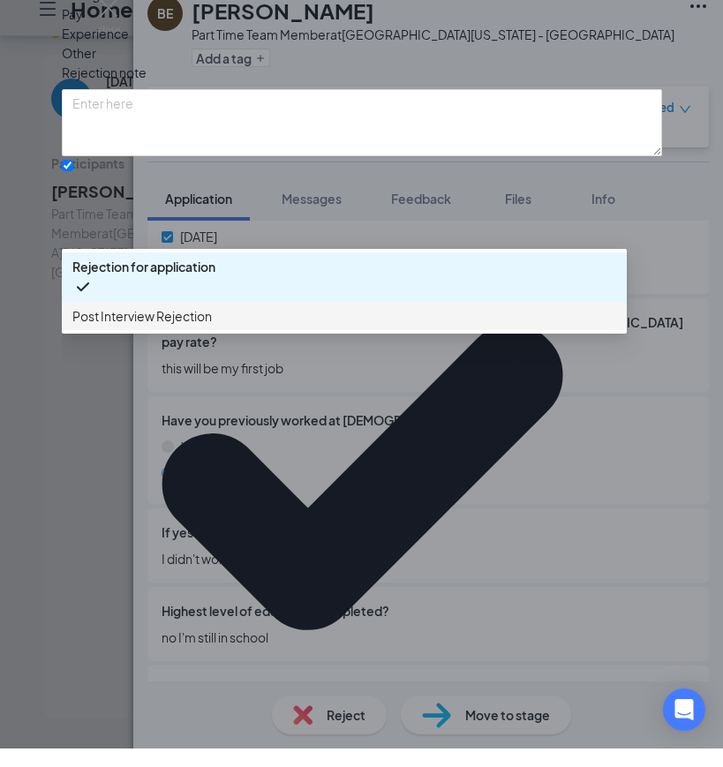
click at [212, 344] on span "Post Interview Rejection" at bounding box center [141, 334] width 139 height 19
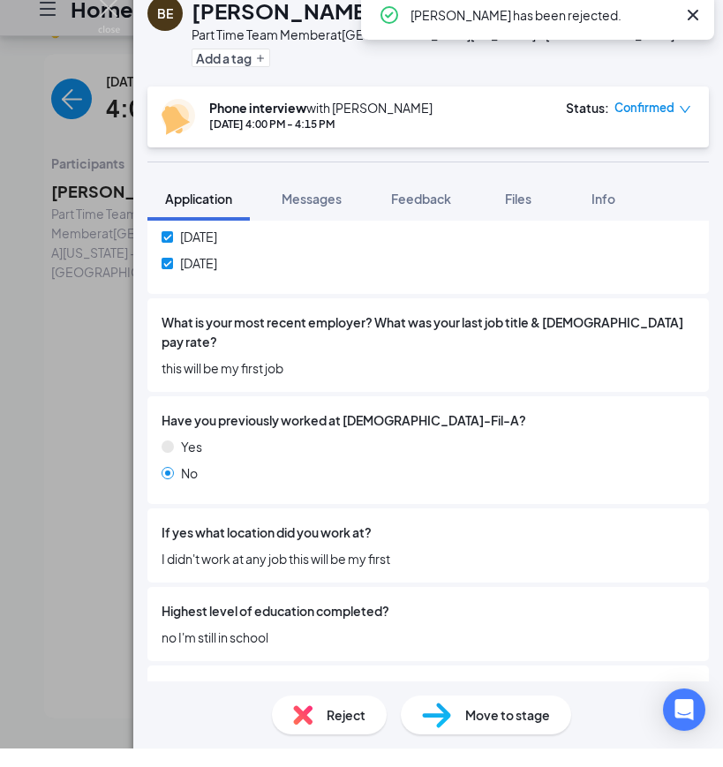
click at [68, 304] on div "BE [PERSON_NAME] Part Time Team Member at [GEOGRAPHIC_DATA][US_STATE] - [GEOGRA…" at bounding box center [361, 383] width 723 height 767
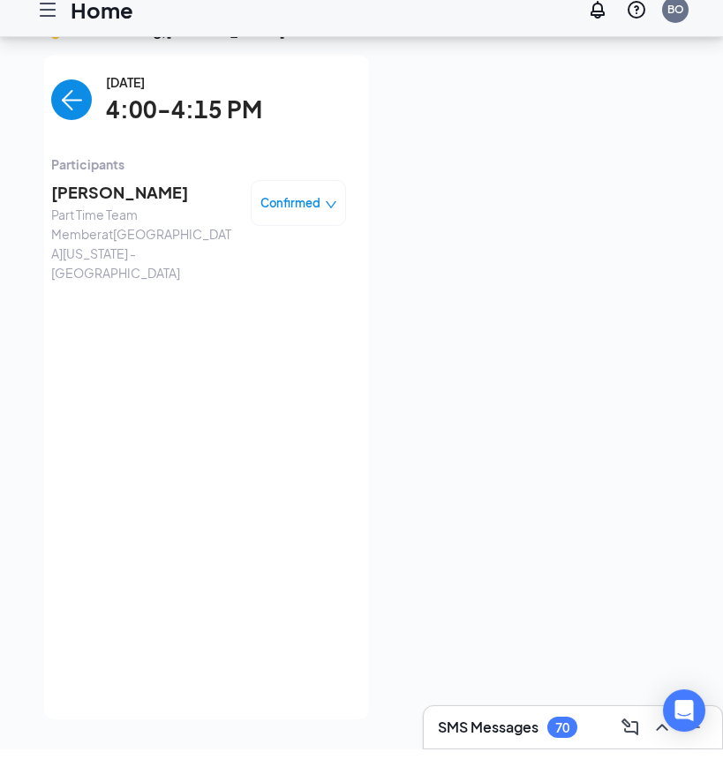
click at [60, 104] on img "back-button" at bounding box center [71, 117] width 41 height 41
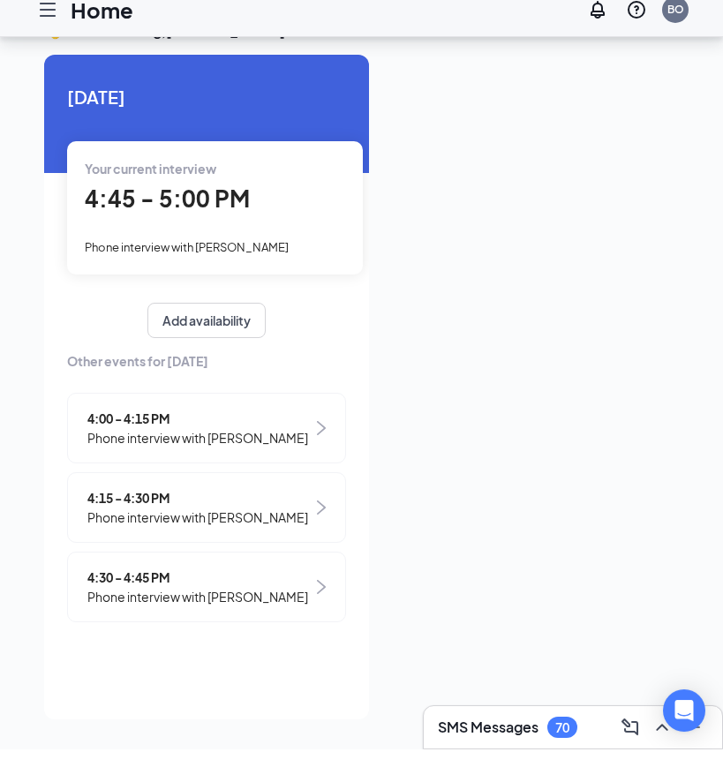
click at [229, 426] on span "4:00 - 4:15 PM" at bounding box center [197, 435] width 221 height 19
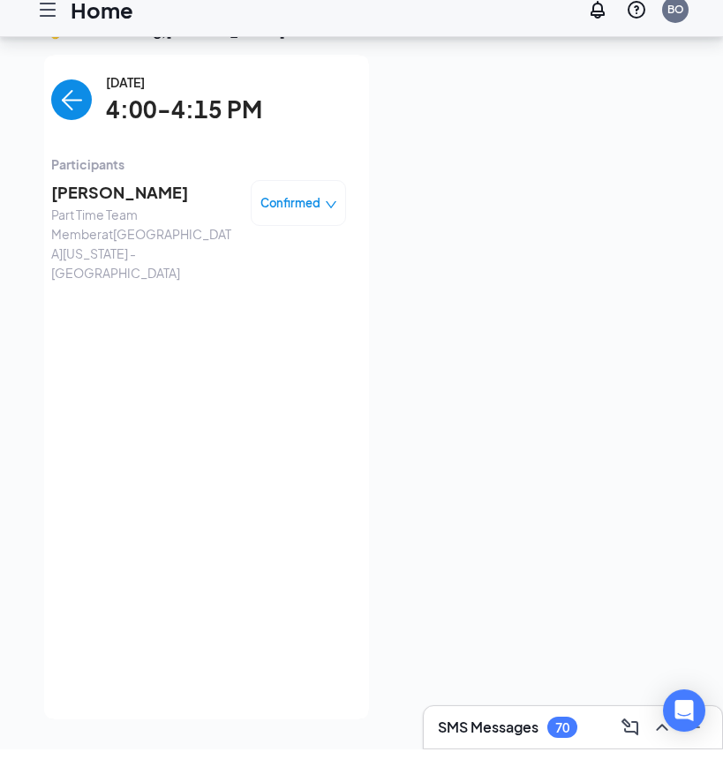
click at [118, 198] on span "[PERSON_NAME]" at bounding box center [143, 210] width 185 height 25
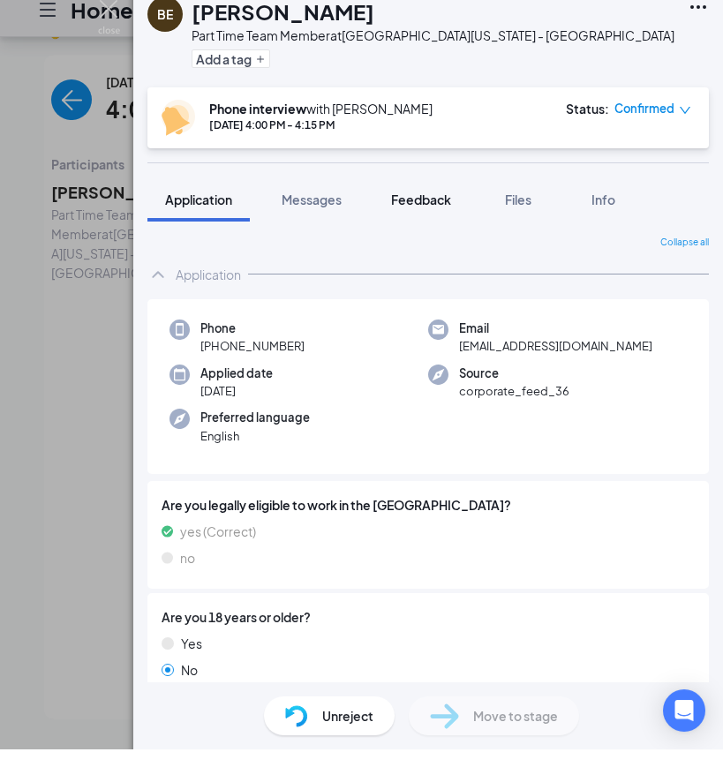
click at [419, 195] on button "Feedback" at bounding box center [420, 217] width 95 height 44
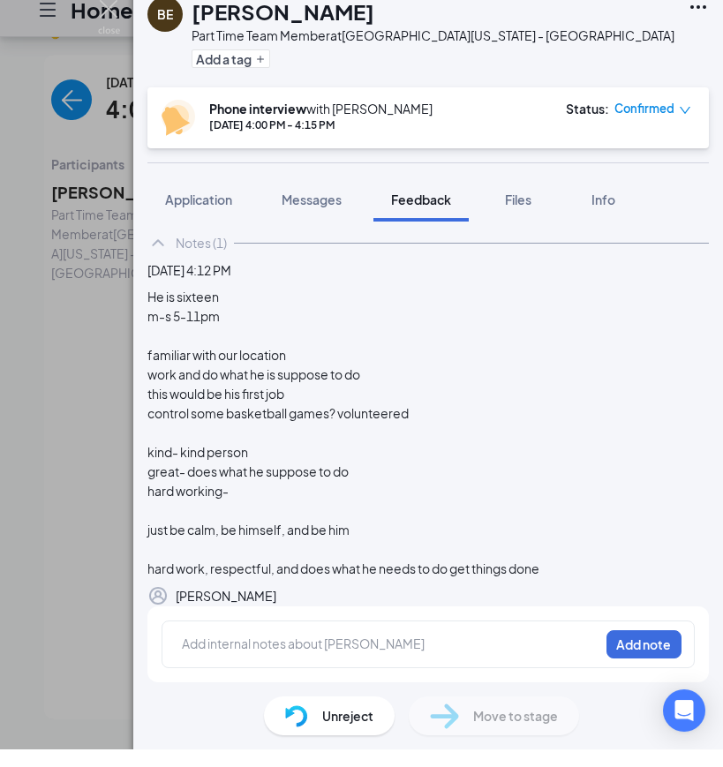
scroll to position [157, 0]
click at [353, 655] on div at bounding box center [391, 663] width 416 height 23
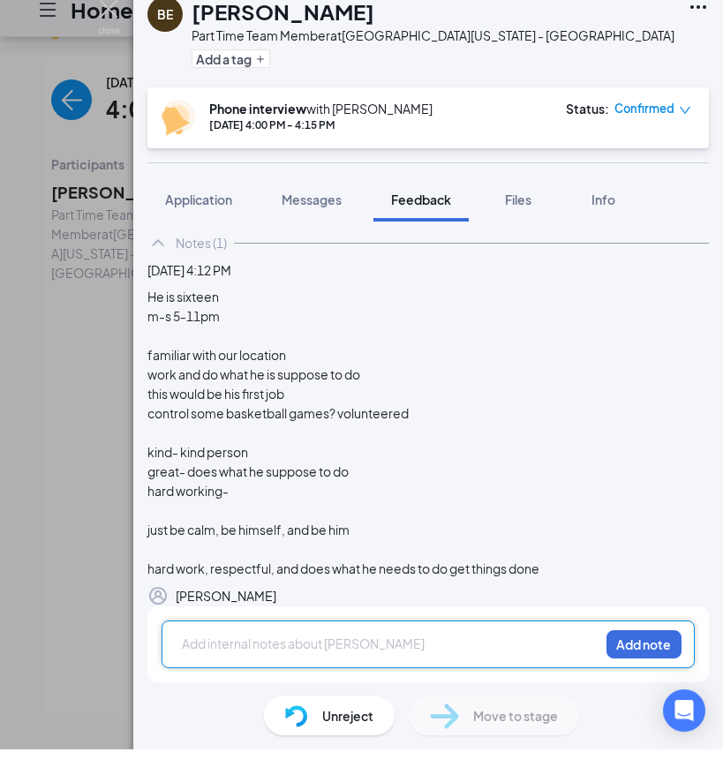
drag, startPoint x: 355, startPoint y: 650, endPoint x: 355, endPoint y: 641, distance: 9.7
click at [355, 652] on div at bounding box center [391, 661] width 416 height 19
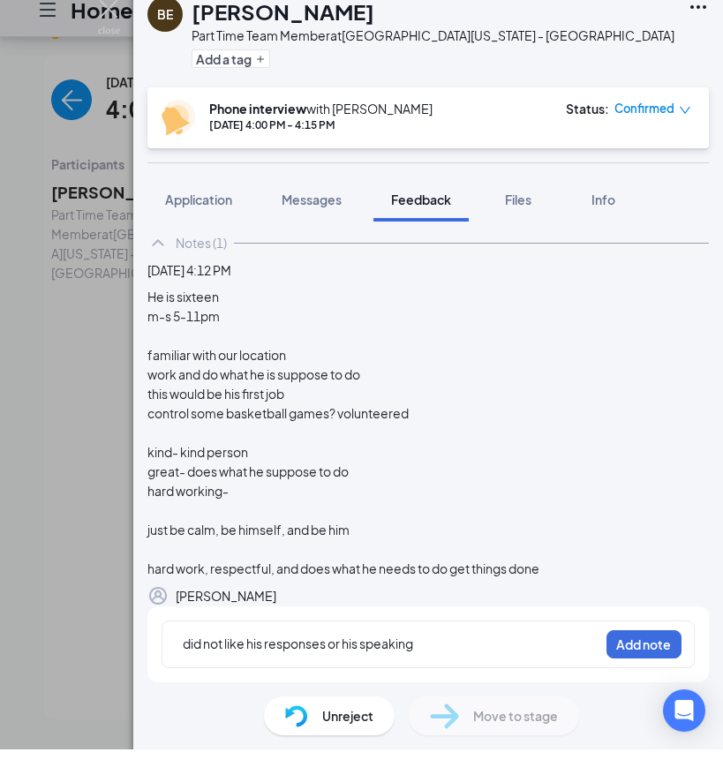
click at [636, 638] on div "did not like his responses or his speaking Add note" at bounding box center [427, 662] width 533 height 48
click at [640, 648] on button "Add note" at bounding box center [643, 662] width 75 height 28
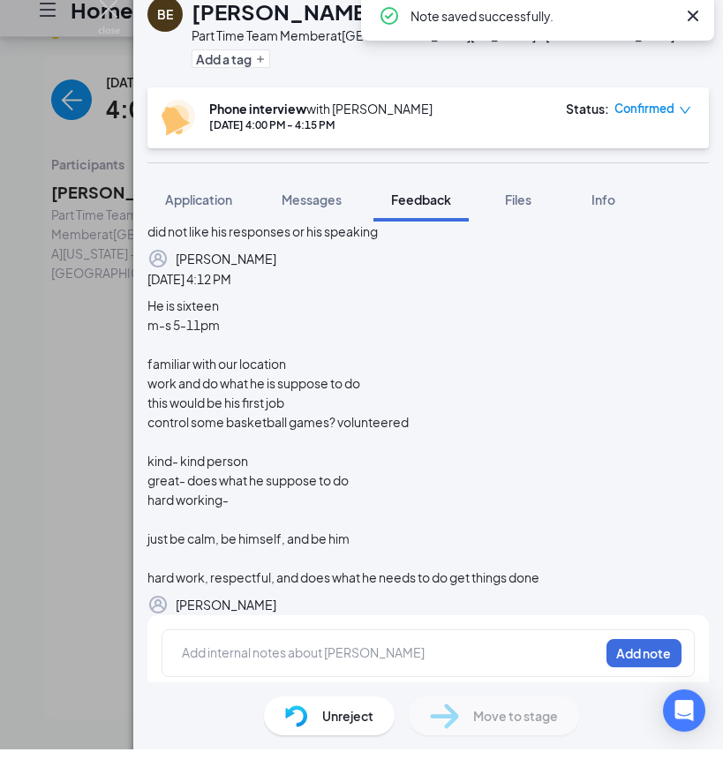
click at [77, 270] on div "BE Brian edwards Part Time Team Member at East Washington St. - Indianapolis Ad…" at bounding box center [361, 383] width 723 height 767
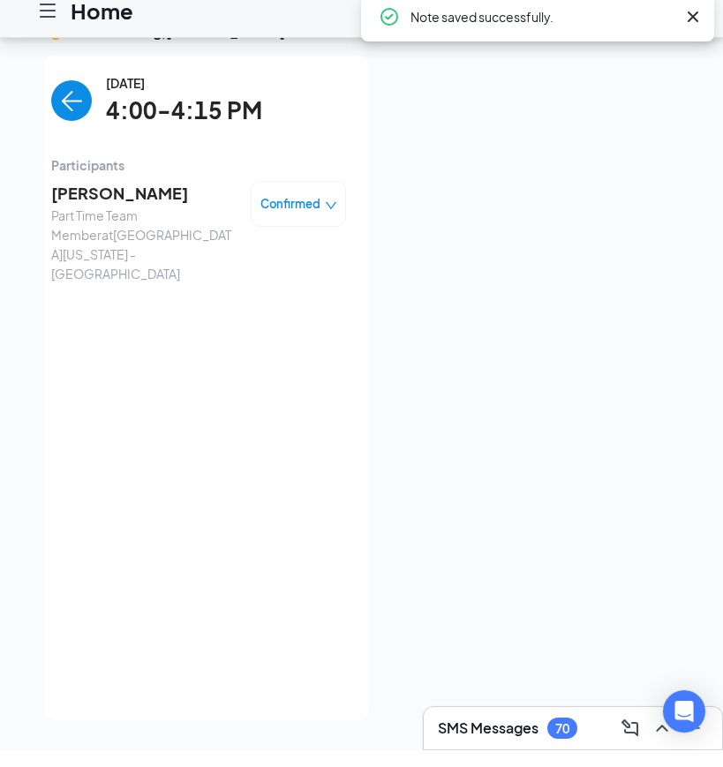
click at [79, 97] on img "back-button" at bounding box center [71, 117] width 41 height 41
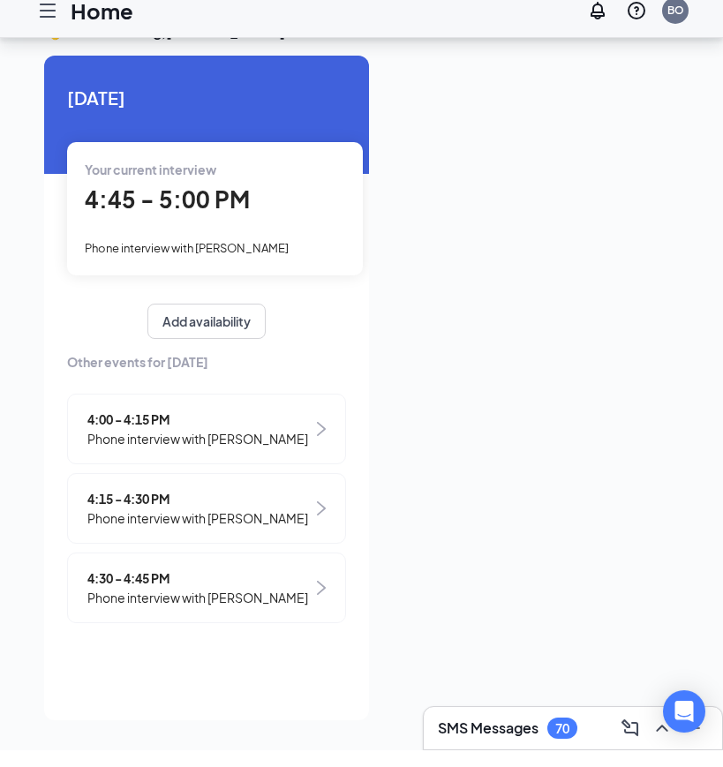
click at [233, 525] on span "Phone interview with [PERSON_NAME]" at bounding box center [197, 534] width 221 height 19
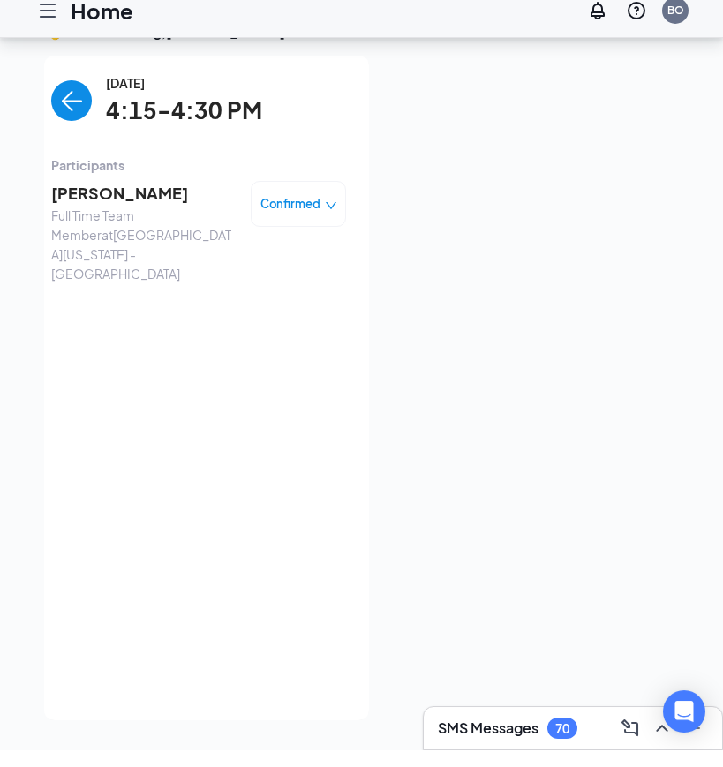
click at [121, 198] on span "[PERSON_NAME]" at bounding box center [143, 210] width 185 height 25
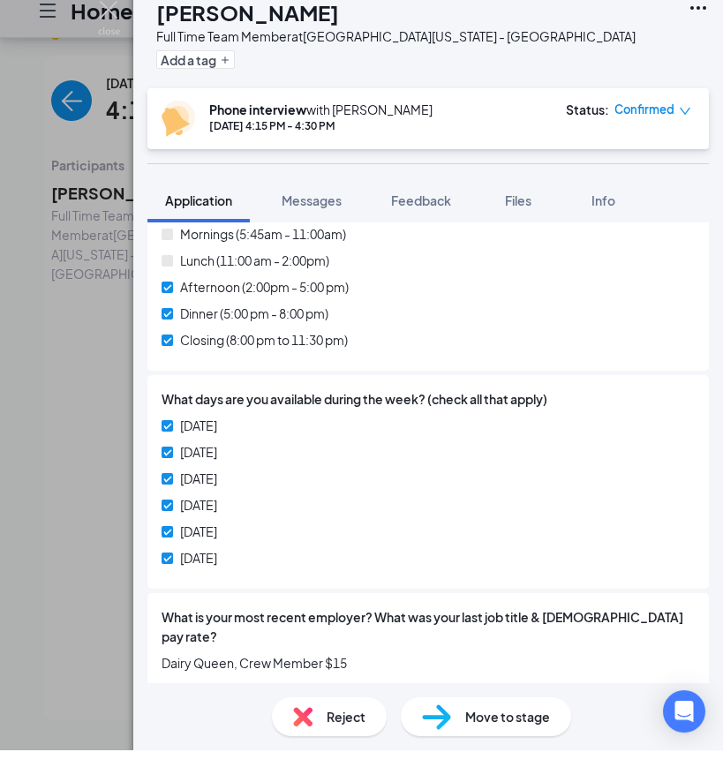
scroll to position [574, 0]
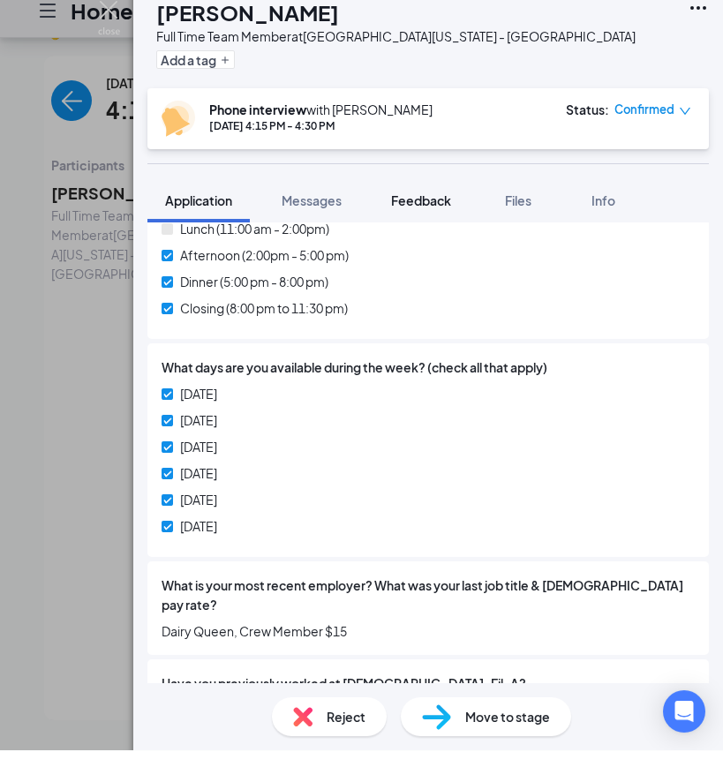
click at [429, 195] on button "Feedback" at bounding box center [420, 217] width 95 height 44
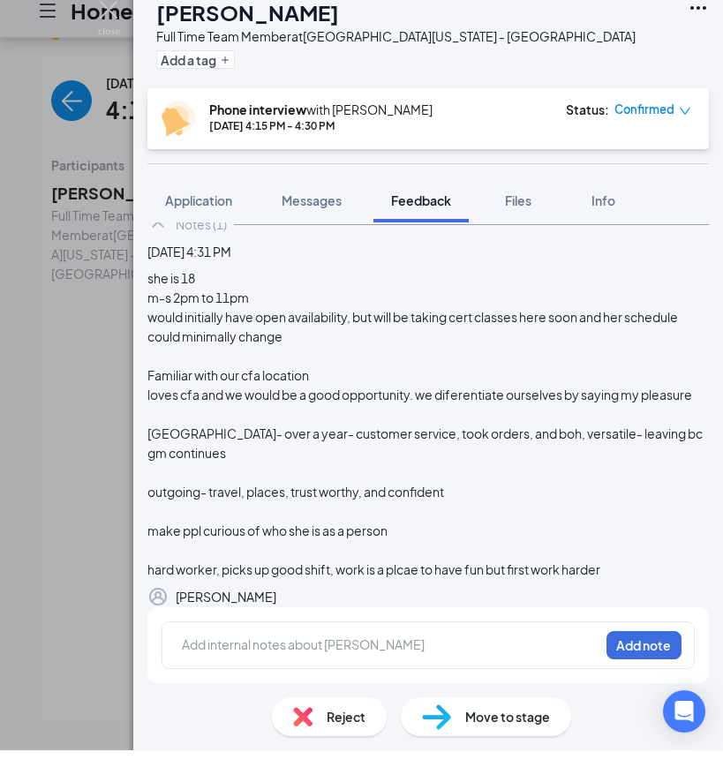
scroll to position [196, 0]
click at [308, 724] on img at bounding box center [302, 733] width 19 height 19
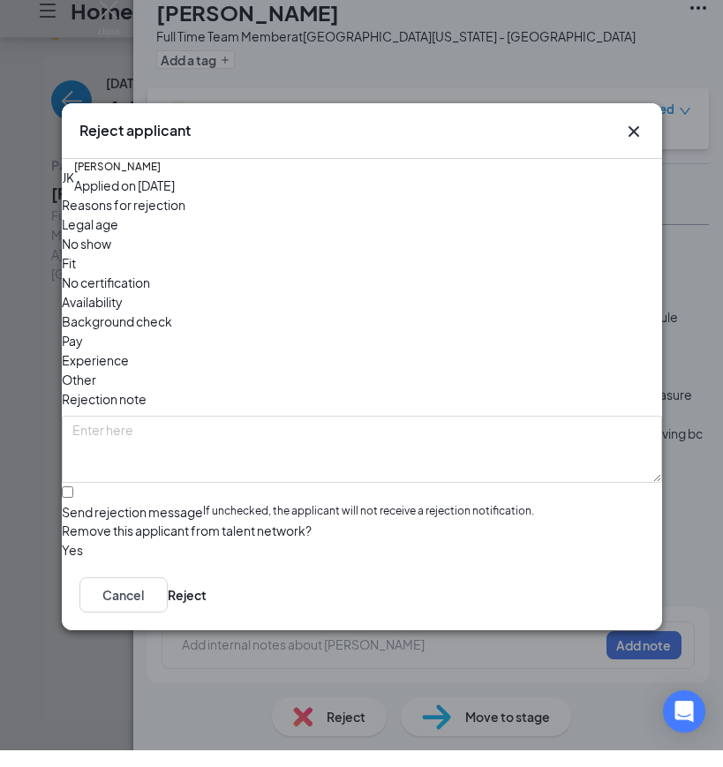
click at [76, 270] on span "Fit" at bounding box center [69, 279] width 14 height 19
click at [101, 504] on label "Send rejection message If unchecked, the applicant will not receive a rejection…" at bounding box center [362, 521] width 600 height 34
click at [73, 503] on input "Send rejection message If unchecked, the applicant will not receive a rejection…" at bounding box center [67, 508] width 11 height 11
checkbox input "true"
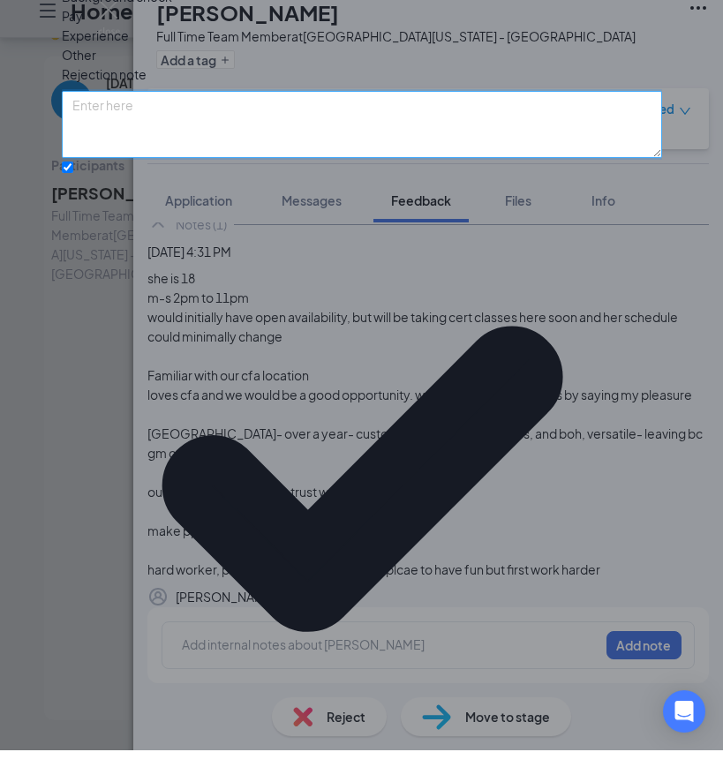
click at [264, 175] on textarea at bounding box center [362, 141] width 600 height 67
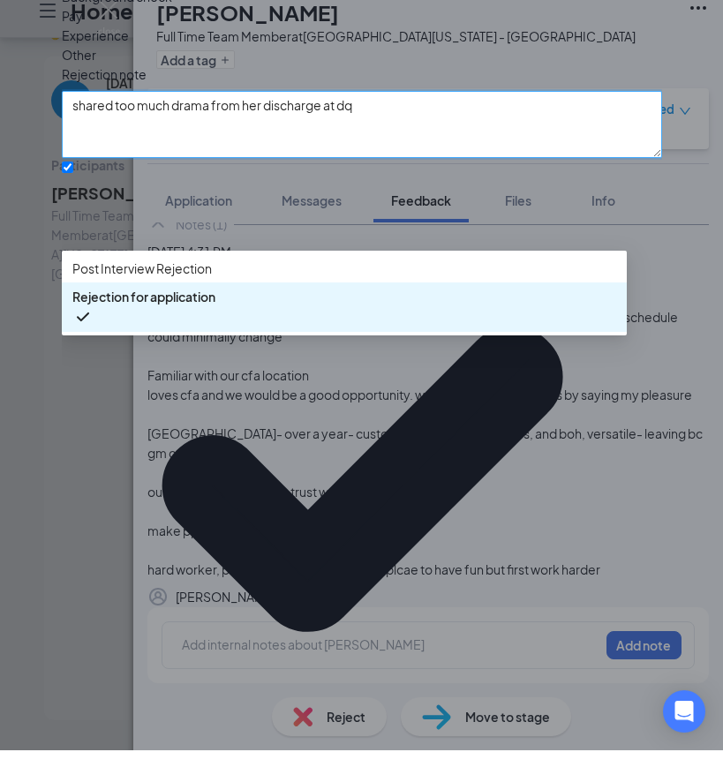
type textarea "shared too much drama from her discharge at dq"
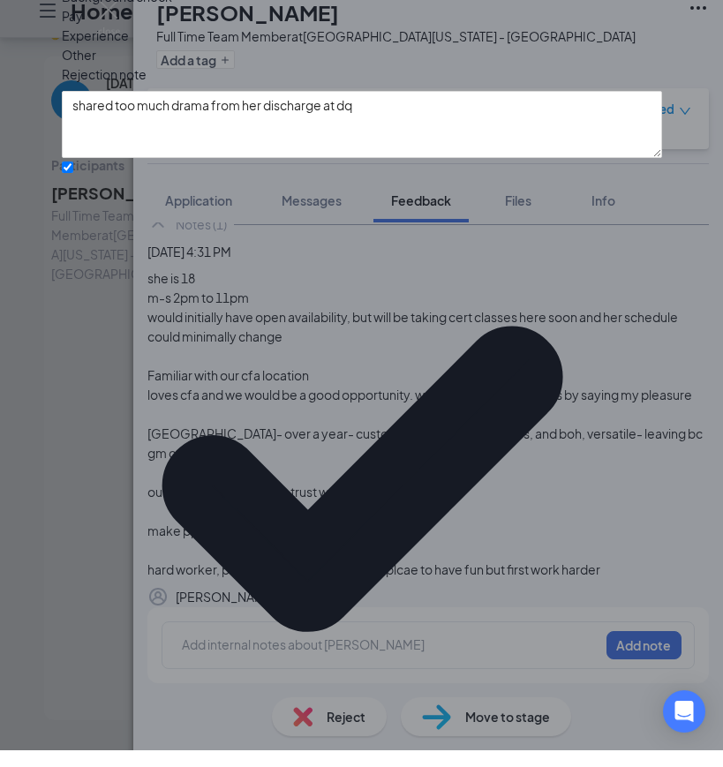
click at [289, 506] on div "Reasons for rejection Legal age No show Fit No certification Availability Backg…" at bounding box center [362, 406] width 600 height 1039
click at [289, 466] on div "Reasons for rejection Legal age No show Fit No certification Availability Backg…" at bounding box center [362, 406] width 600 height 1039
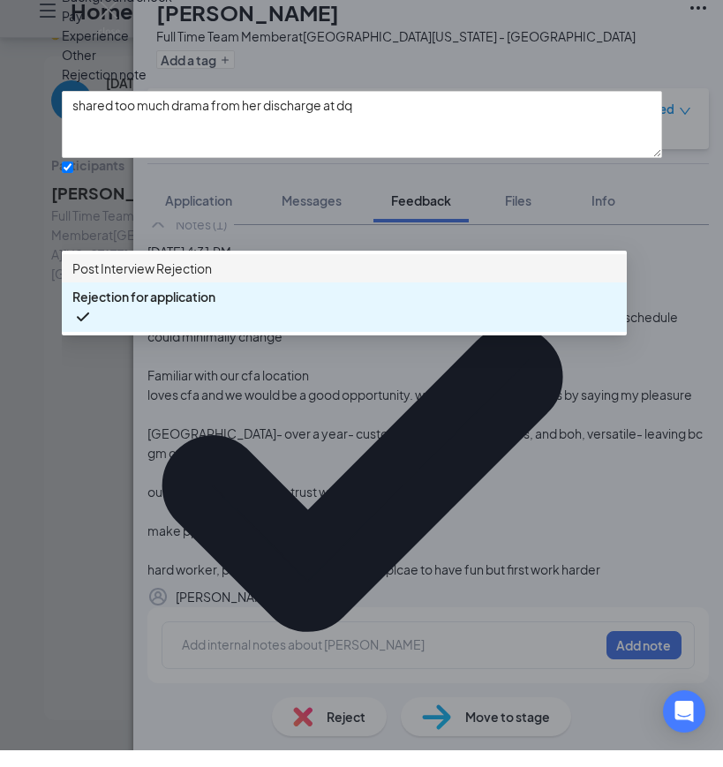
click at [289, 295] on span "Post Interview Rejection" at bounding box center [344, 284] width 544 height 19
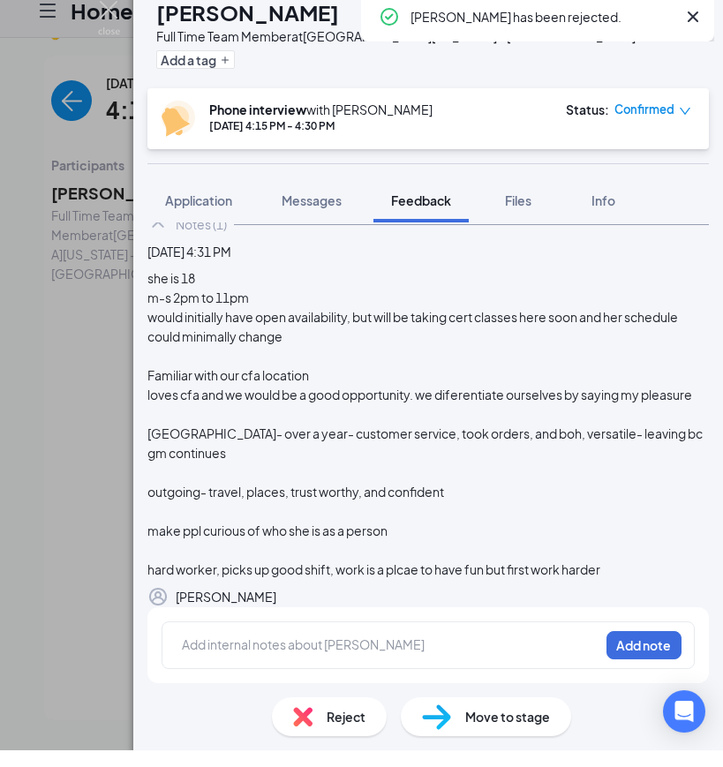
scroll to position [0, 0]
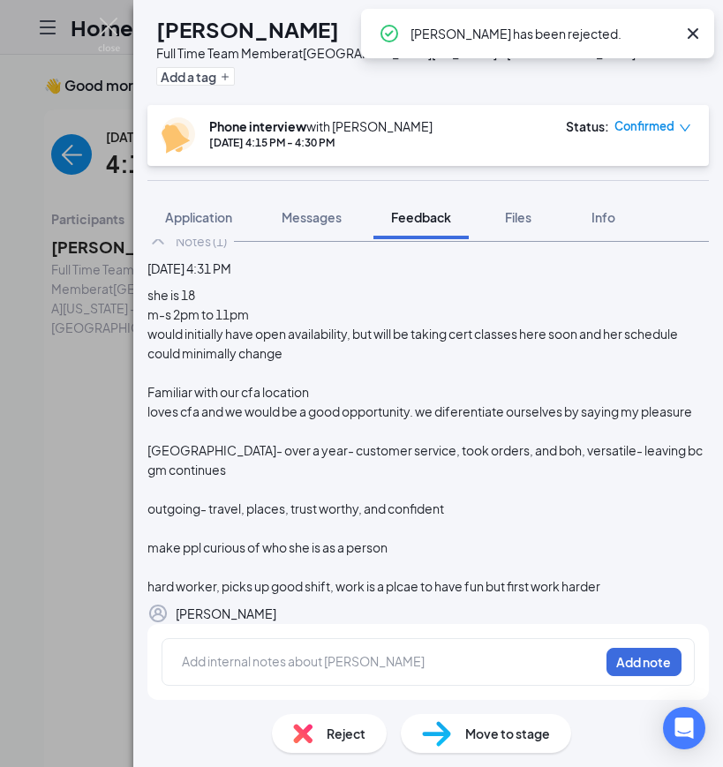
click at [53, 376] on div "[PERSON_NAME] Full Time Team Member at [GEOGRAPHIC_DATA][US_STATE] - [GEOGRAPHI…" at bounding box center [361, 383] width 723 height 767
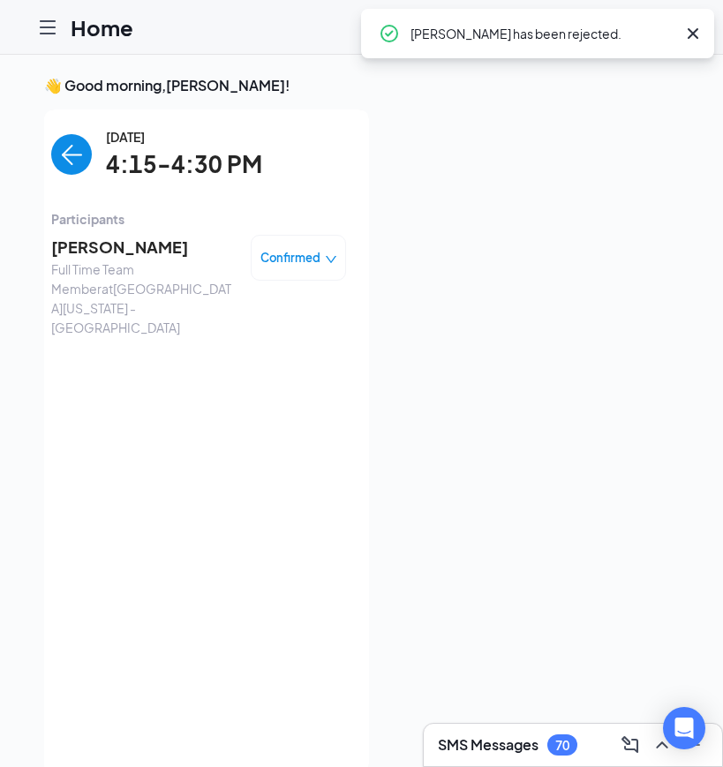
click at [79, 161] on img "back-button" at bounding box center [71, 154] width 41 height 41
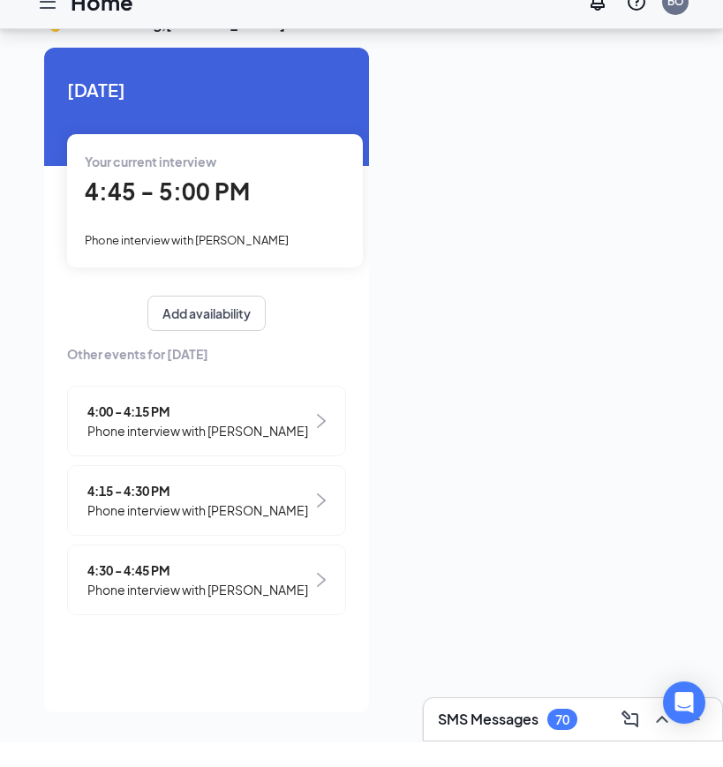
scroll to position [39, 0]
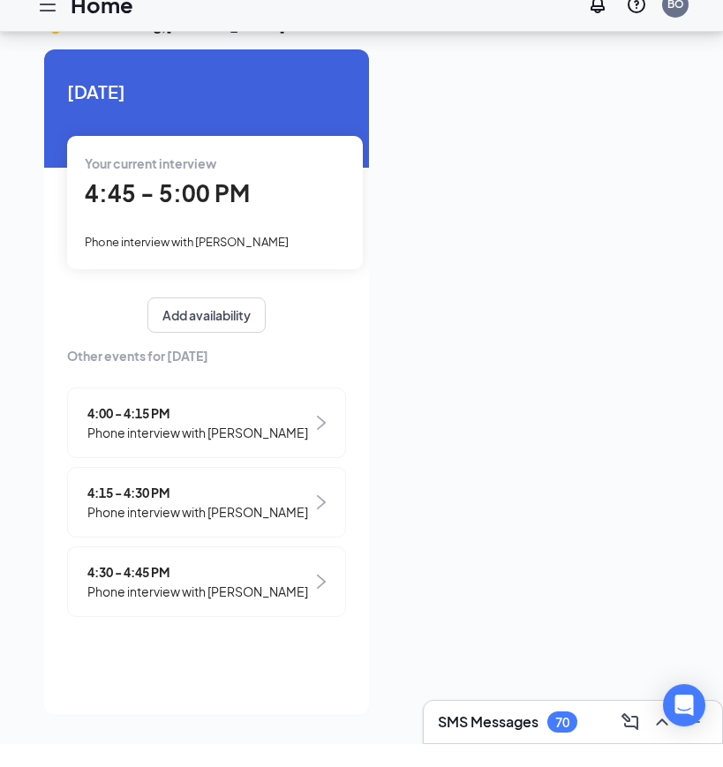
click at [244, 585] on span "4:30 - 4:45 PM" at bounding box center [197, 594] width 221 height 19
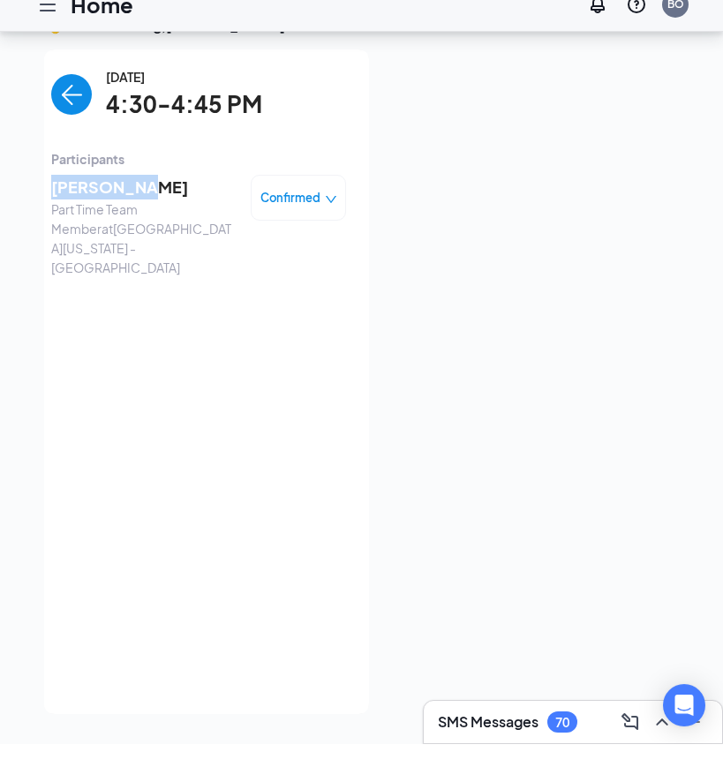
click at [131, 191] on div "Miguel Cruz Part Time Team Member at East Washington St. - Indianapolis Confirm…" at bounding box center [198, 248] width 295 height 115
click at [131, 198] on span "[PERSON_NAME]" at bounding box center [143, 210] width 185 height 25
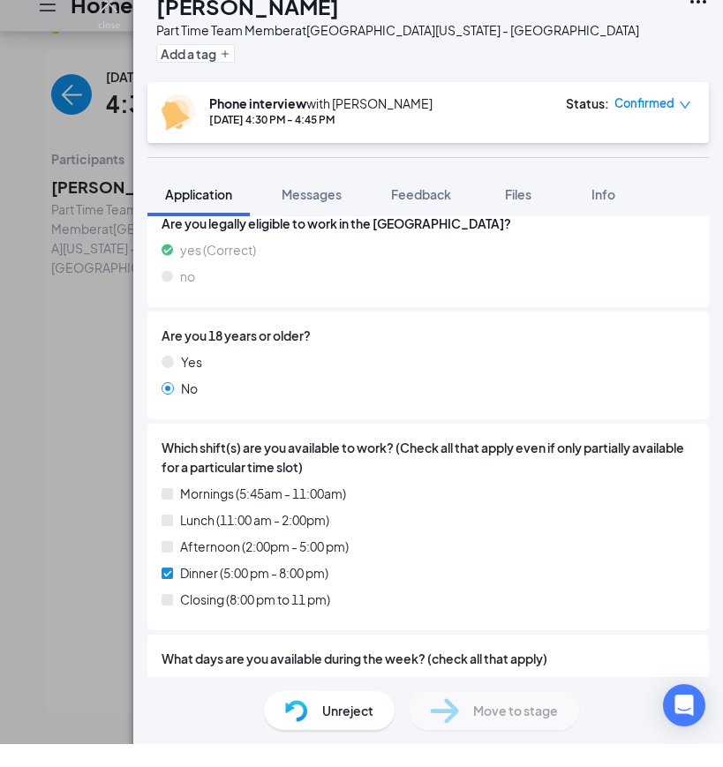
scroll to position [284, 0]
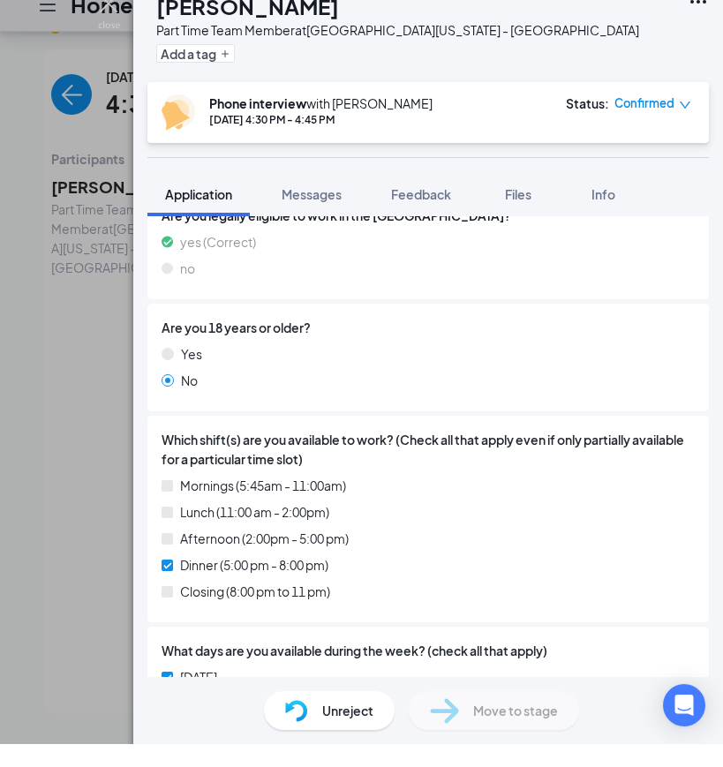
click at [43, 520] on div "MC [PERSON_NAME] Part Time Team Member at [GEOGRAPHIC_DATA][US_STATE] - [GEOGRA…" at bounding box center [361, 383] width 723 height 767
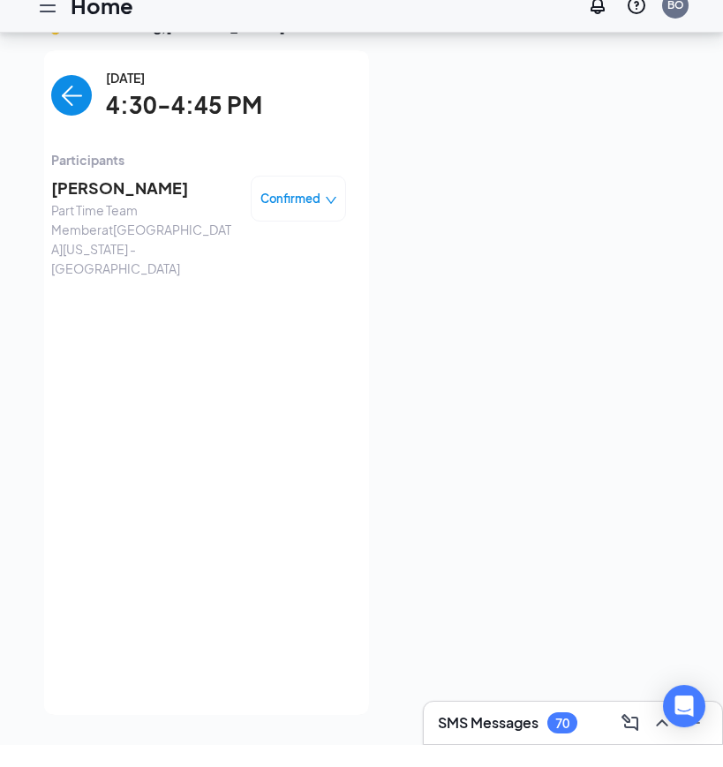
click at [70, 97] on img "back-button" at bounding box center [71, 117] width 41 height 41
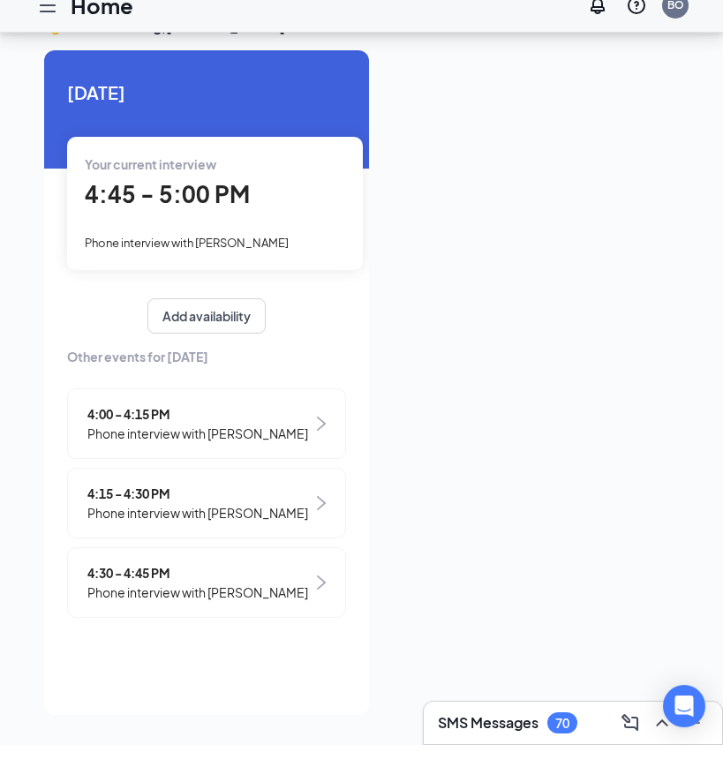
click at [124, 203] on span "4:45 - 5:00 PM" at bounding box center [167, 215] width 165 height 29
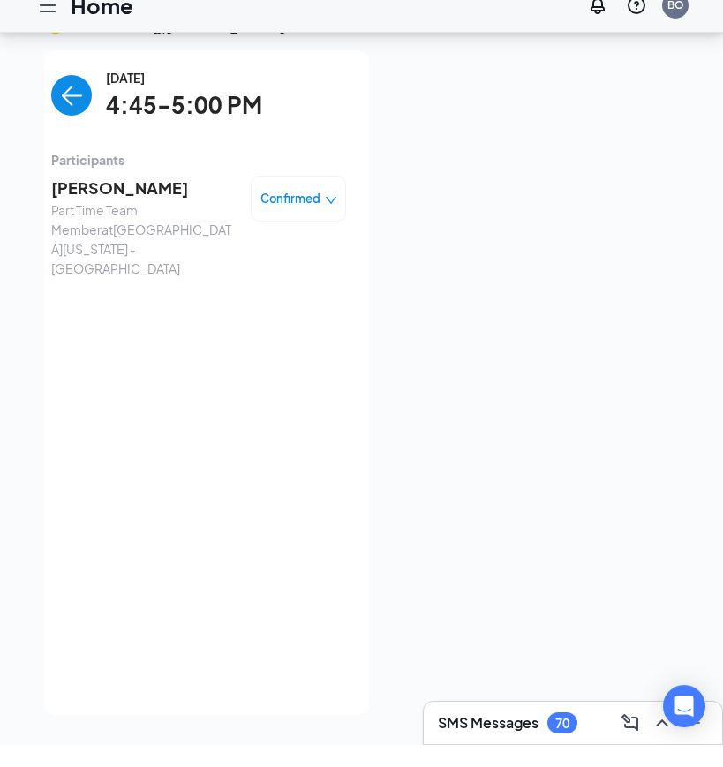
click at [134, 198] on span "Alana Williams" at bounding box center [143, 210] width 185 height 25
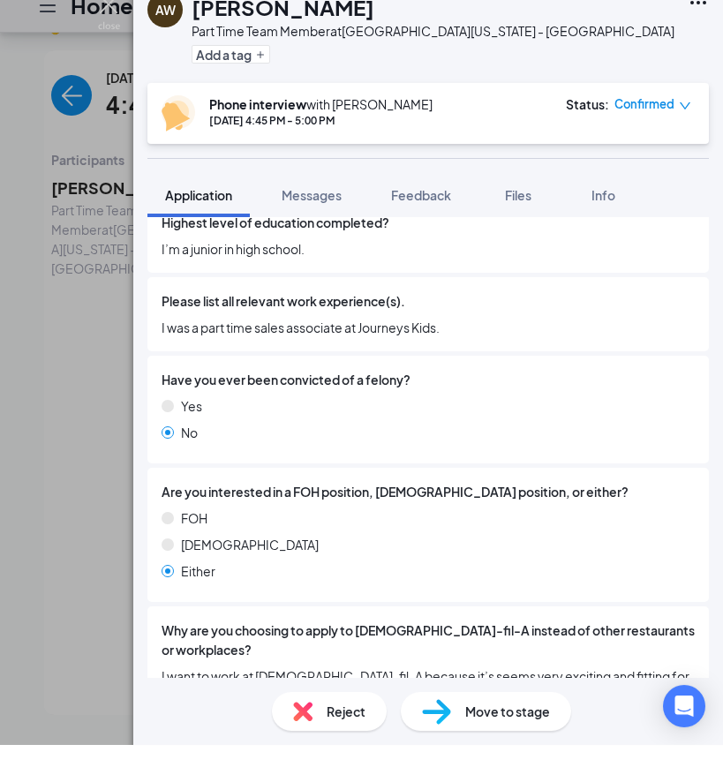
scroll to position [26, 0]
click at [483, 714] on div "Move to stage" at bounding box center [486, 733] width 170 height 39
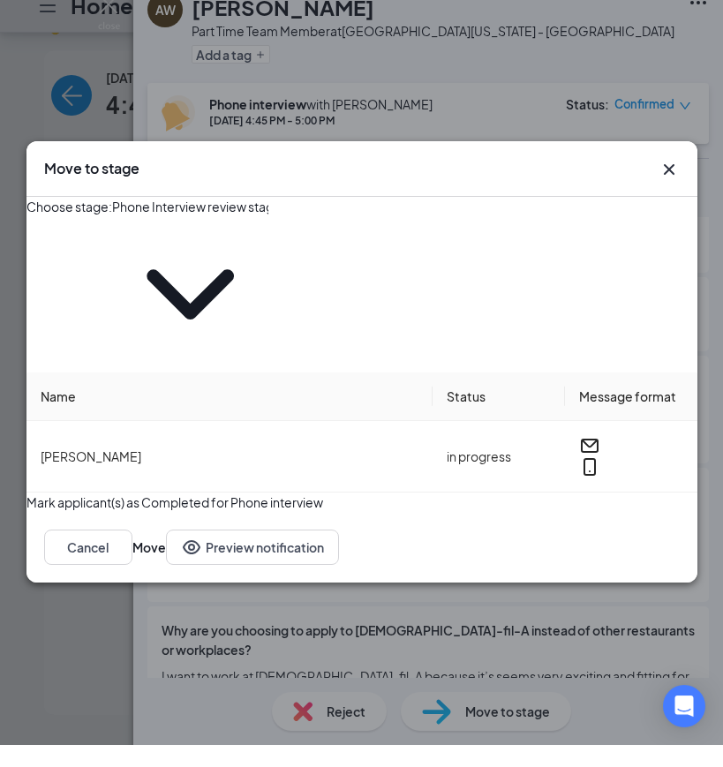
click at [268, 238] on input "Phone Interview review stage (next stage)" at bounding box center [190, 228] width 156 height 19
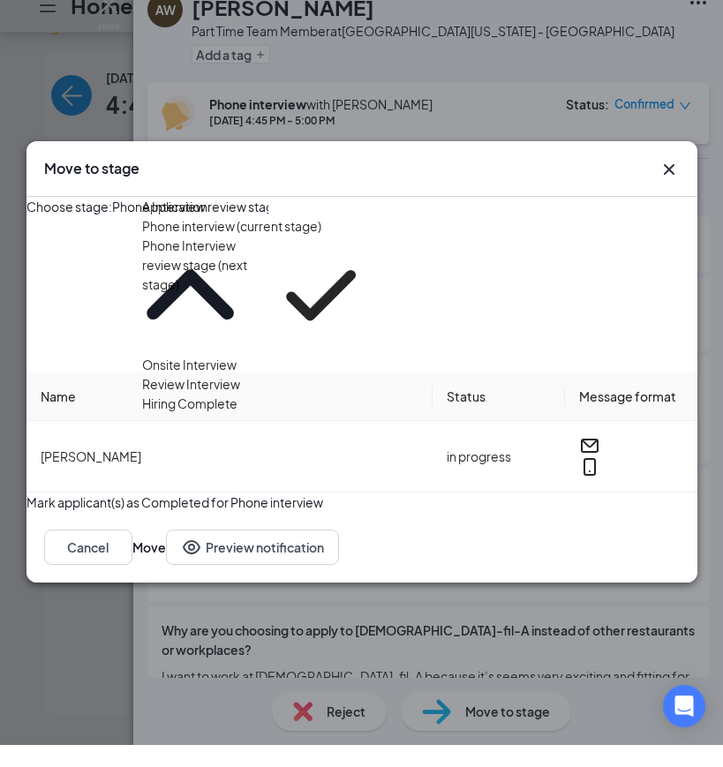
click at [312, 377] on div "Onsite Interview" at bounding box center [261, 386] width 239 height 19
type input "Onsite Interview"
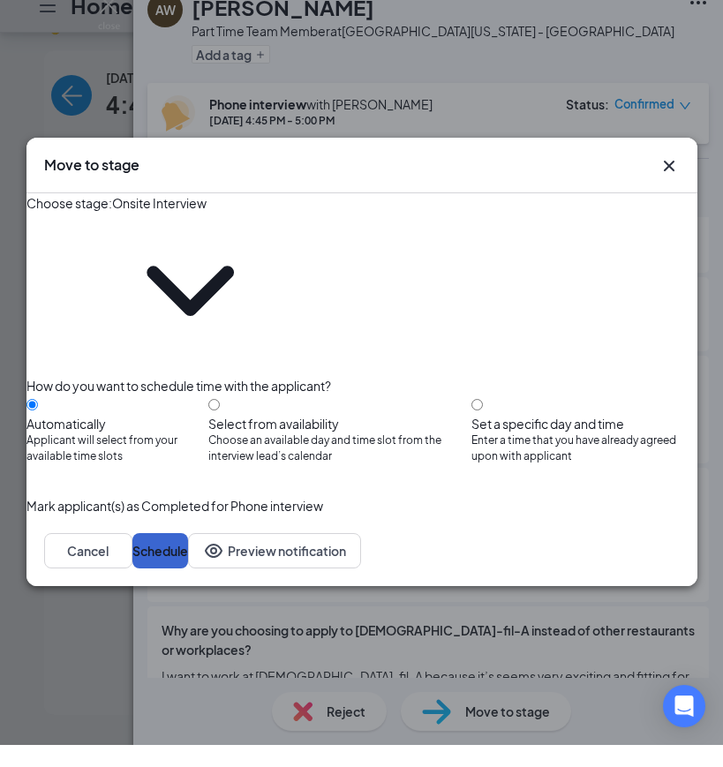
click at [188, 555] on button "Schedule" at bounding box center [160, 572] width 56 height 35
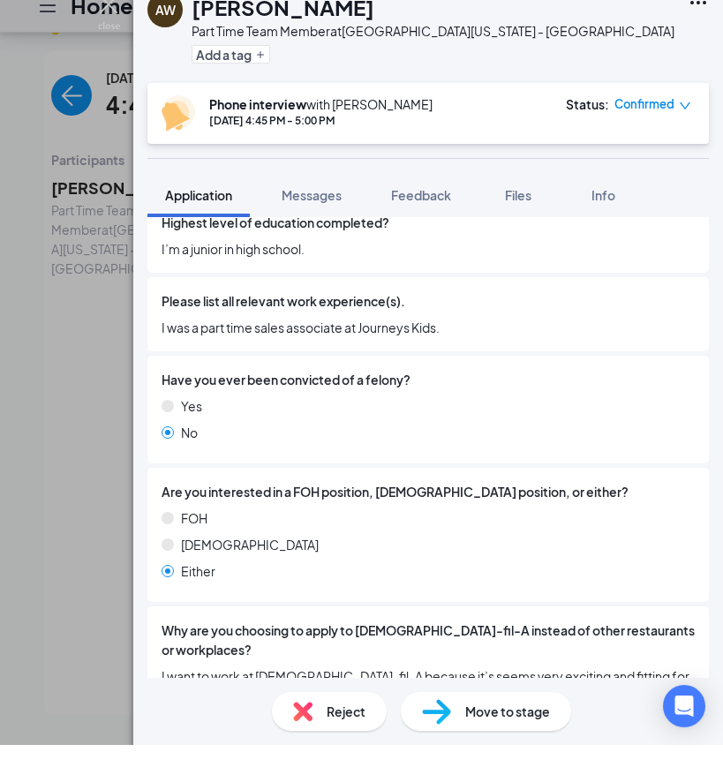
click at [76, 304] on div "AW Alana Williams Part Time Team Member at East Washington St. - Indianapolis A…" at bounding box center [361, 383] width 723 height 767
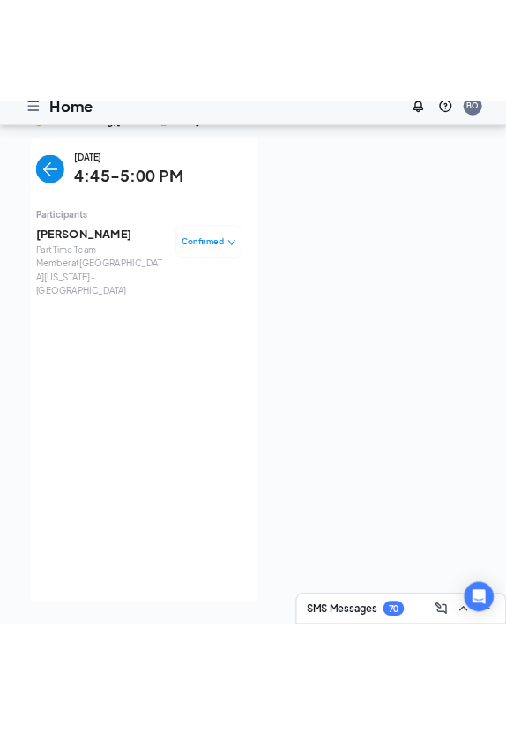
scroll to position [35, 0]
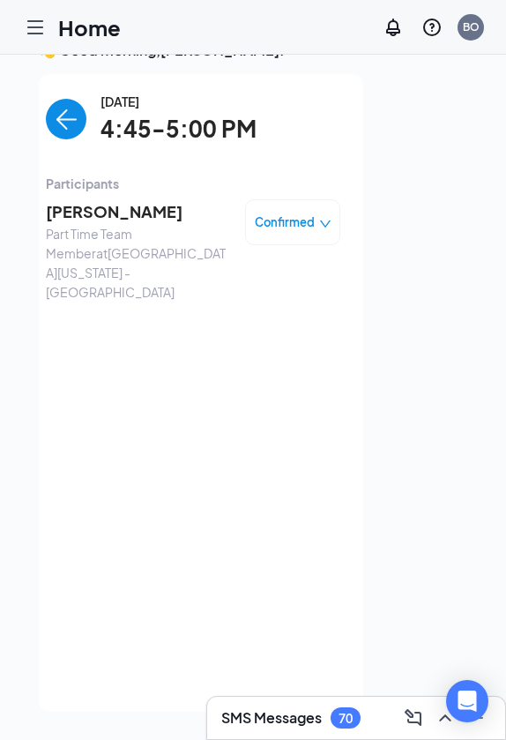
click at [71, 123] on img "back-button" at bounding box center [66, 119] width 41 height 41
